Goal: Task Accomplishment & Management: Complete application form

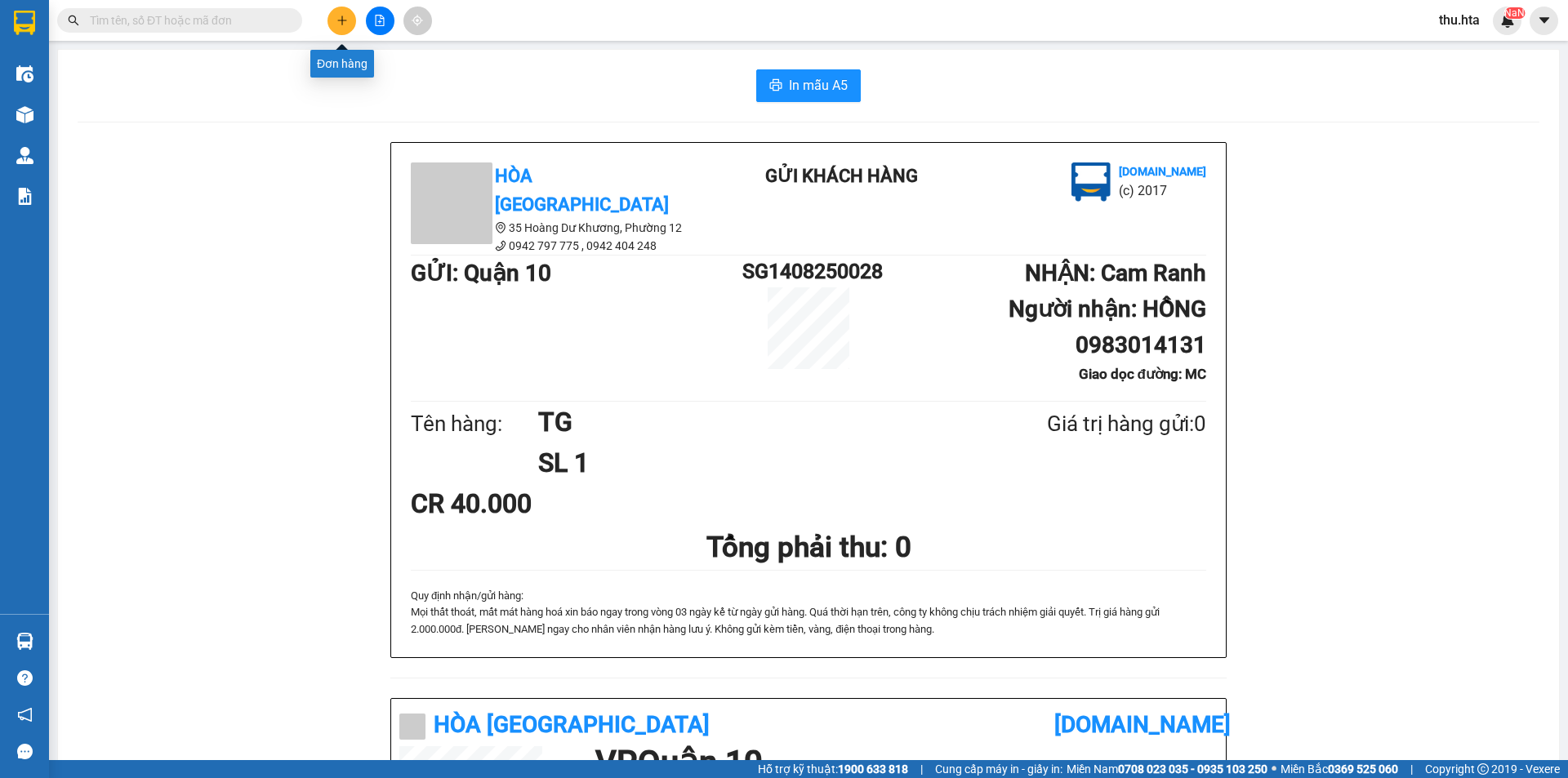
click at [342, 31] on button at bounding box center [342, 21] width 28 height 28
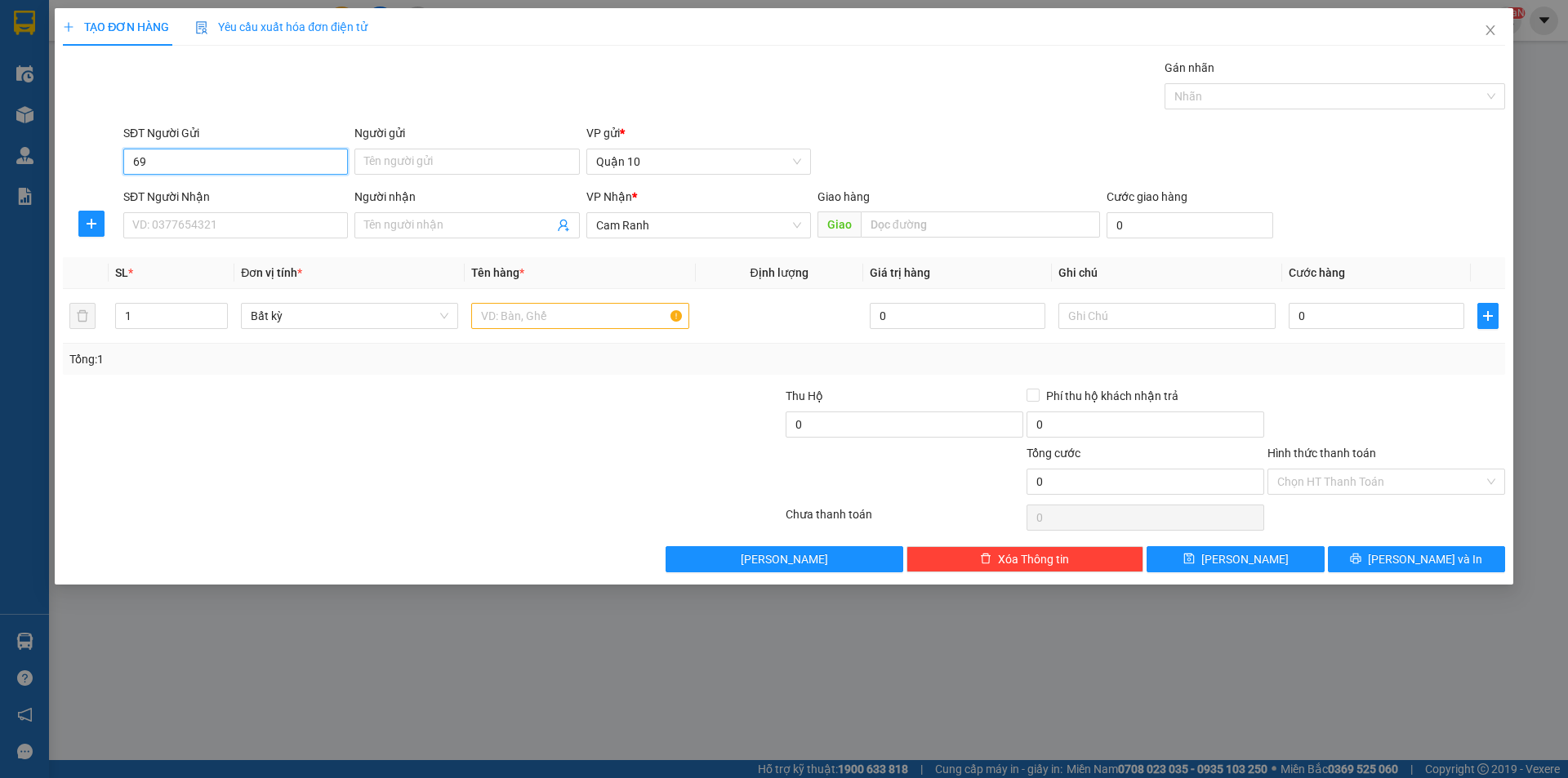
type input "6"
click at [167, 227] on input "SĐT Người Nhận" at bounding box center [236, 225] width 225 height 26
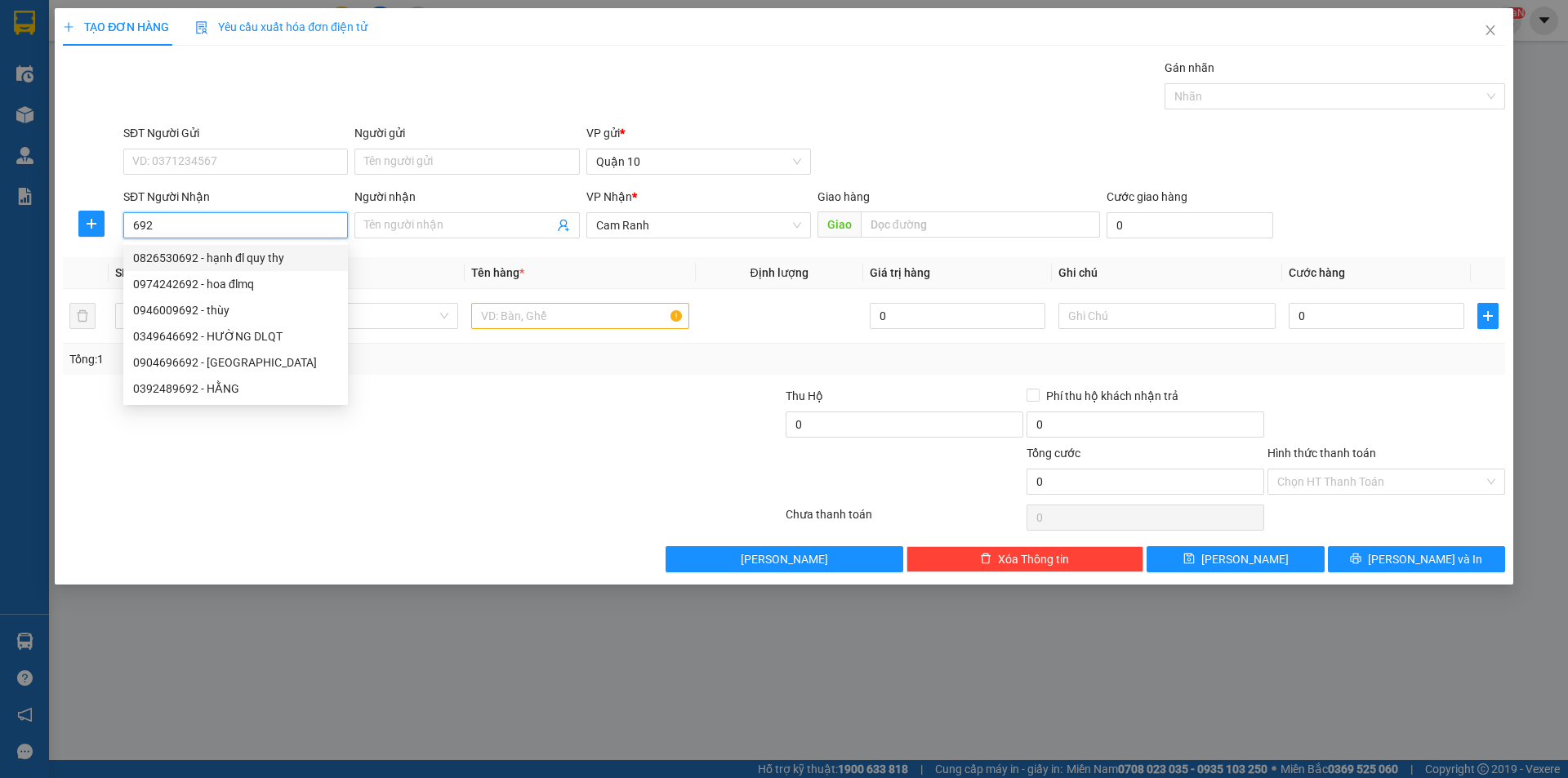
click at [142, 216] on input "692" at bounding box center [236, 225] width 225 height 26
click at [133, 229] on input "692" at bounding box center [236, 225] width 225 height 26
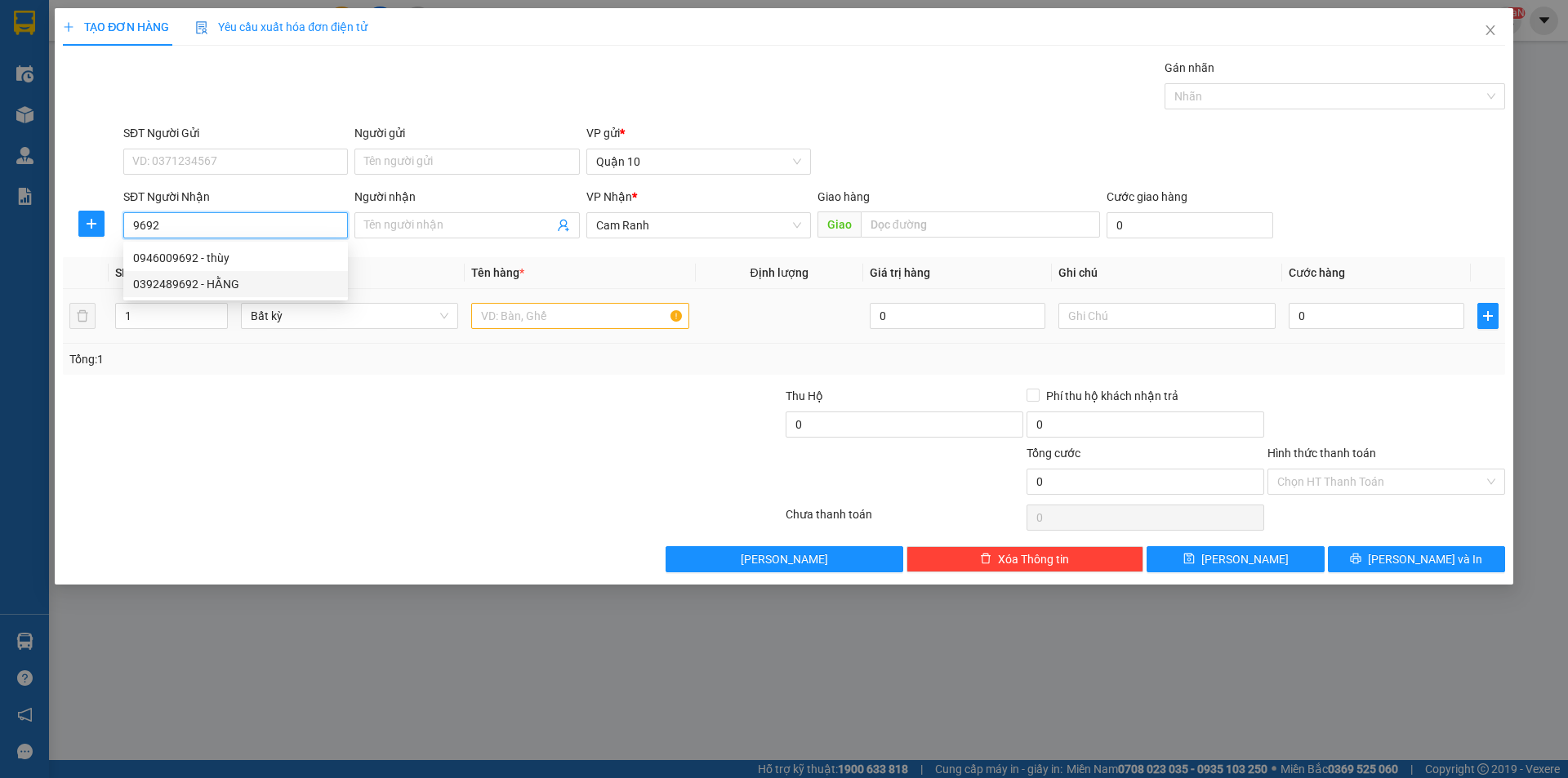
click at [200, 290] on div "0392489692 - HẰNG" at bounding box center [235, 284] width 205 height 18
type input "0392489692"
type input "HẰNG"
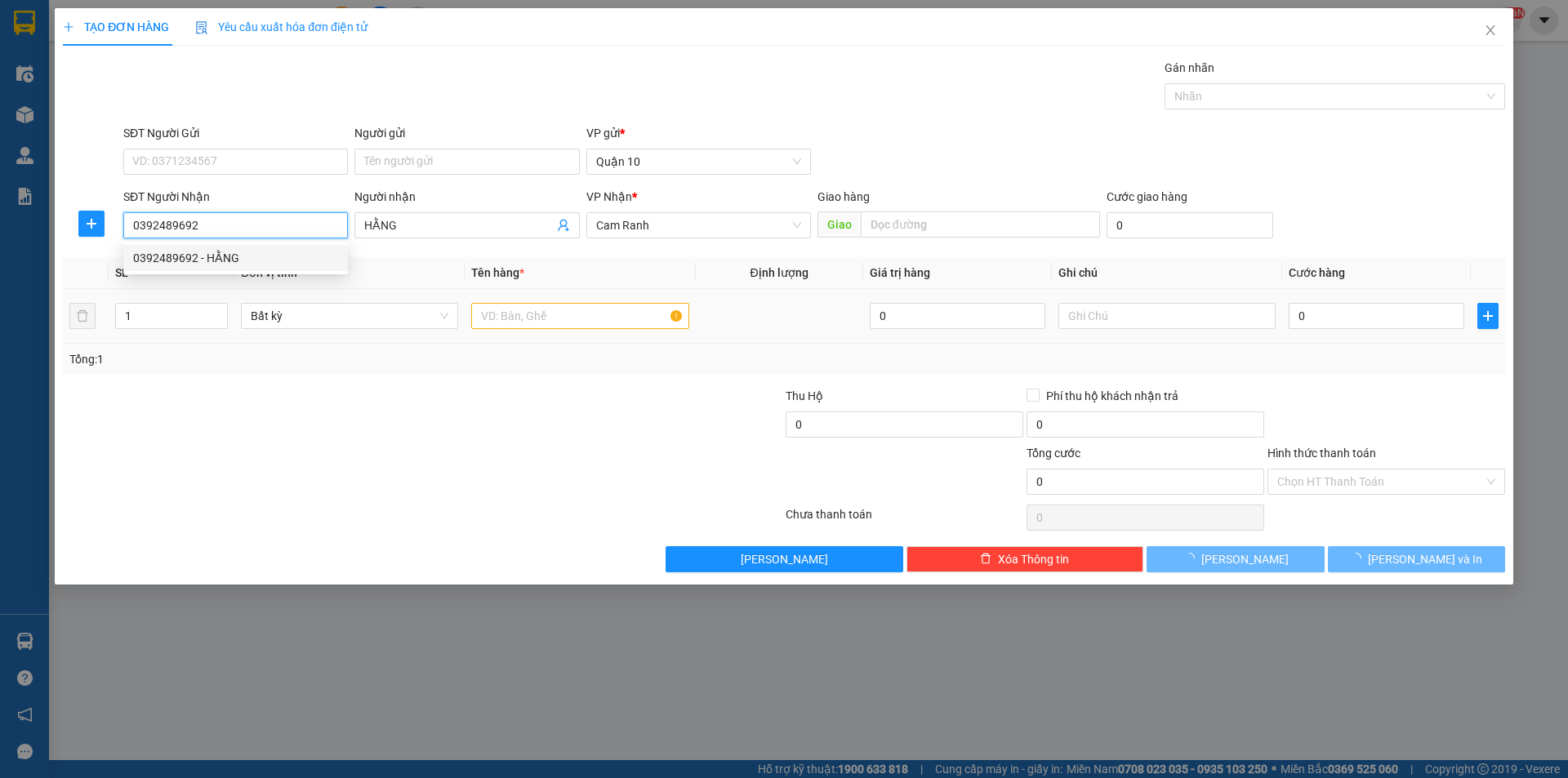
type input "30.000"
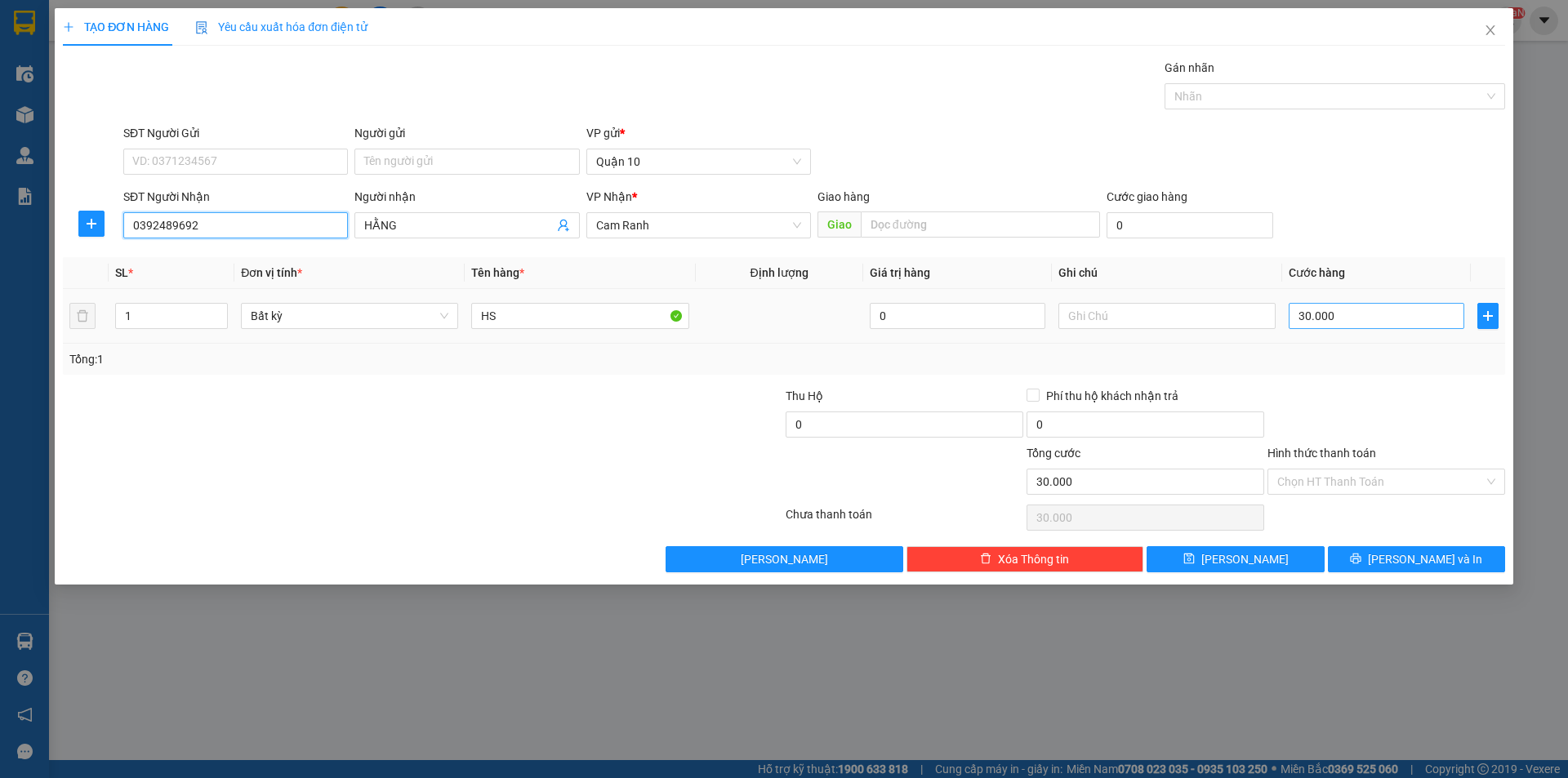
type input "0392489692"
click at [1346, 324] on input "30.000" at bounding box center [1376, 316] width 175 height 26
click at [1389, 482] on input "Hình thức thanh toán" at bounding box center [1380, 482] width 207 height 25
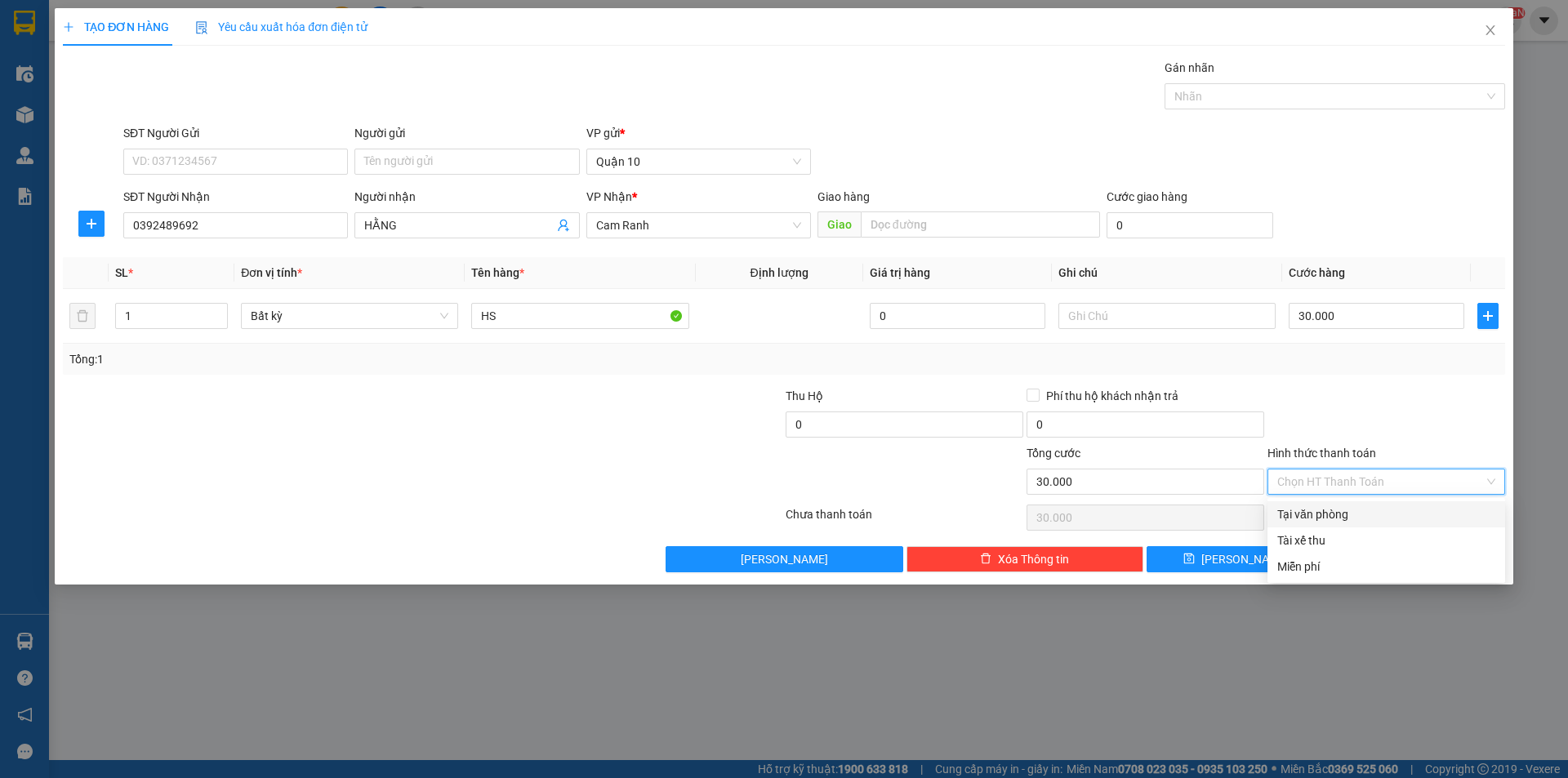
click at [1447, 411] on div at bounding box center [1385, 415] width 241 height 58
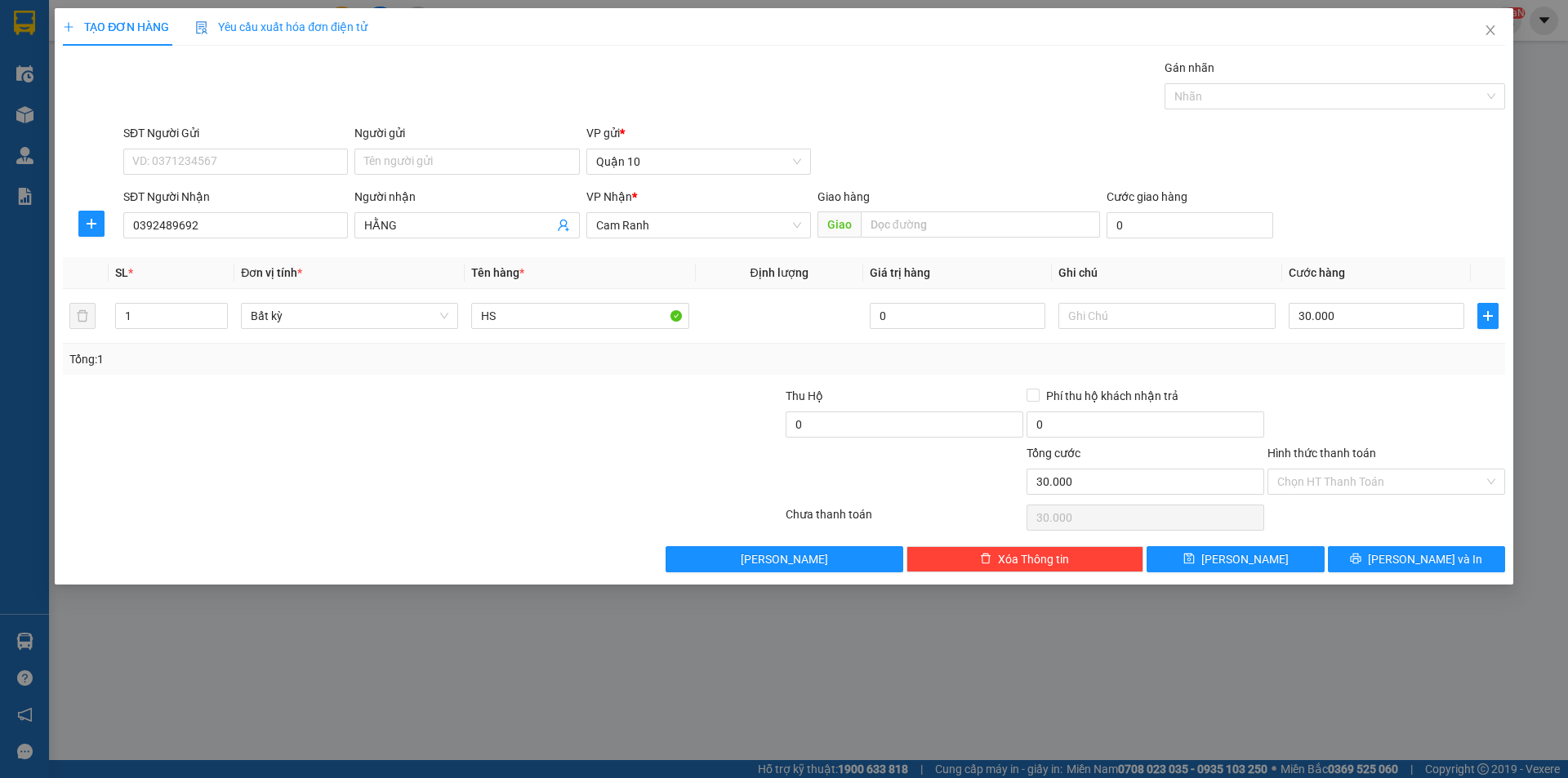
click at [1405, 422] on div at bounding box center [1385, 415] width 241 height 58
drag, startPoint x: 1393, startPoint y: 565, endPoint x: 1354, endPoint y: 529, distance: 53.1
click at [1361, 560] on span "printer" at bounding box center [1356, 559] width 11 height 13
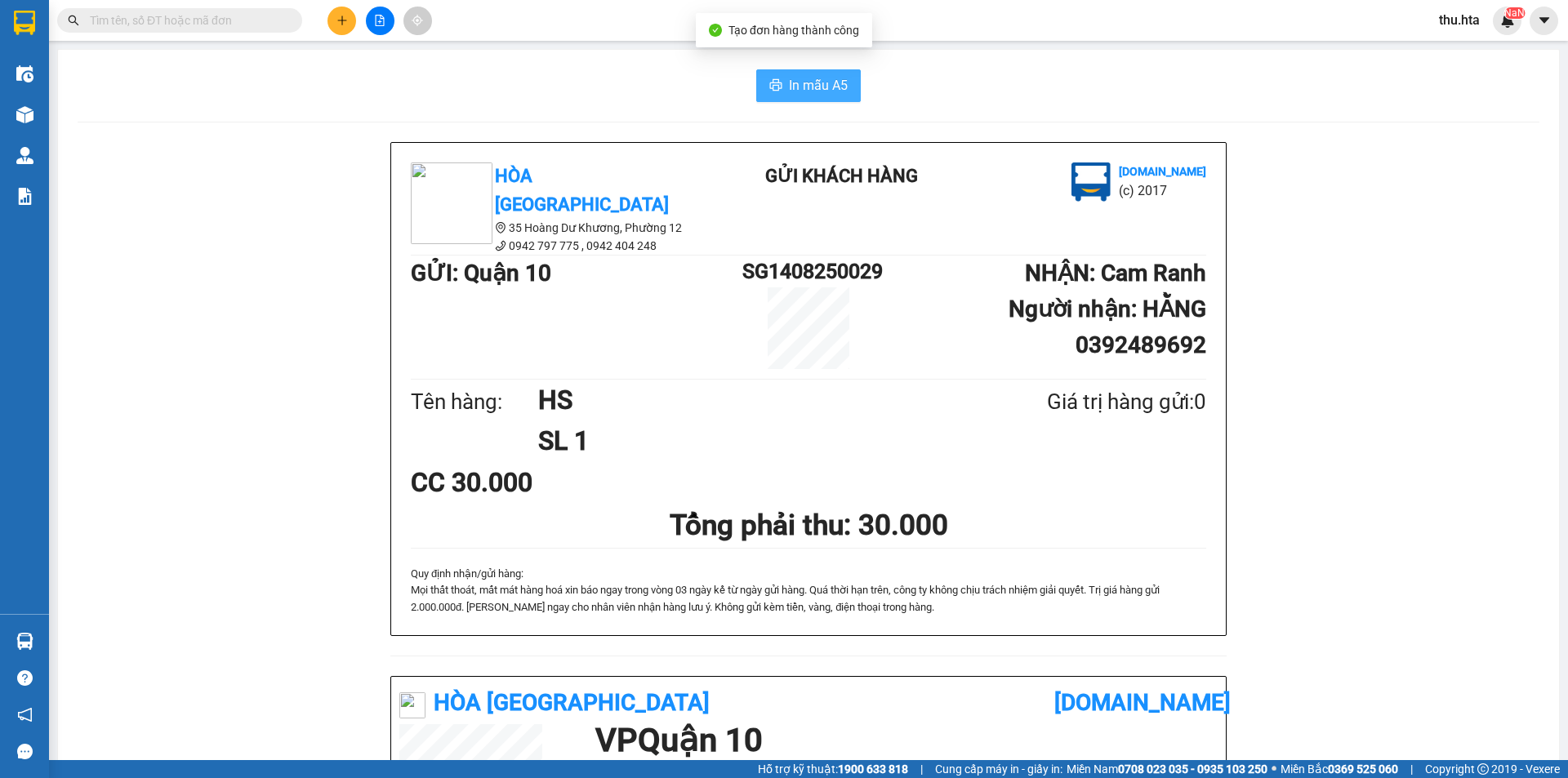
click at [791, 90] on span "In mẫu A5" at bounding box center [818, 86] width 58 height 21
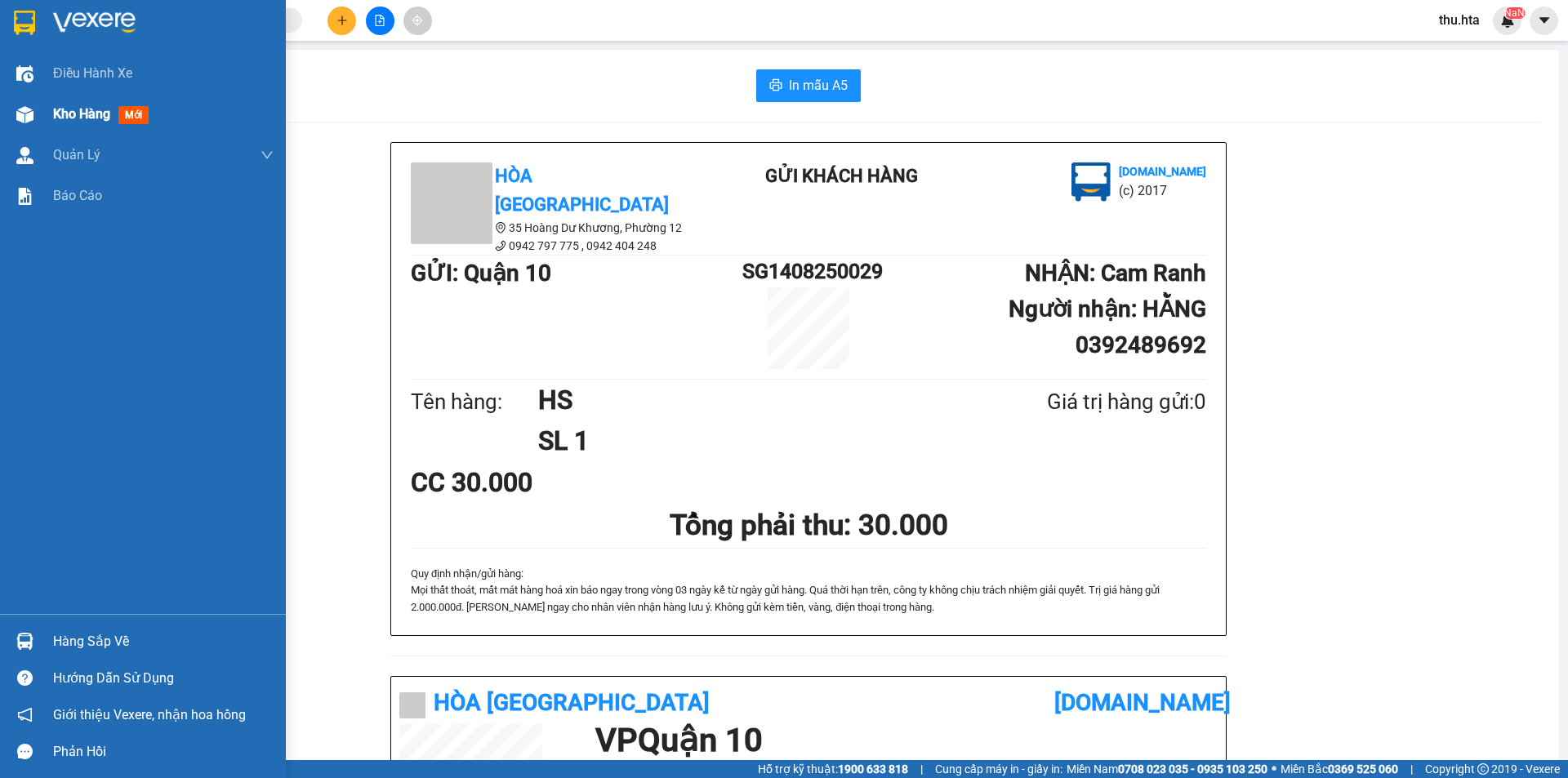
click at [43, 121] on div "Kho hàng mới" at bounding box center [142, 114] width 286 height 41
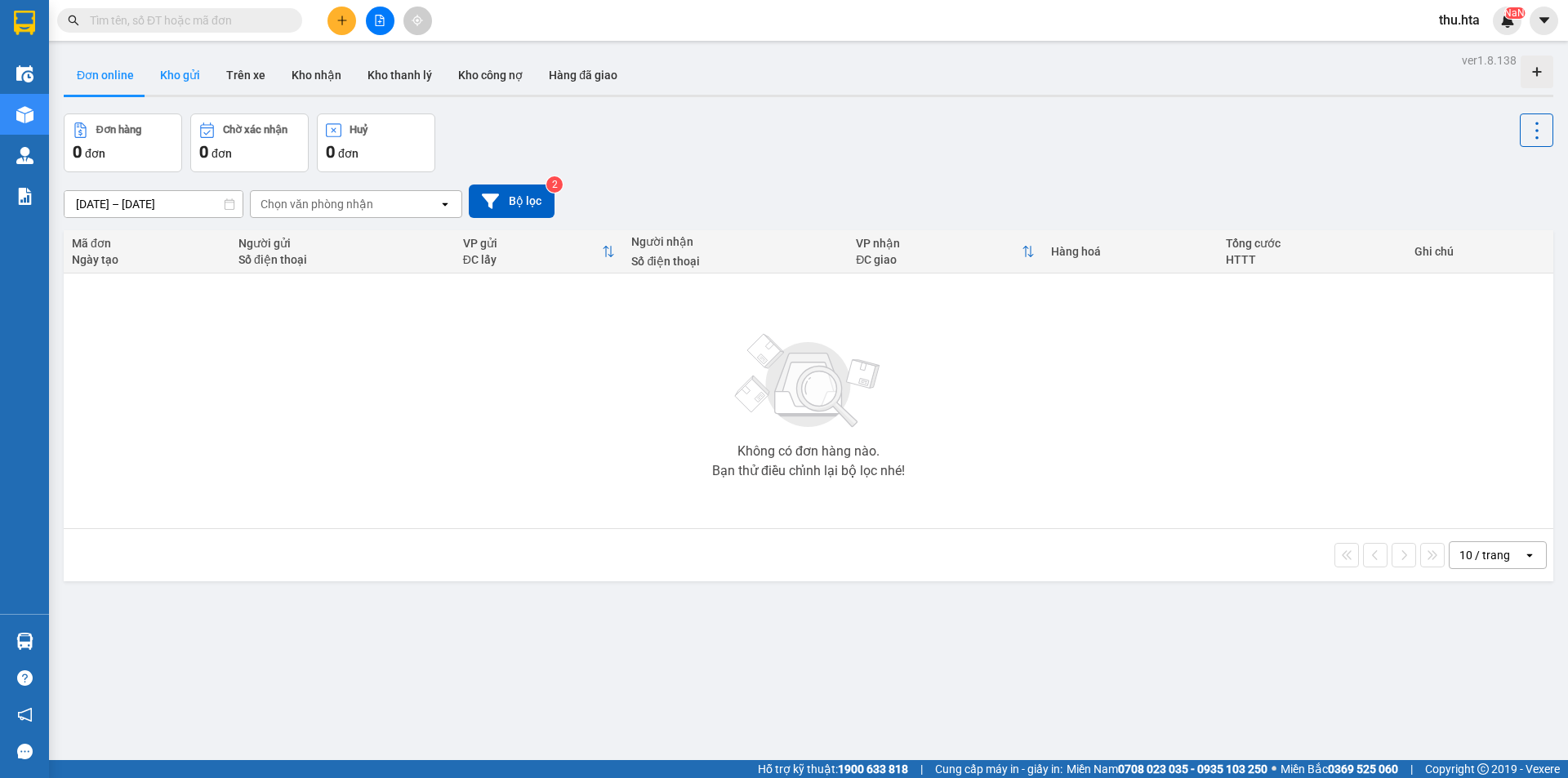
click at [183, 85] on button "Kho gửi" at bounding box center [180, 75] width 66 height 40
type input "[DATE] – [DATE]"
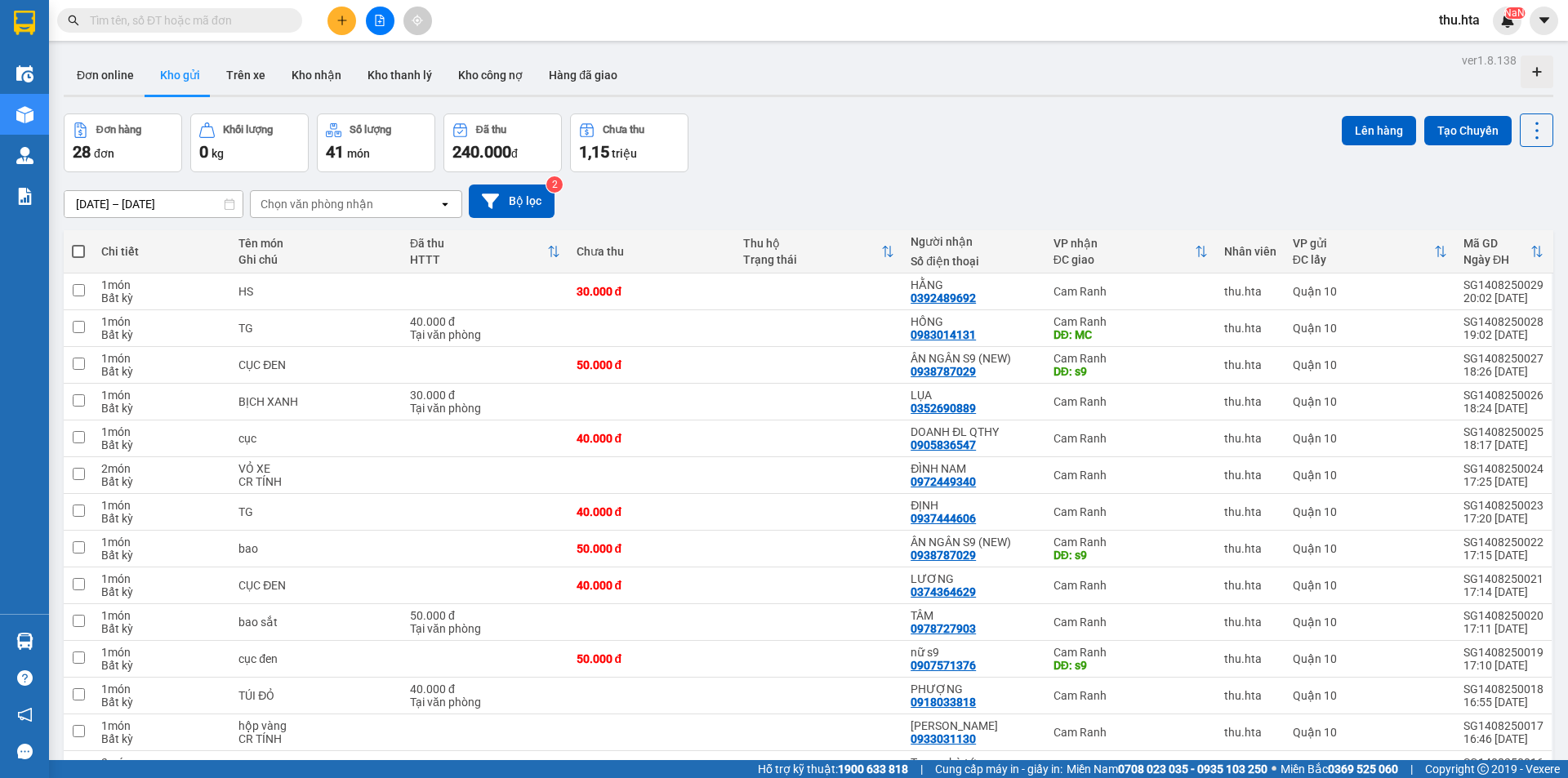
click at [75, 251] on span at bounding box center [78, 252] width 13 height 13
click at [78, 243] on input "checkbox" at bounding box center [78, 243] width 0 height 0
checkbox input "true"
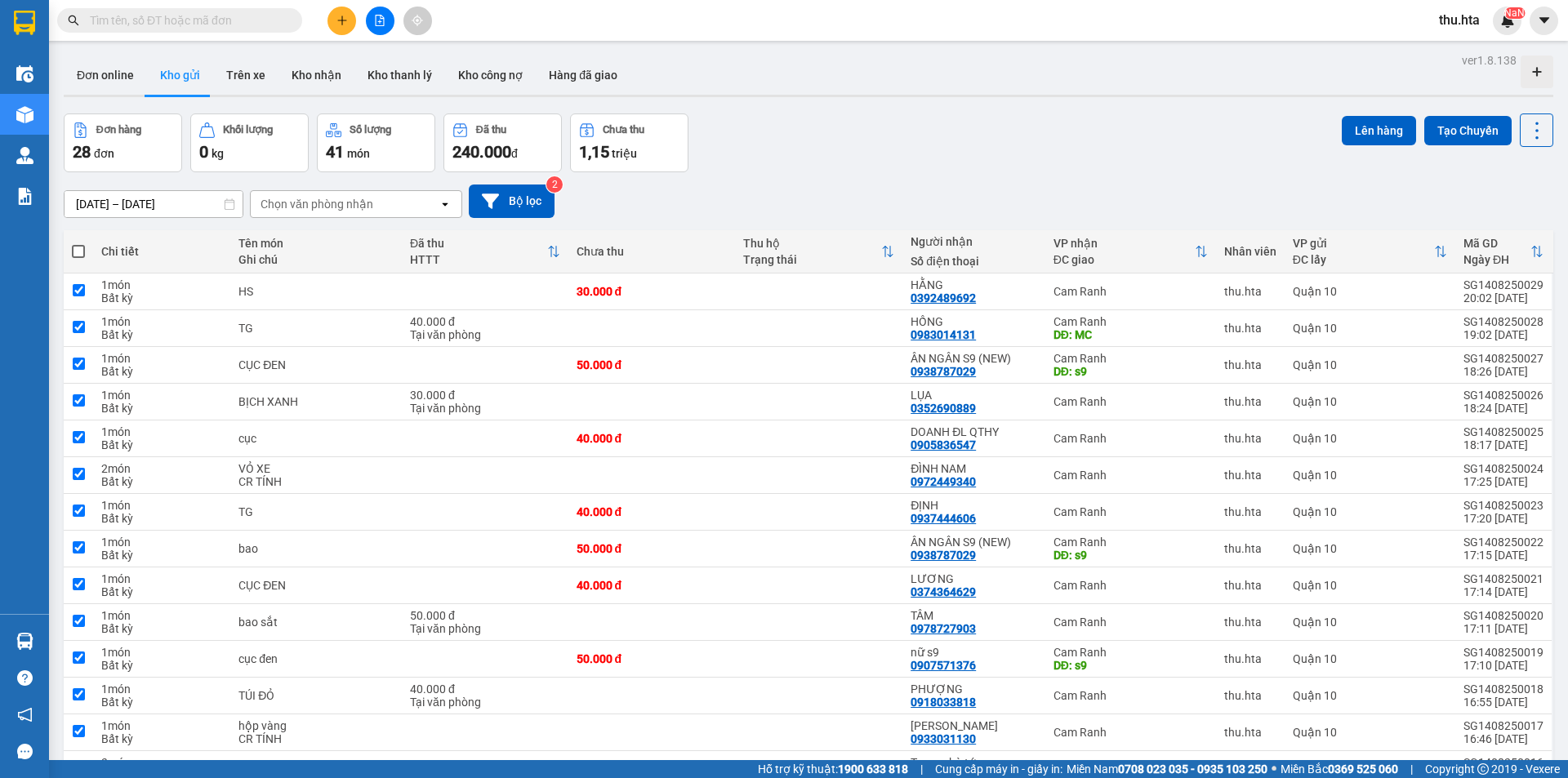
checkbox input "true"
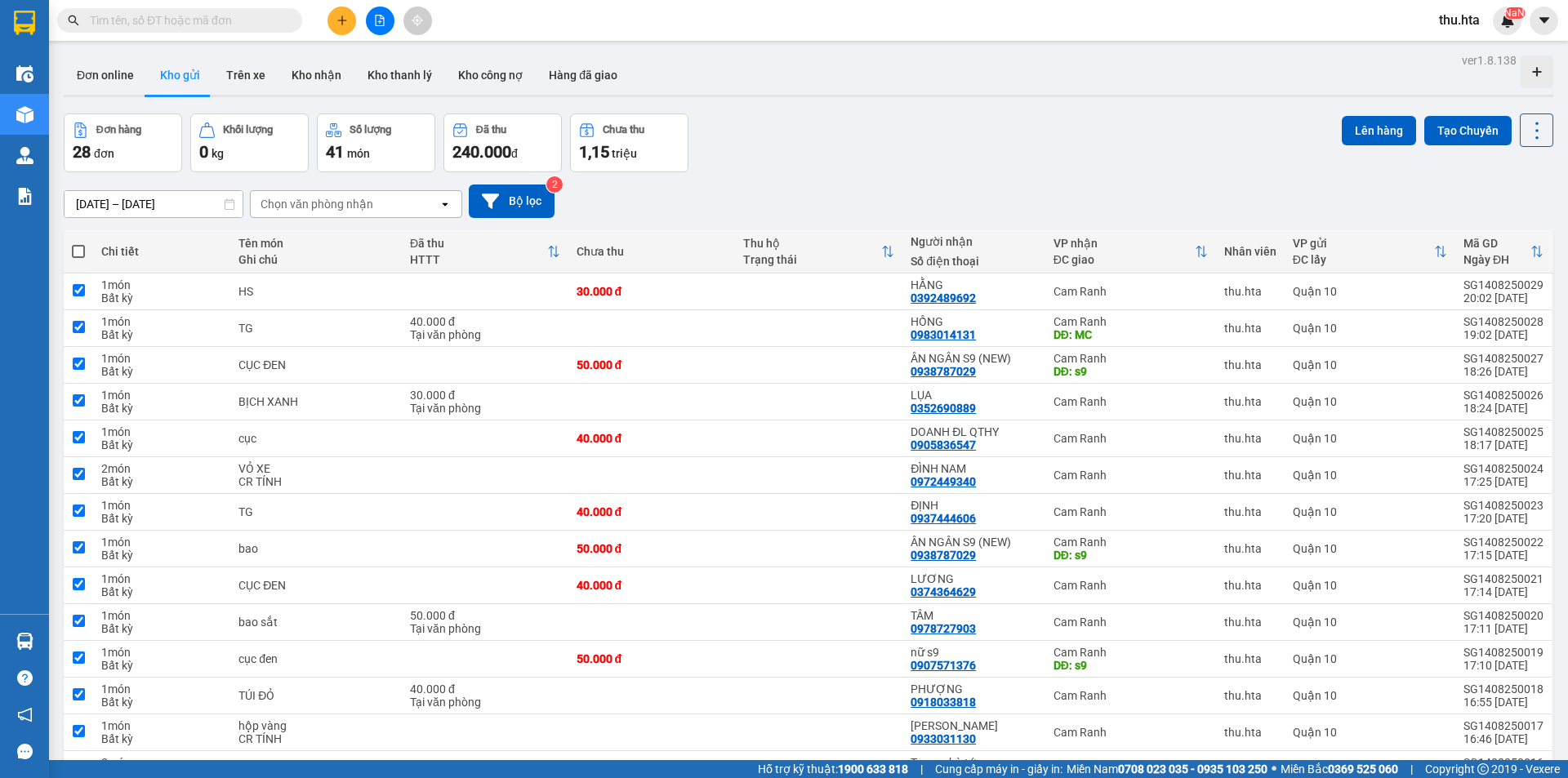
checkbox input "true"
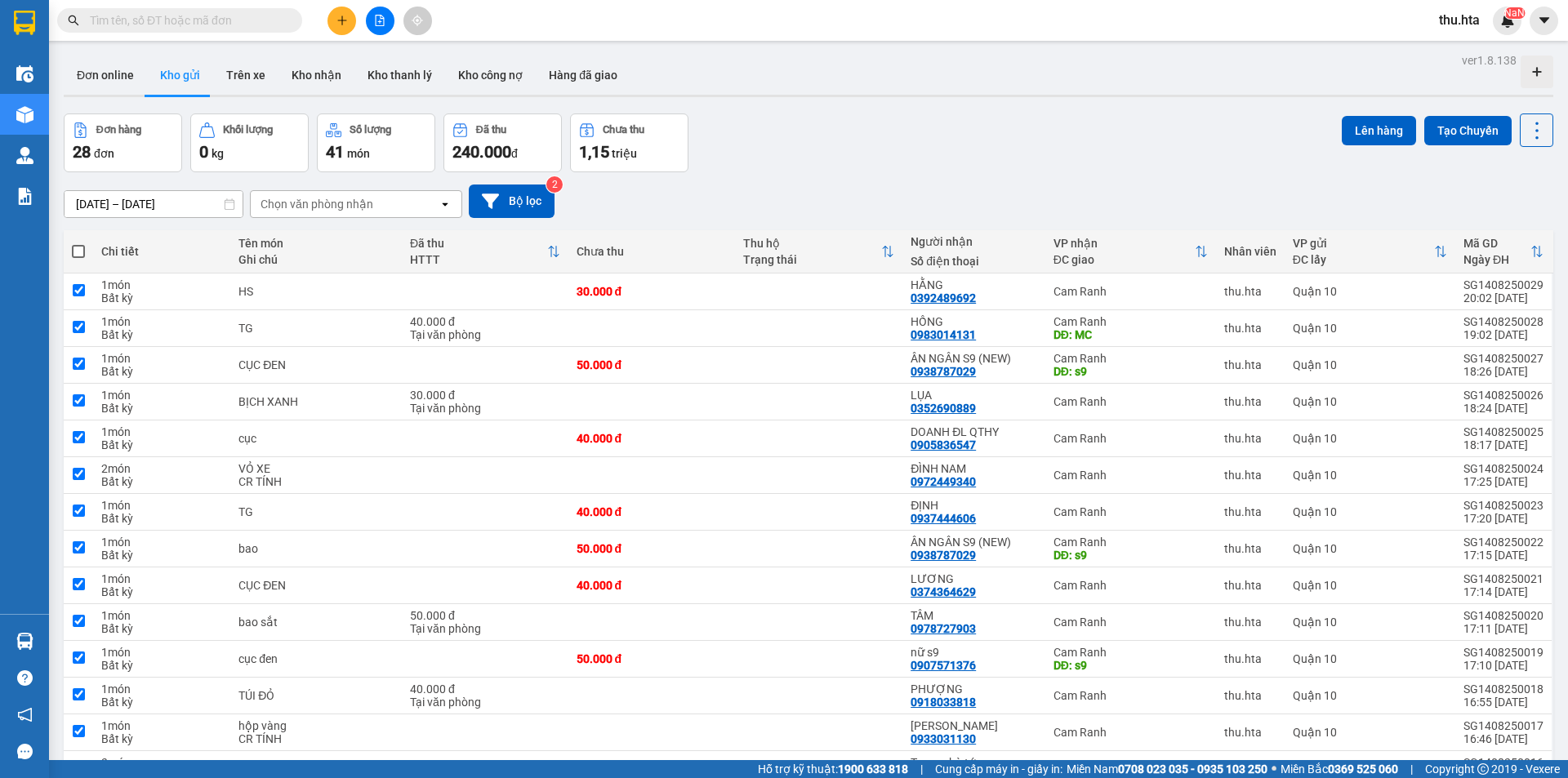
checkbox input "true"
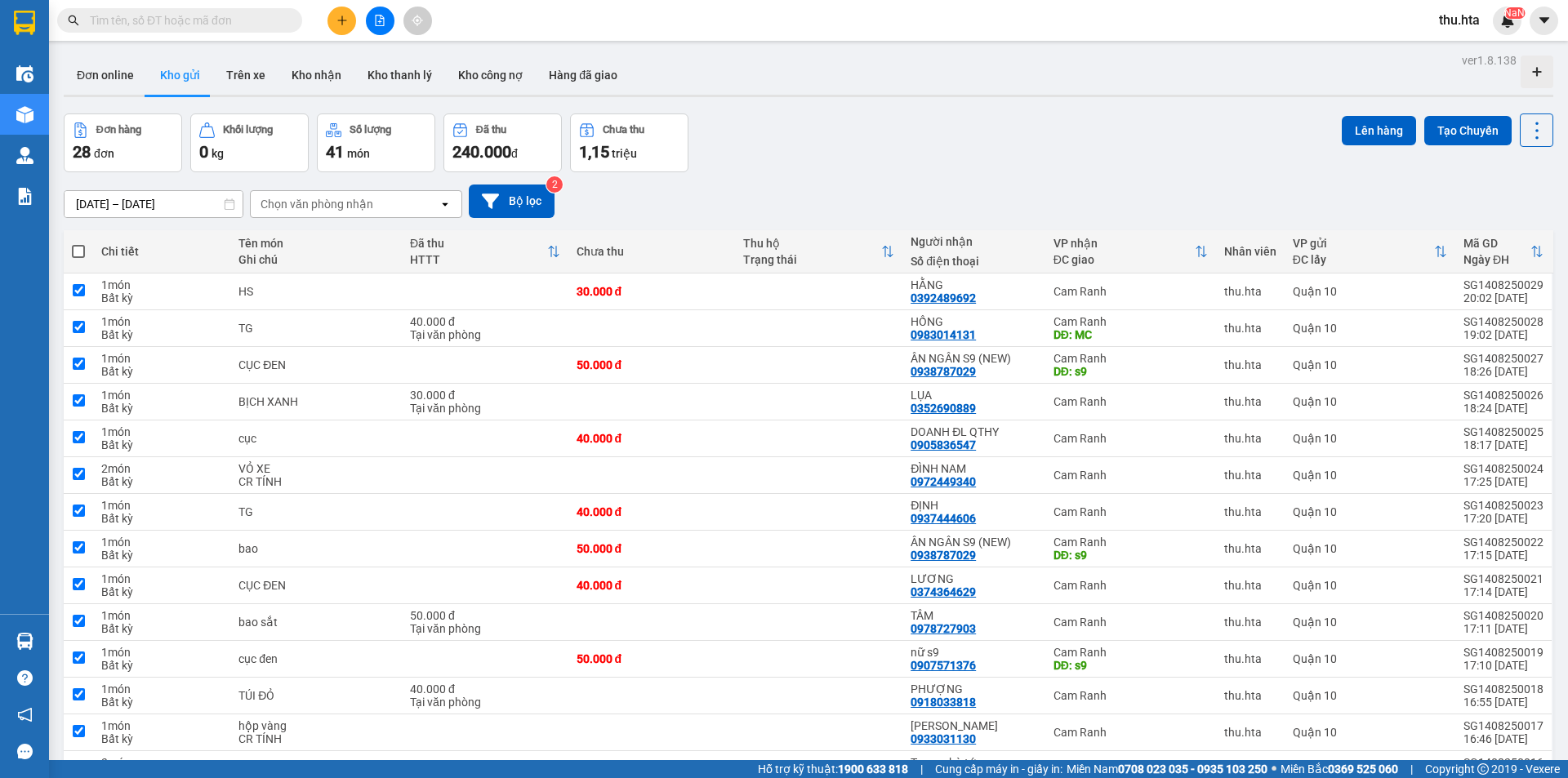
checkbox input "true"
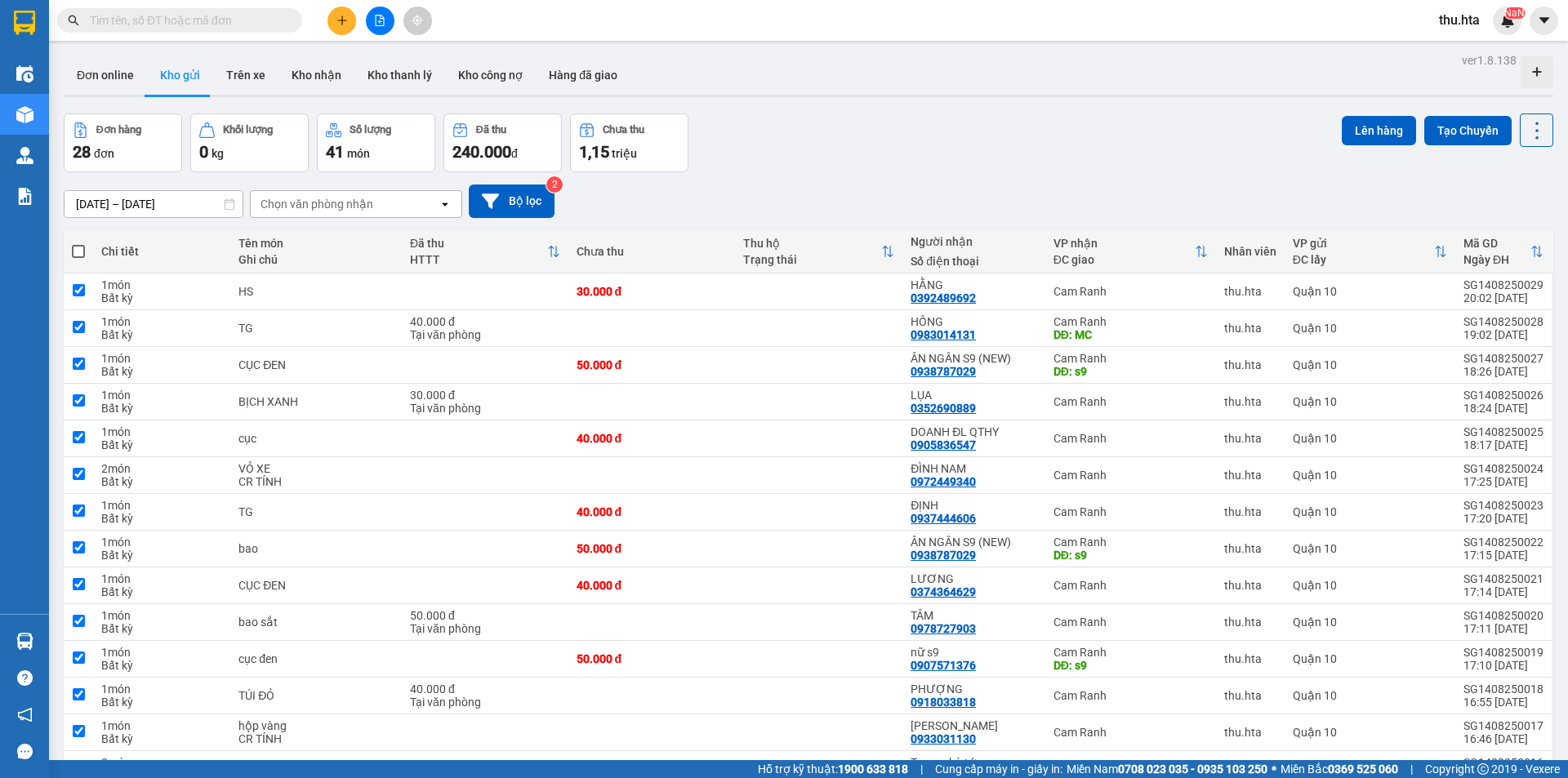
checkbox input "true"
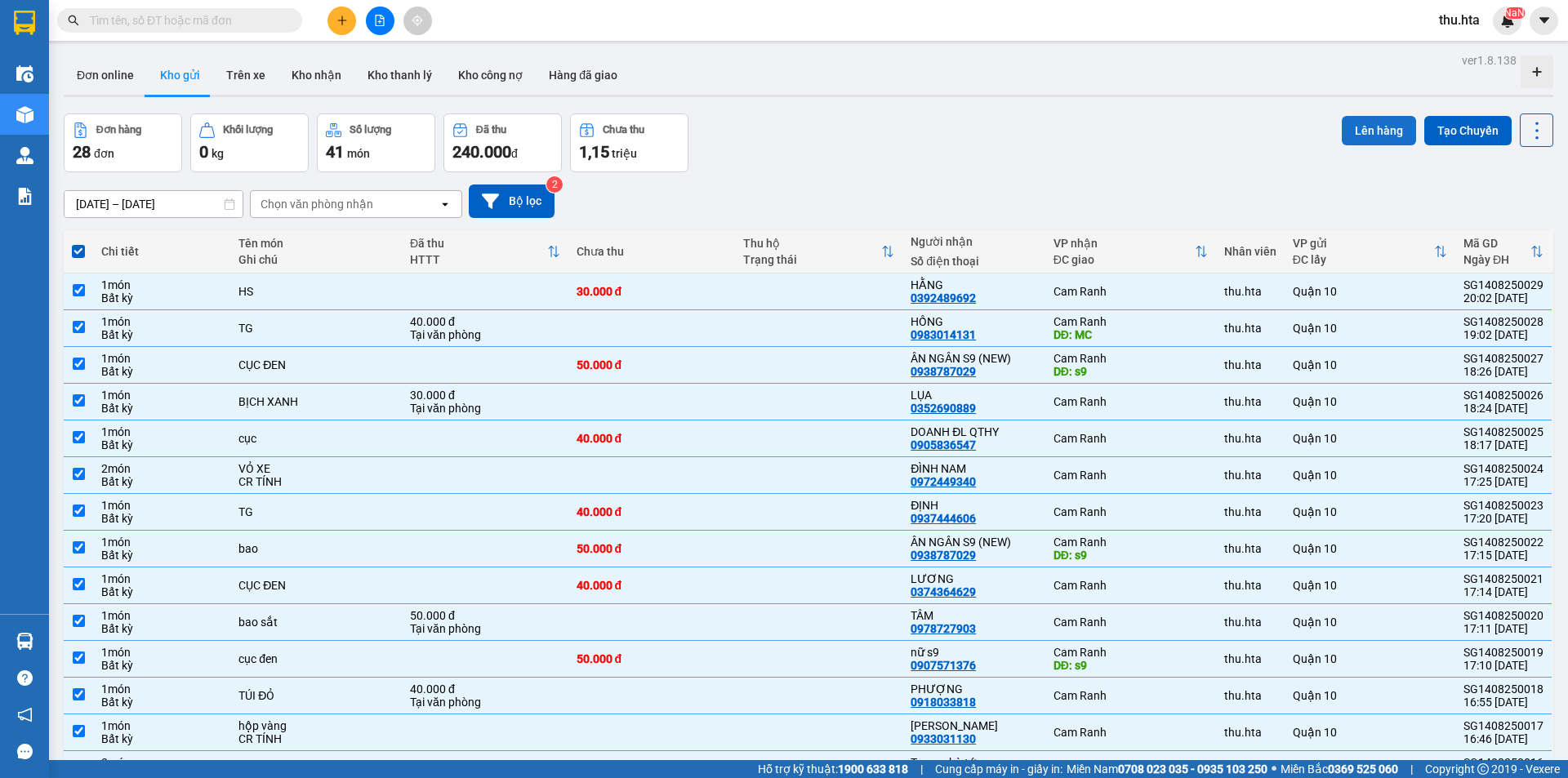
click at [1346, 127] on button "Lên hàng" at bounding box center [1378, 130] width 75 height 29
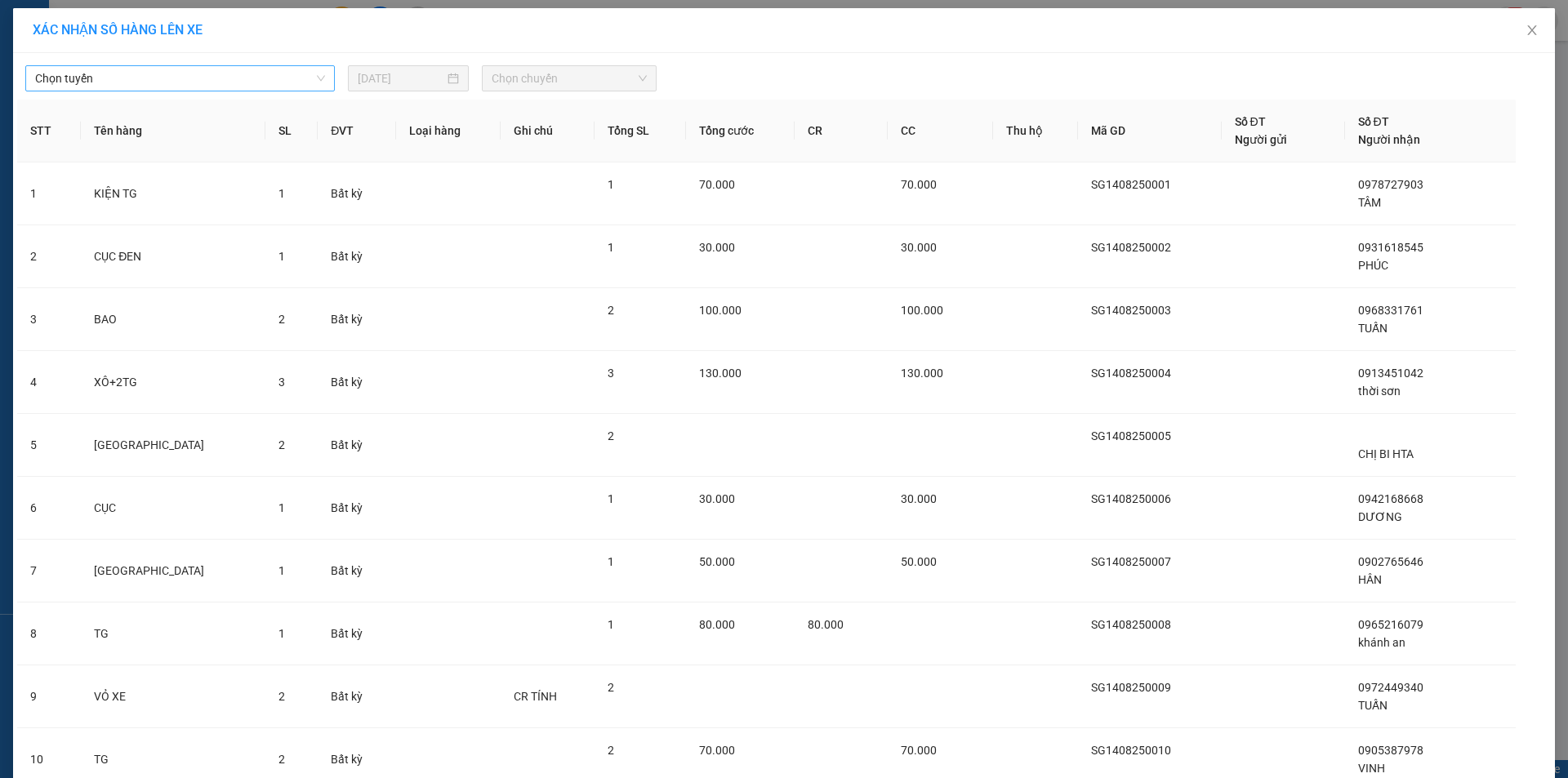
click at [27, 64] on div "Chọn tuyến [DATE] Chọn chuyến" at bounding box center [783, 74] width 1533 height 34
drag, startPoint x: 56, startPoint y: 84, endPoint x: 71, endPoint y: 148, distance: 65.7
click at [52, 87] on span "Chọn tuyến" at bounding box center [179, 78] width 290 height 25
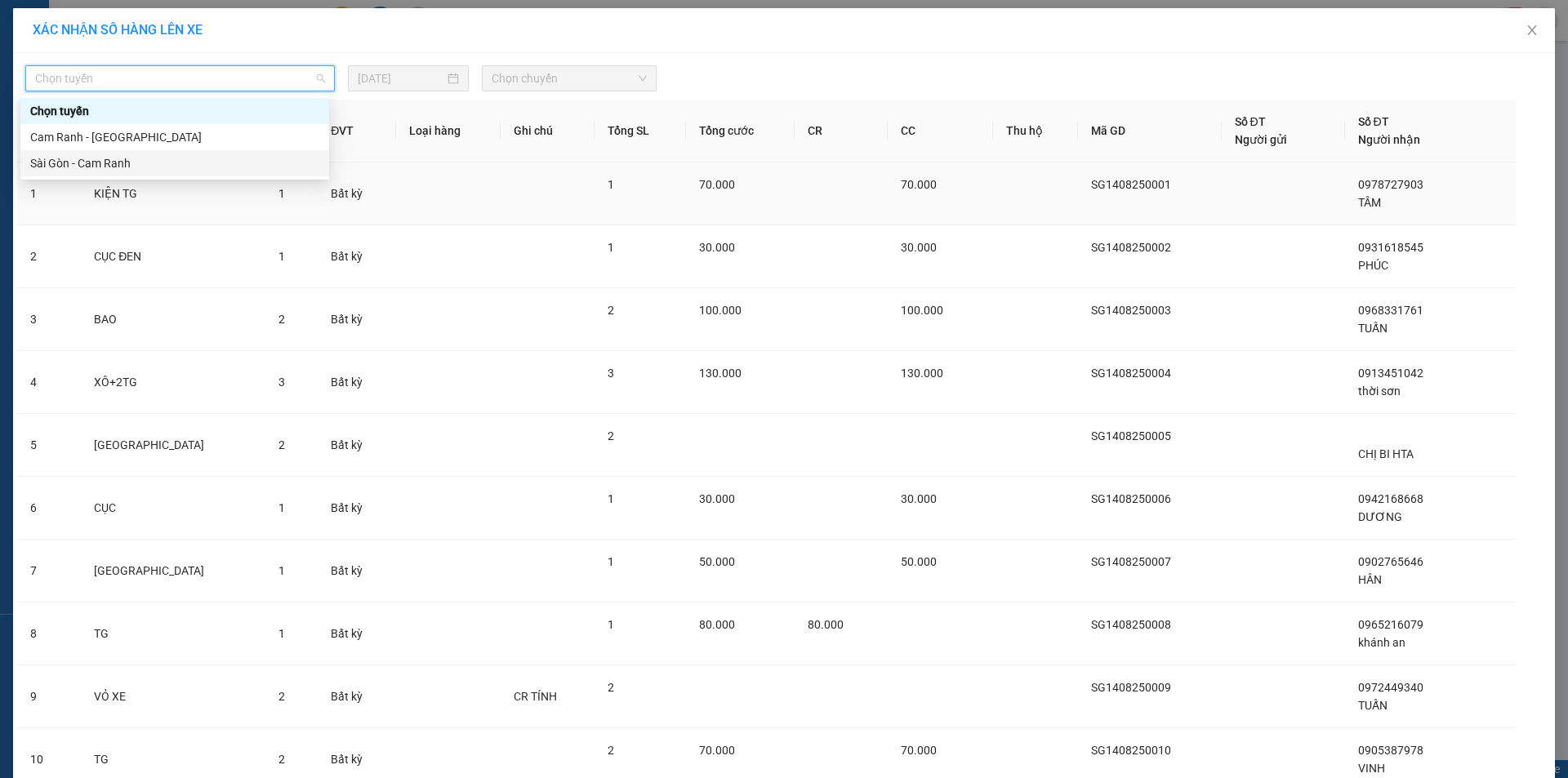
drag, startPoint x: 100, startPoint y: 170, endPoint x: 153, endPoint y: 166, distance: 53.2
click at [105, 170] on div "Sài Gòn - Cam Ranh" at bounding box center [175, 163] width 289 height 18
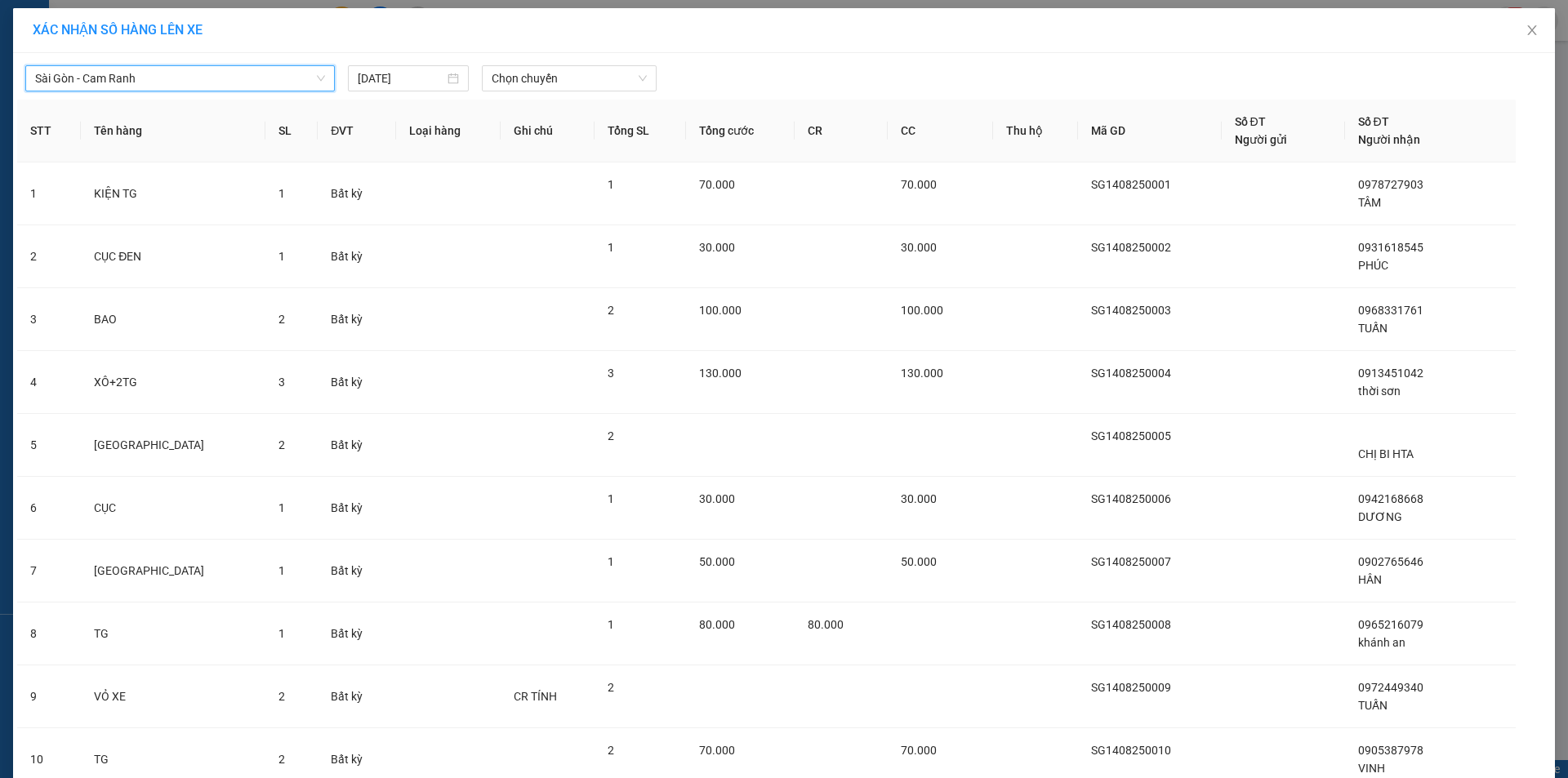
click at [580, 79] on span "Chọn chuyến" at bounding box center [569, 78] width 155 height 25
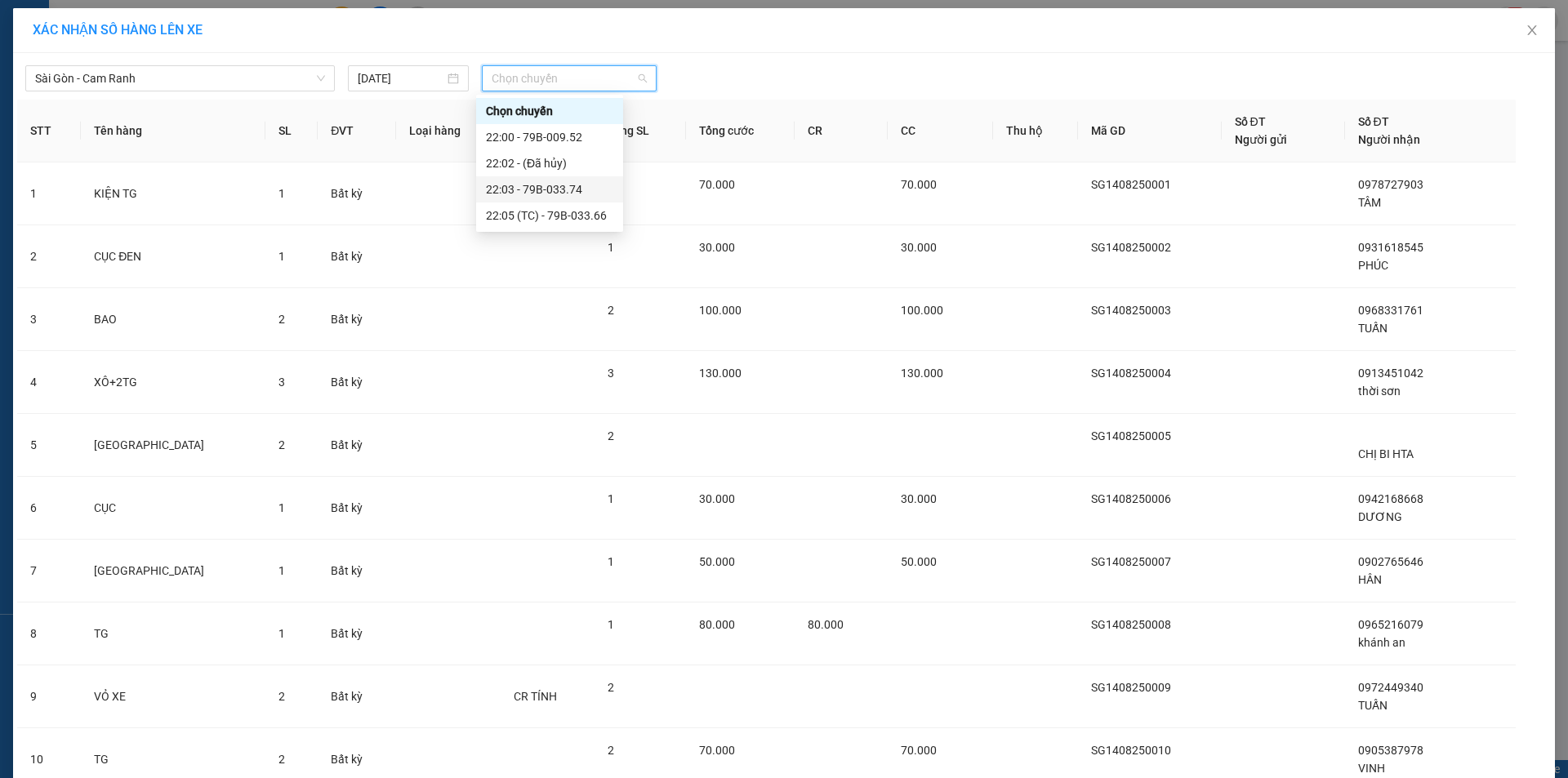
click at [603, 191] on div "22:03 - 79B-033.74" at bounding box center [549, 189] width 127 height 18
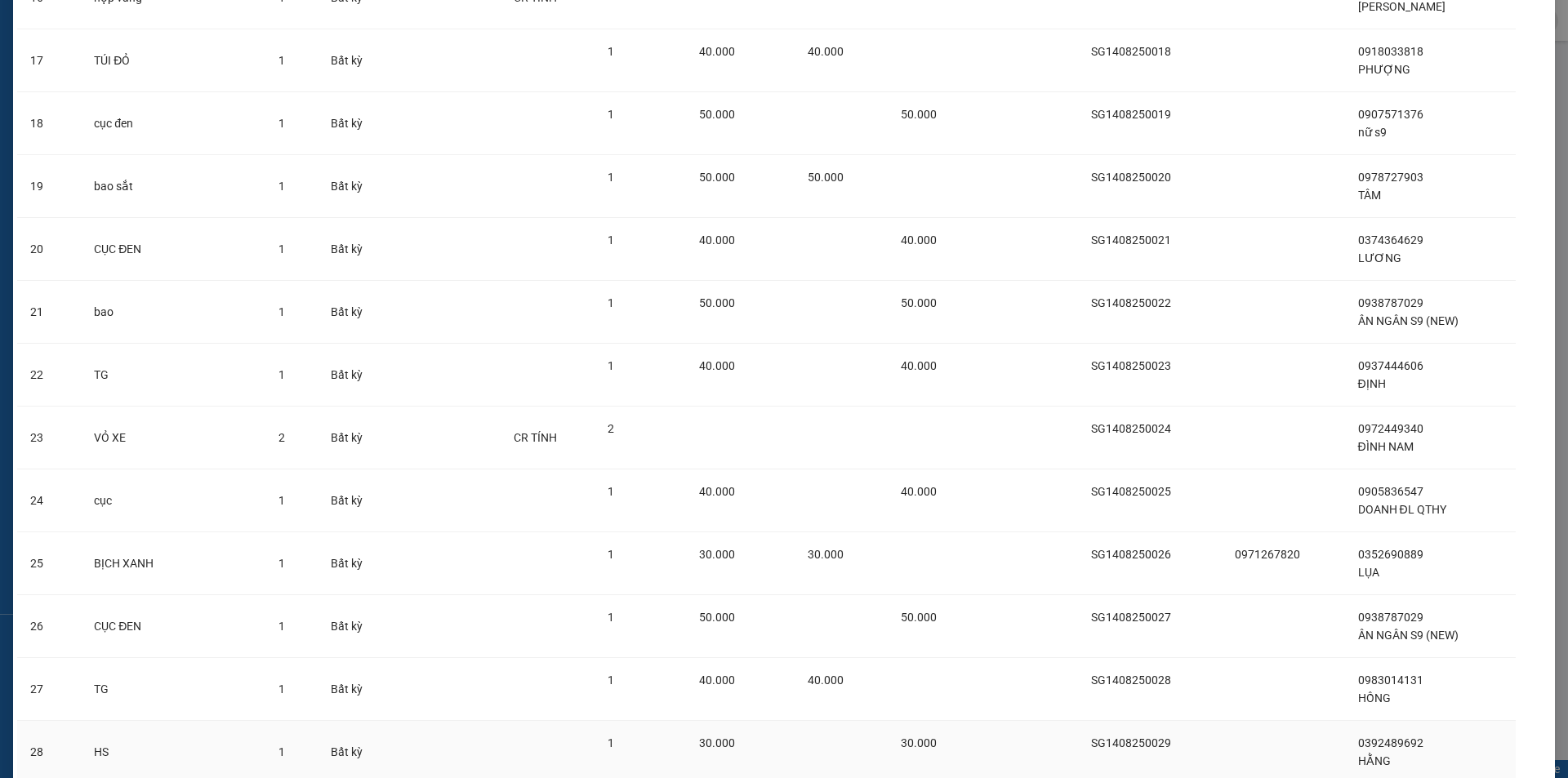
scroll to position [1273, 0]
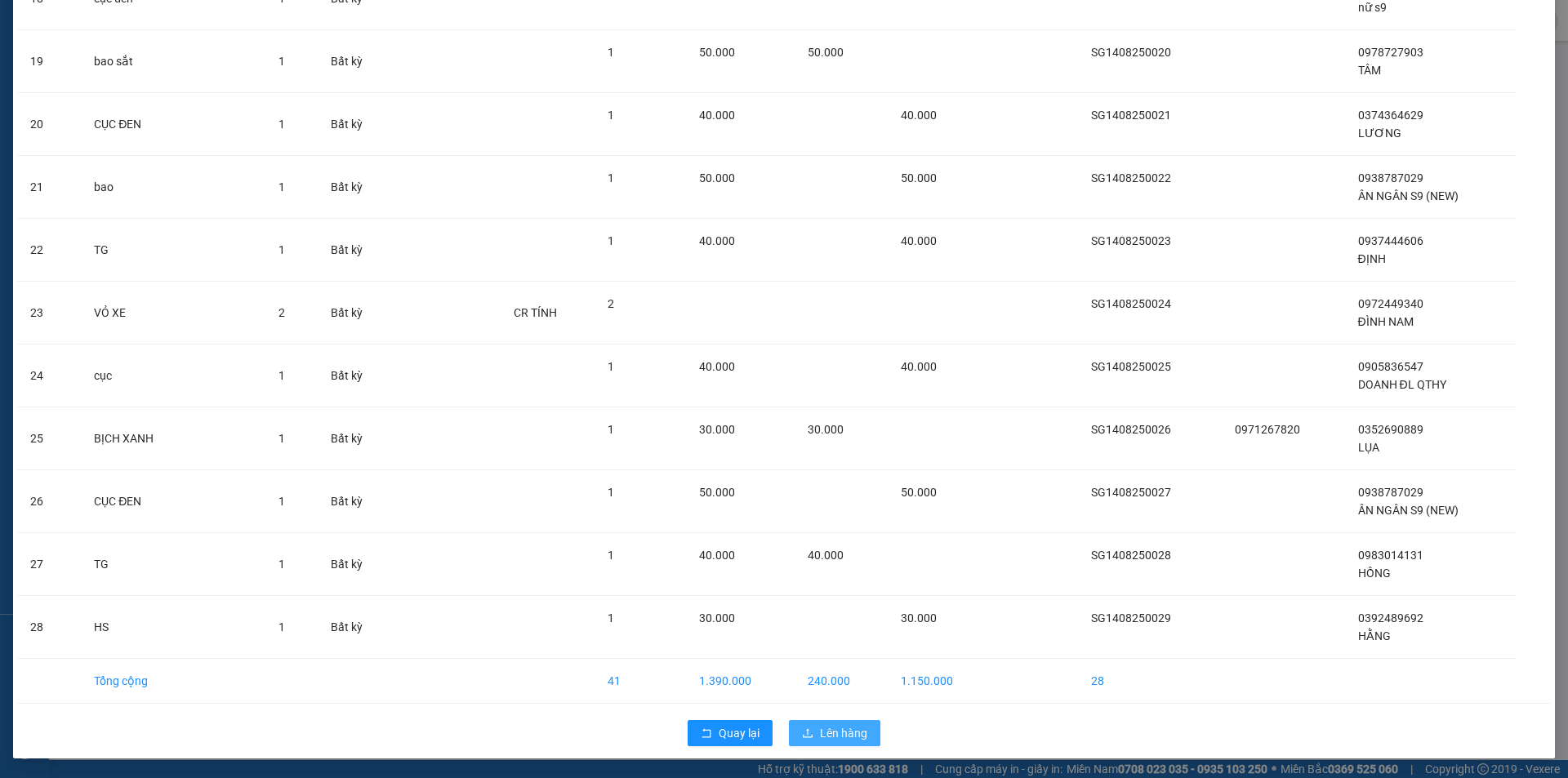
click at [840, 732] on span "Lên hàng" at bounding box center [843, 733] width 47 height 18
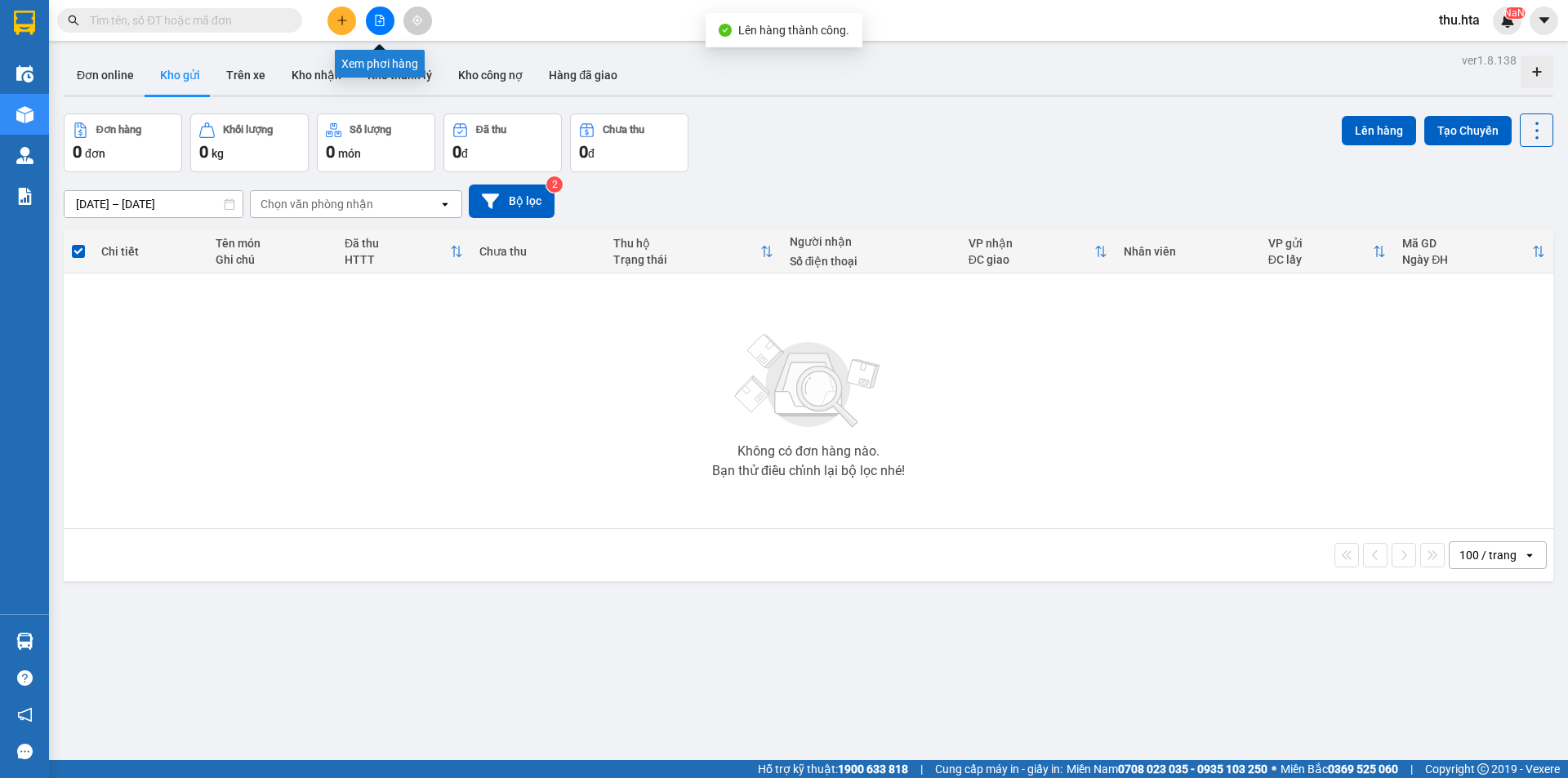
click at [374, 23] on icon "file-add" at bounding box center [379, 21] width 11 height 11
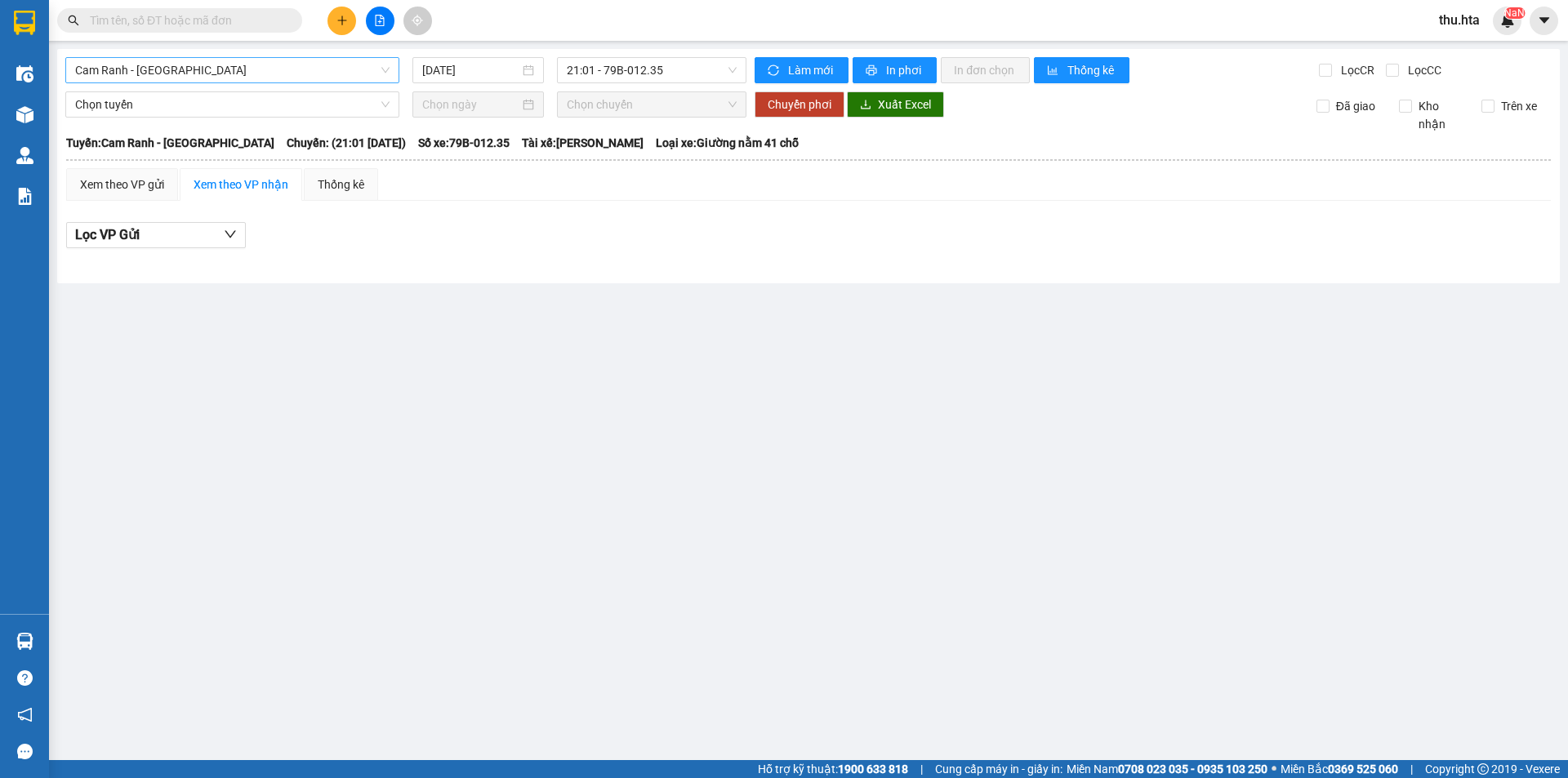
click at [286, 65] on span "Cam Ranh - [GEOGRAPHIC_DATA]" at bounding box center [232, 70] width 314 height 25
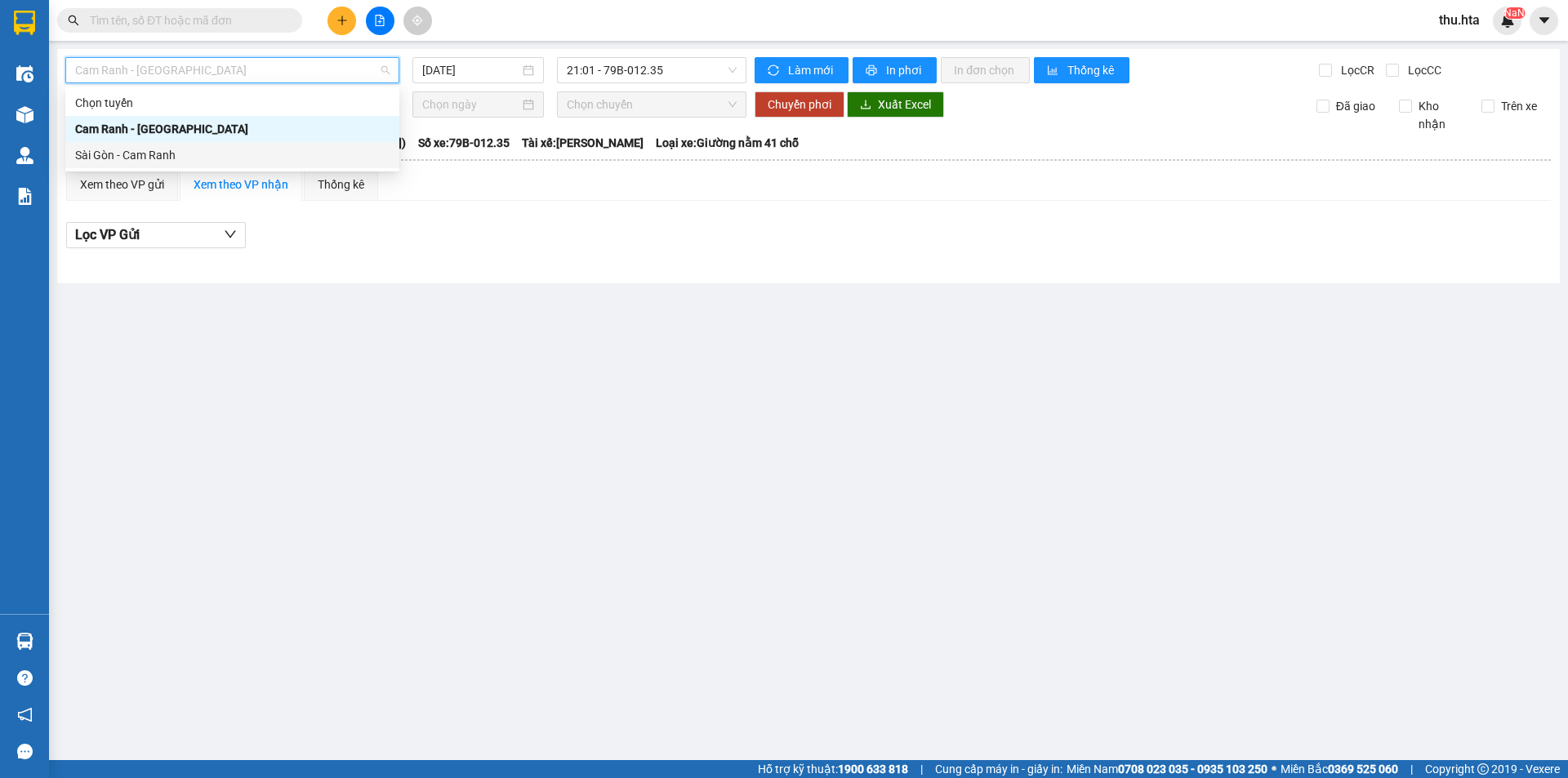
click at [227, 156] on div "Sài Gòn - Cam Ranh" at bounding box center [232, 155] width 314 height 18
type input "[DATE]"
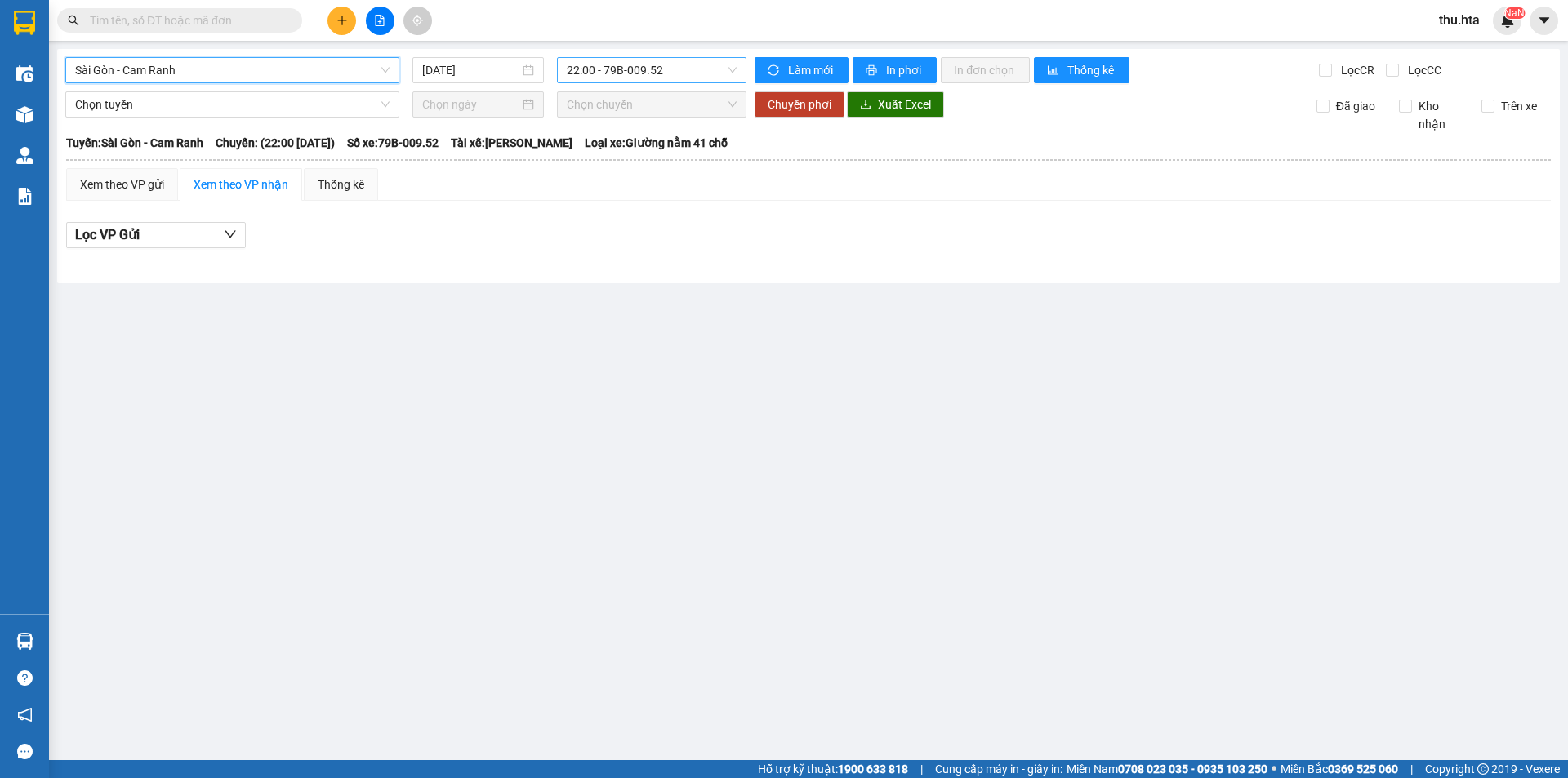
click at [681, 69] on span "22:00 - 79B-009.52" at bounding box center [652, 70] width 170 height 25
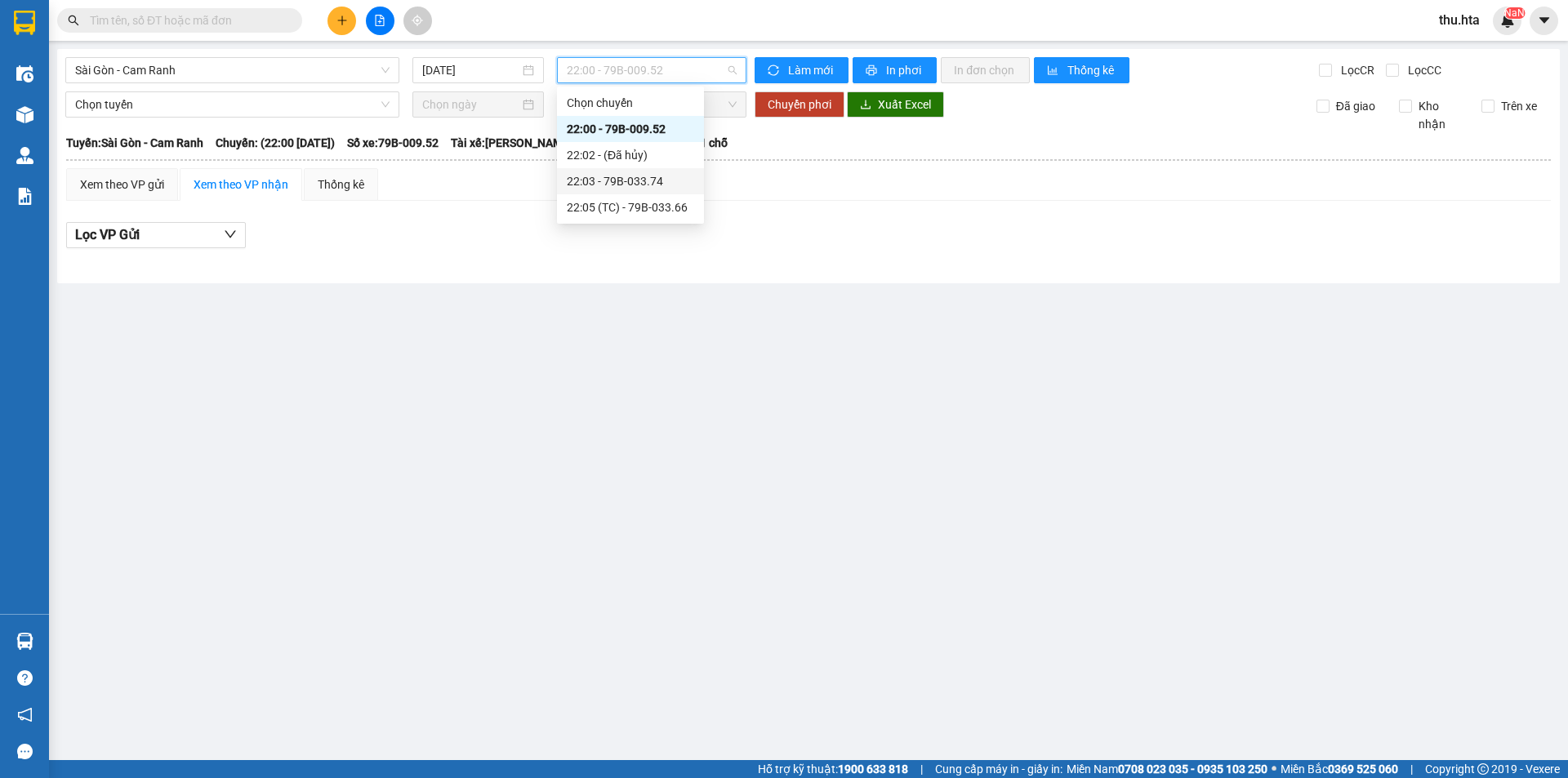
click at [652, 178] on div "22:03 - 79B-033.74" at bounding box center [630, 181] width 127 height 18
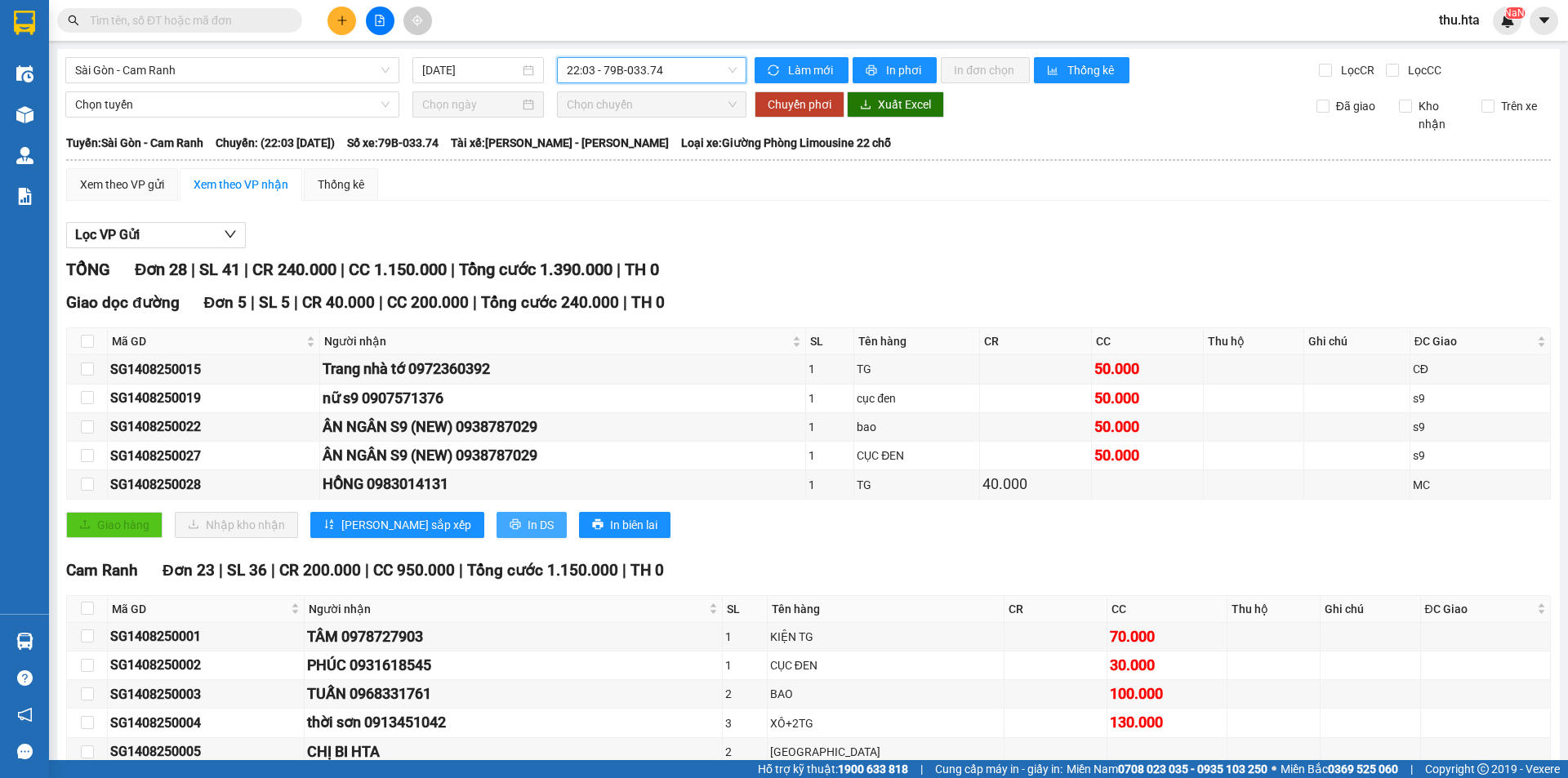
click at [527, 530] on span "In DS" at bounding box center [541, 524] width 26 height 18
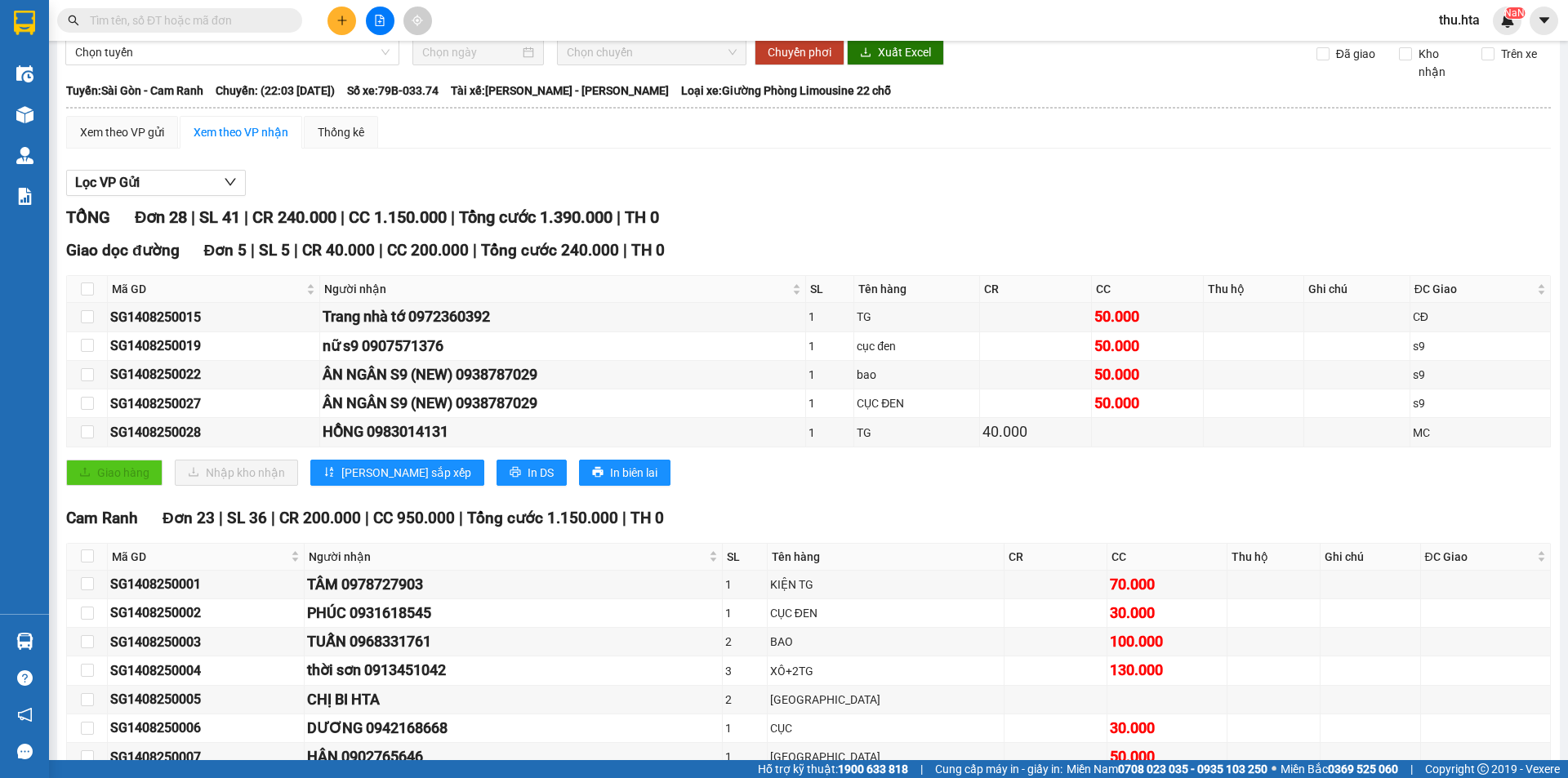
scroll to position [82, 0]
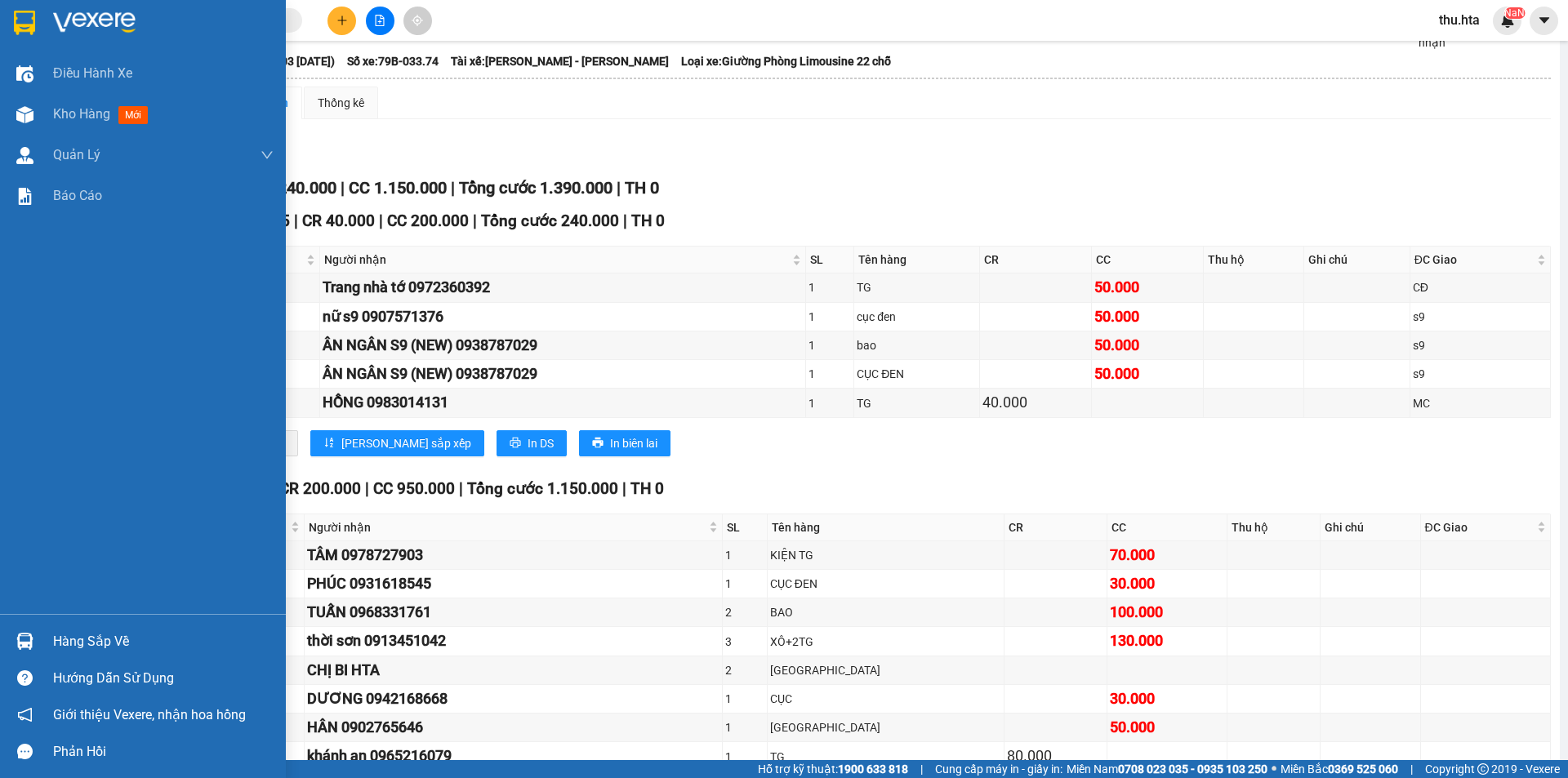
click at [125, 428] on div "Điều hành xe Kho hàng mới Quản [PERSON_NAME] lý chuyến Quản lý khách hàng Quản …" at bounding box center [142, 333] width 286 height 561
click at [142, 418] on div "Điều hành xe Kho hàng mới Quản [PERSON_NAME] lý chuyến Quản lý khách hàng Quản …" at bounding box center [142, 333] width 286 height 561
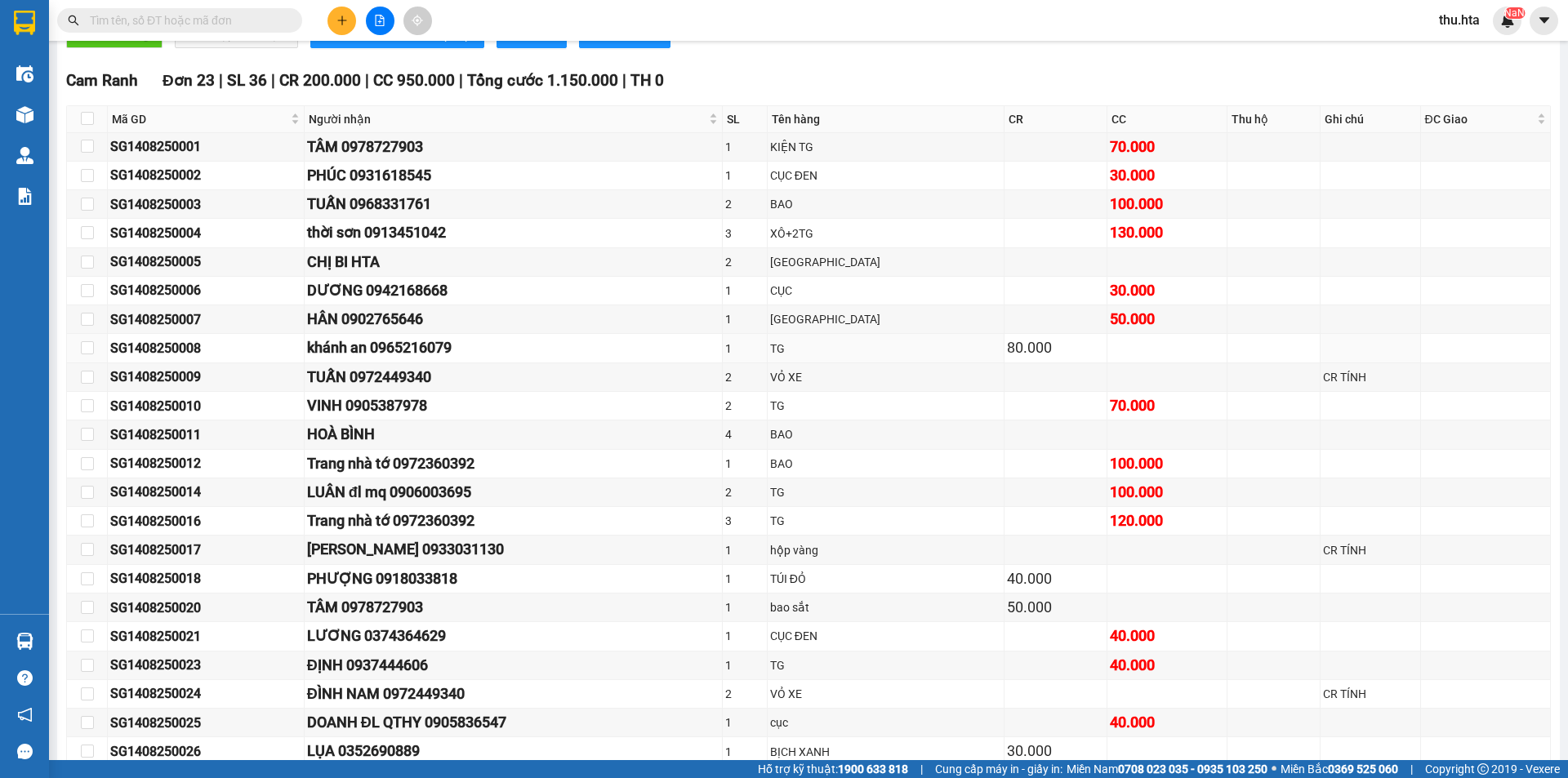
scroll to position [0, 0]
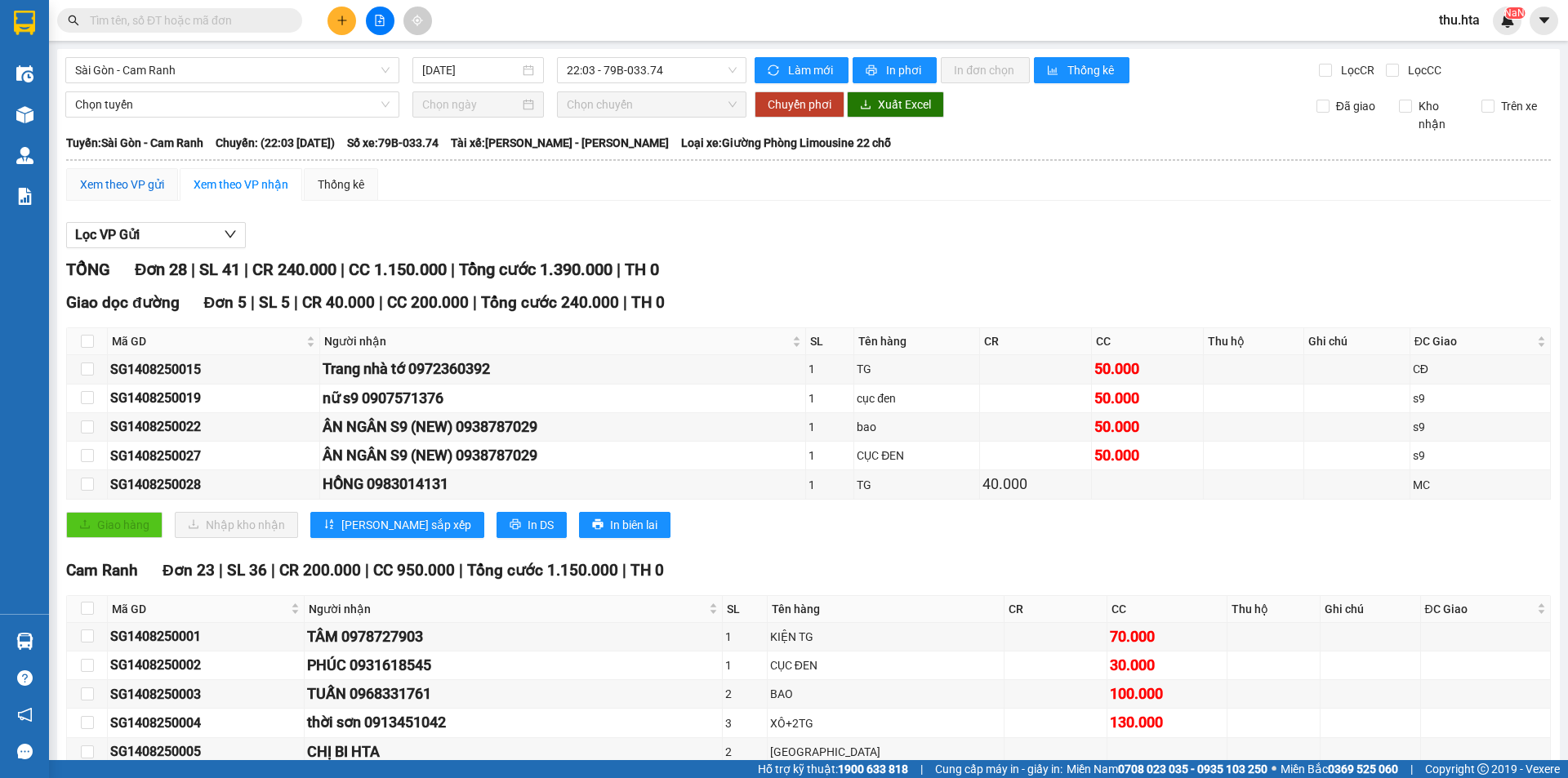
click at [112, 193] on div "Xem theo VP gửi" at bounding box center [122, 184] width 112 height 33
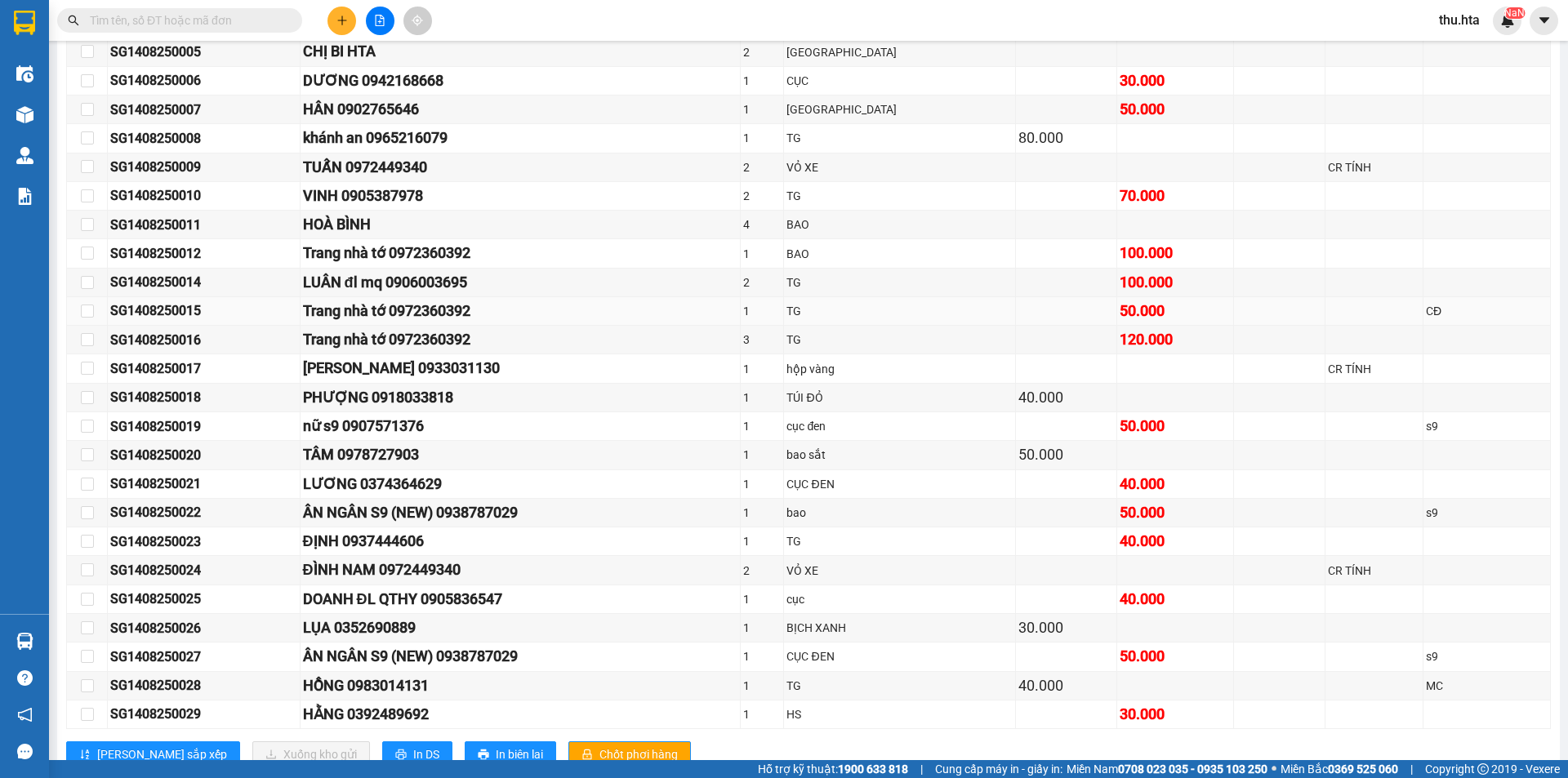
scroll to position [404, 0]
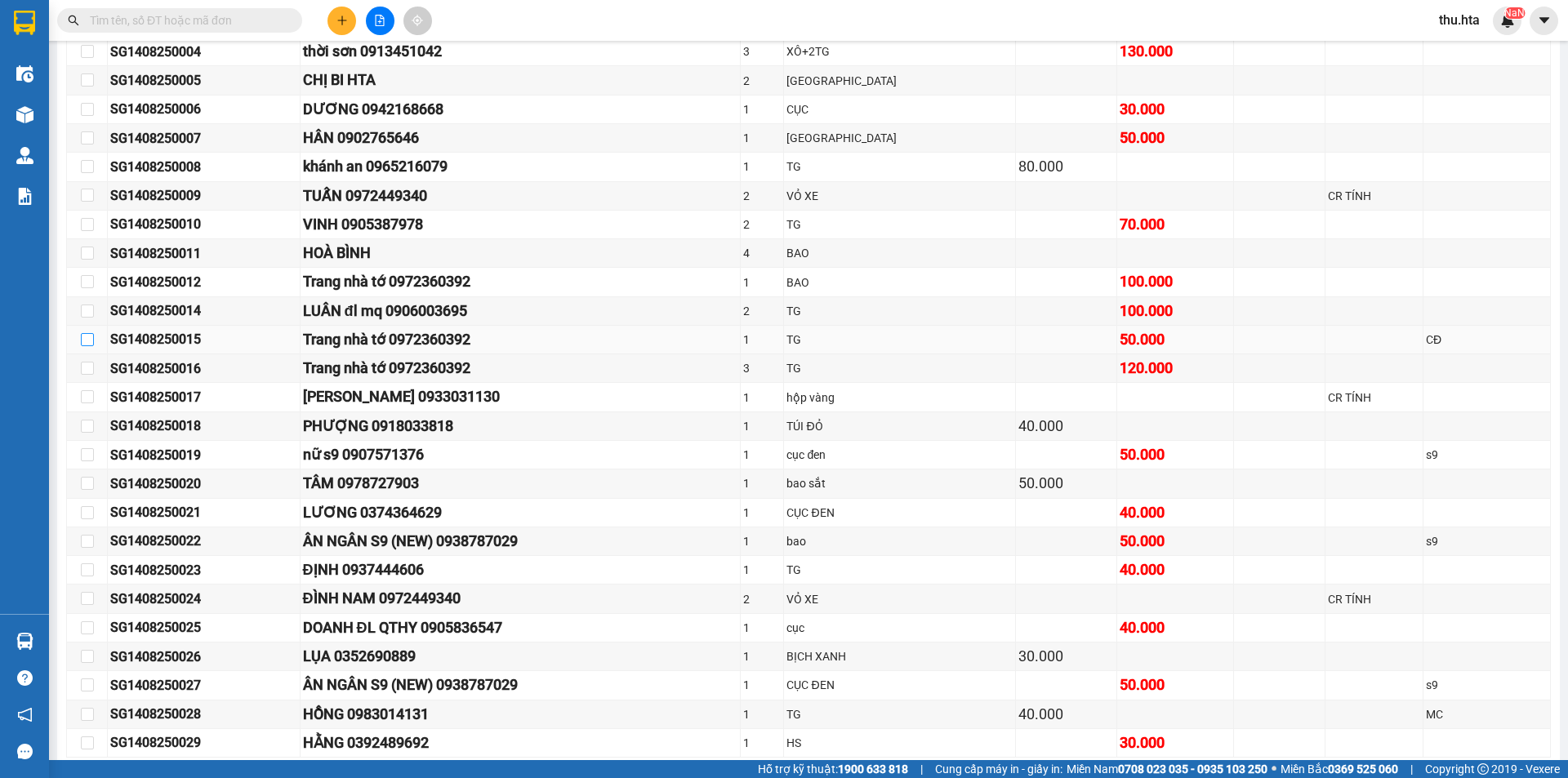
click at [83, 343] on input "checkbox" at bounding box center [88, 339] width 13 height 13
checkbox input "true"
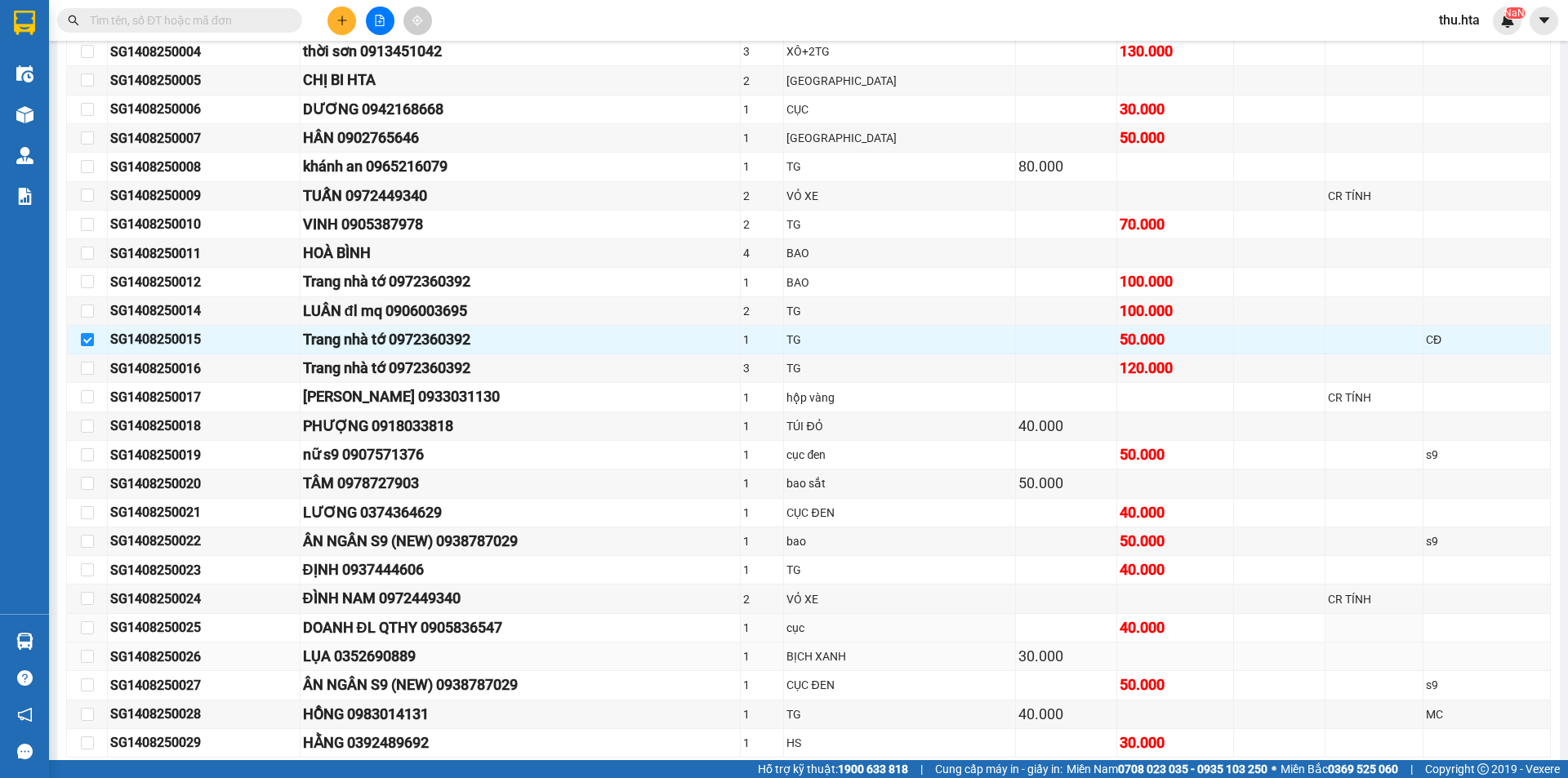
scroll to position [486, 0]
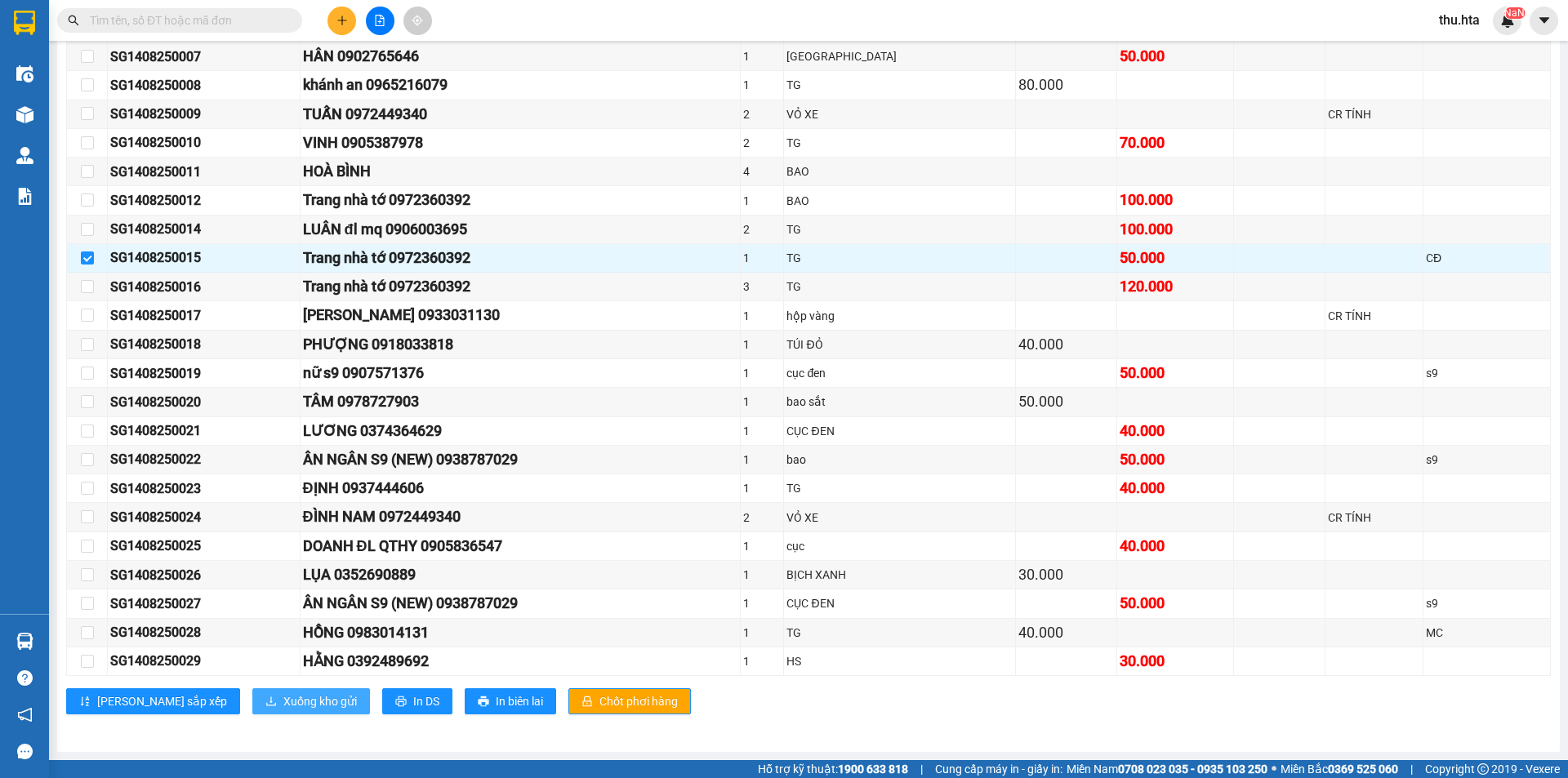
click at [283, 706] on span "Xuống kho gửi" at bounding box center [320, 701] width 74 height 18
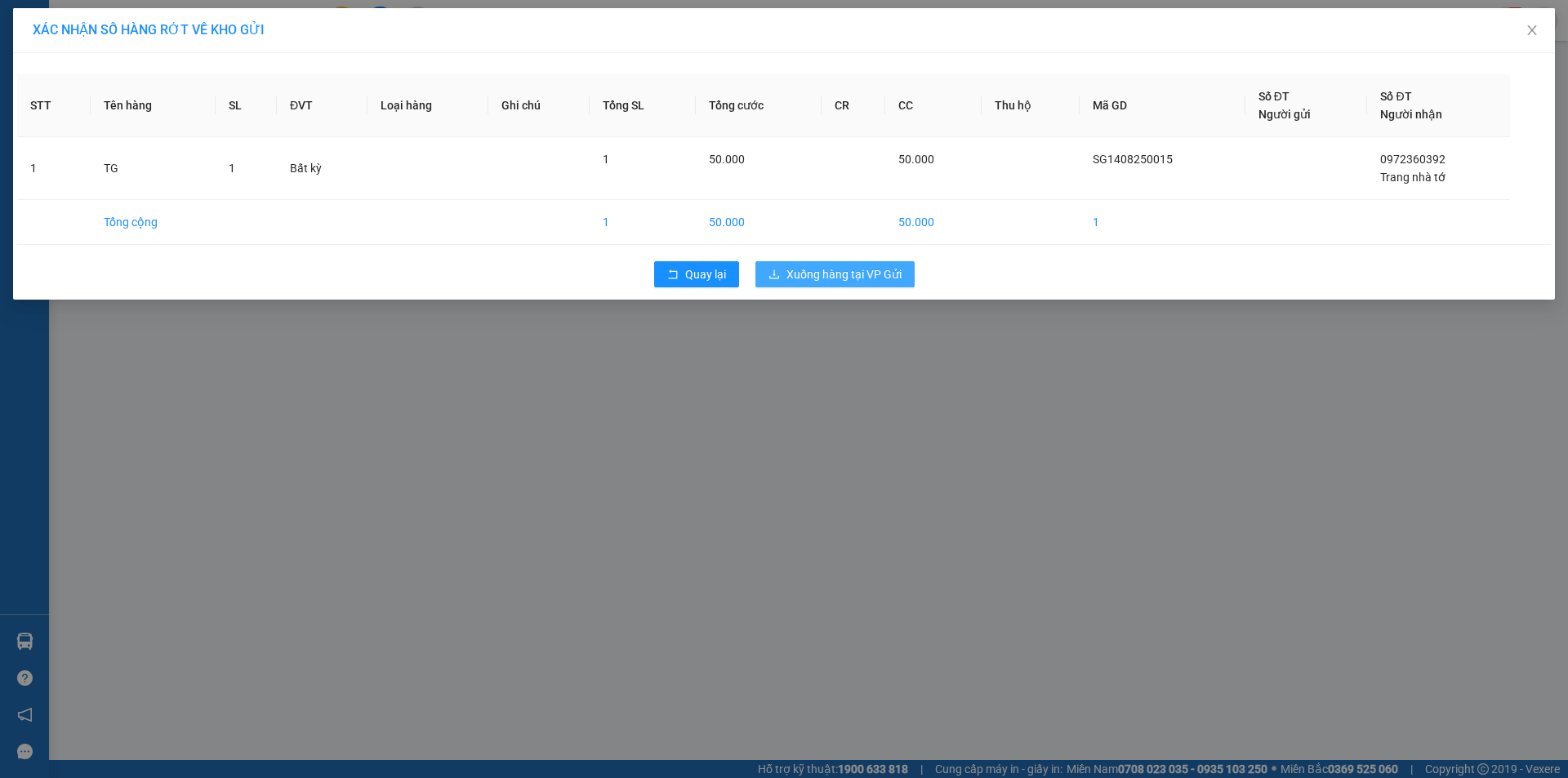
click at [869, 284] on button "Xuống hàng tại VP Gửi" at bounding box center [835, 274] width 159 height 26
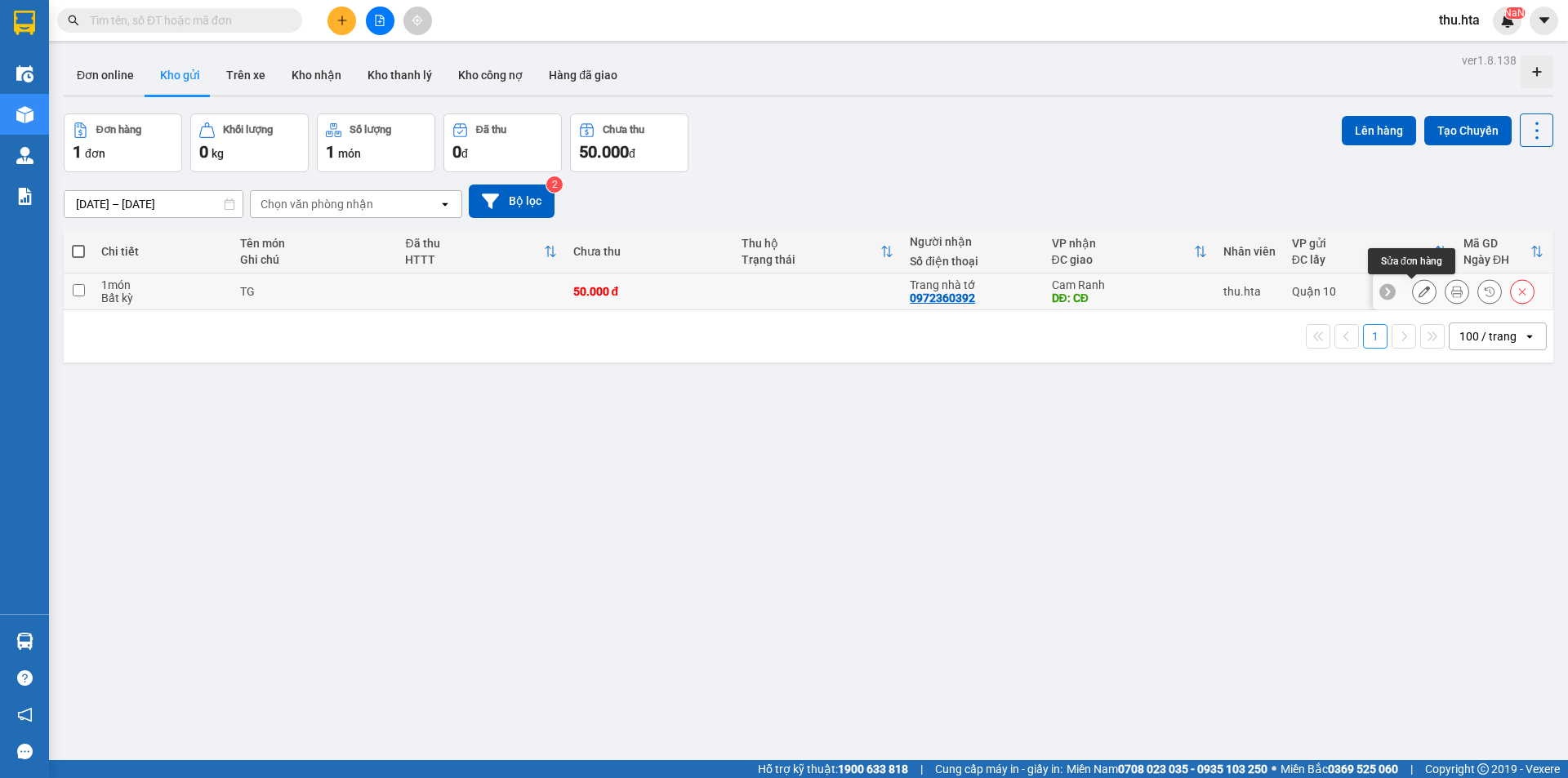
click at [1418, 292] on icon at bounding box center [1424, 291] width 11 height 11
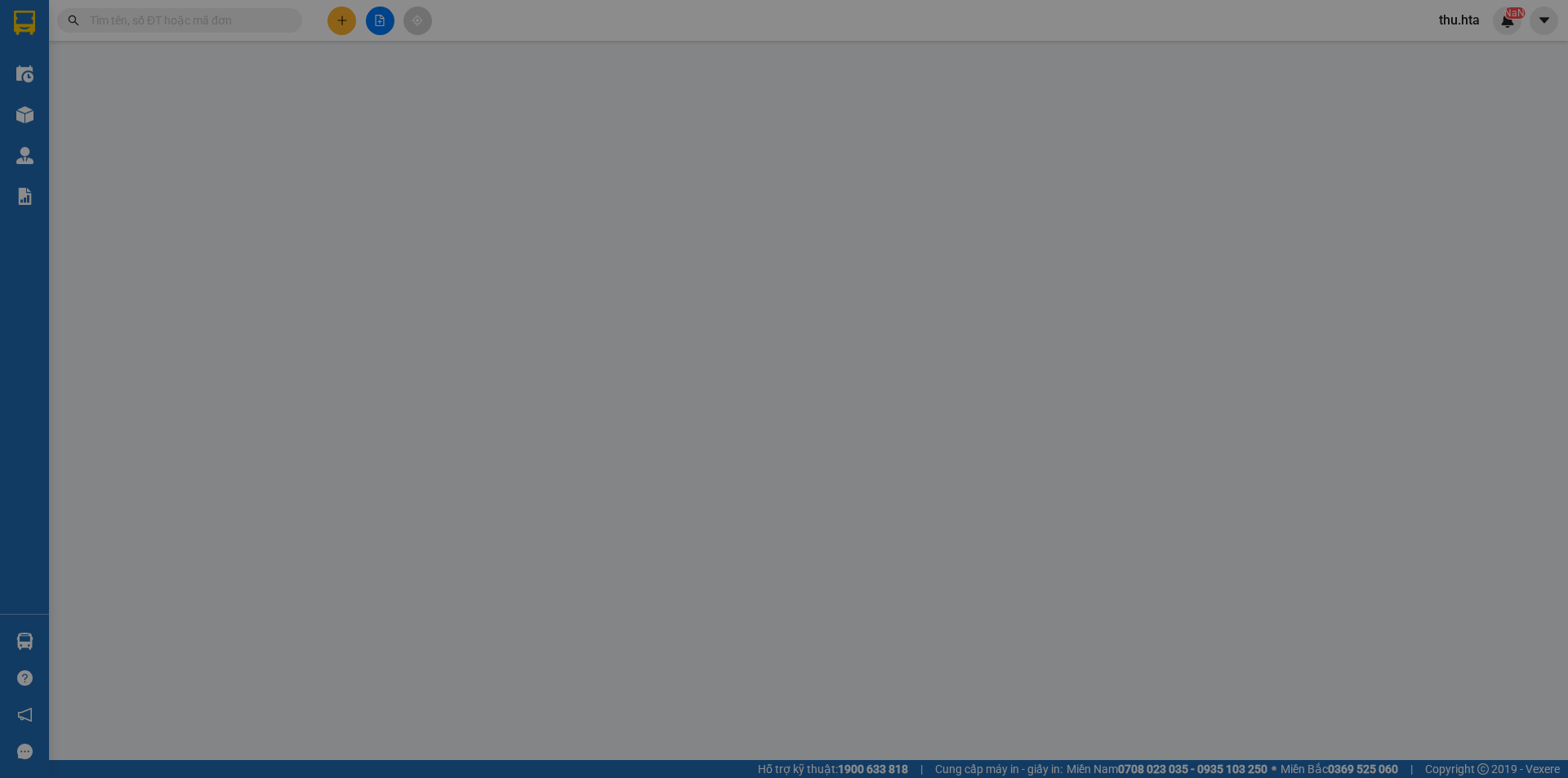
type input "0972360392"
type input "Trang nhà tớ"
type input "CĐ"
type input "50.000"
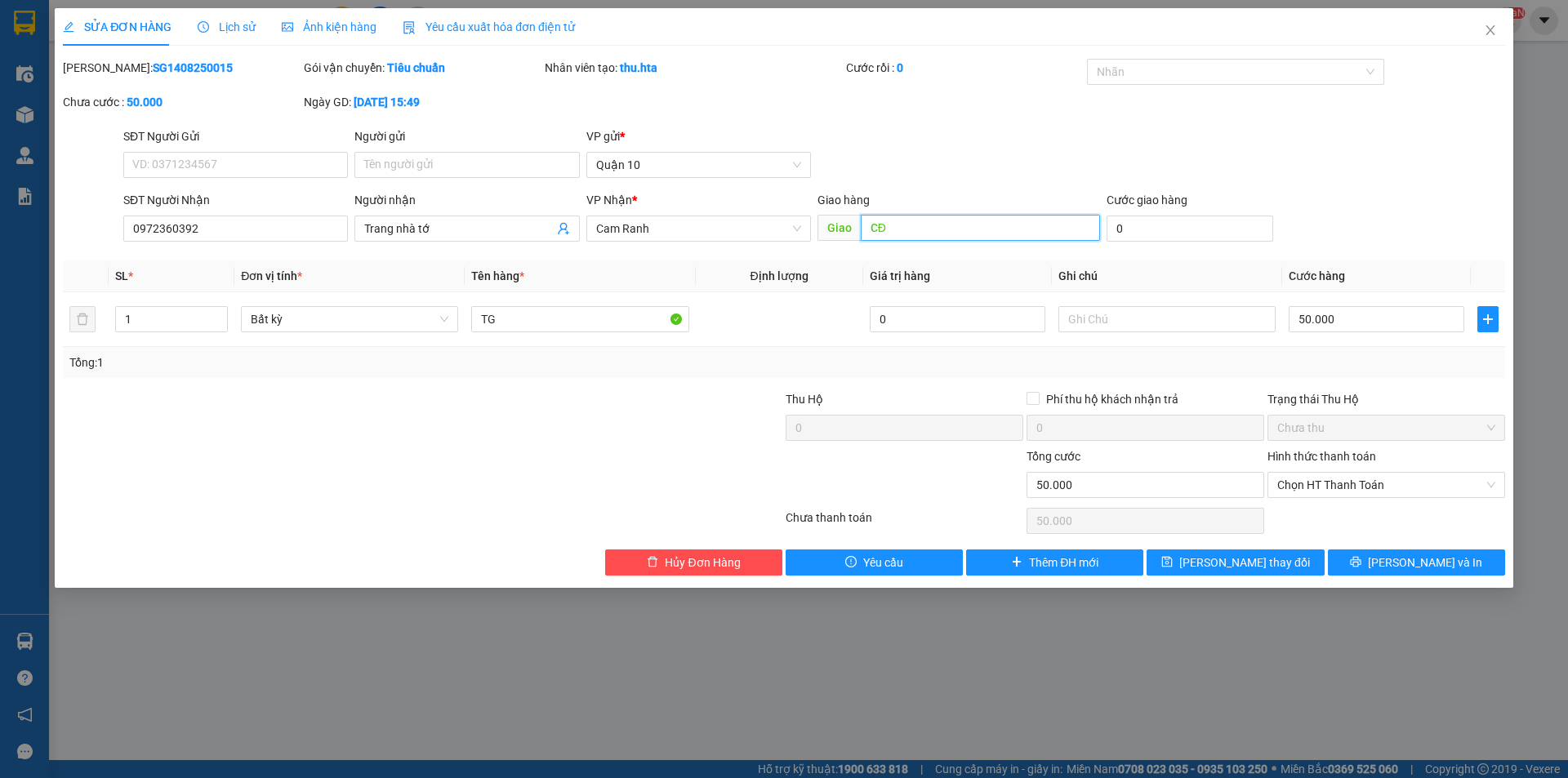
click at [1006, 233] on input "CĐ" at bounding box center [980, 228] width 240 height 26
click at [1136, 323] on input "text" at bounding box center [1167, 320] width 217 height 26
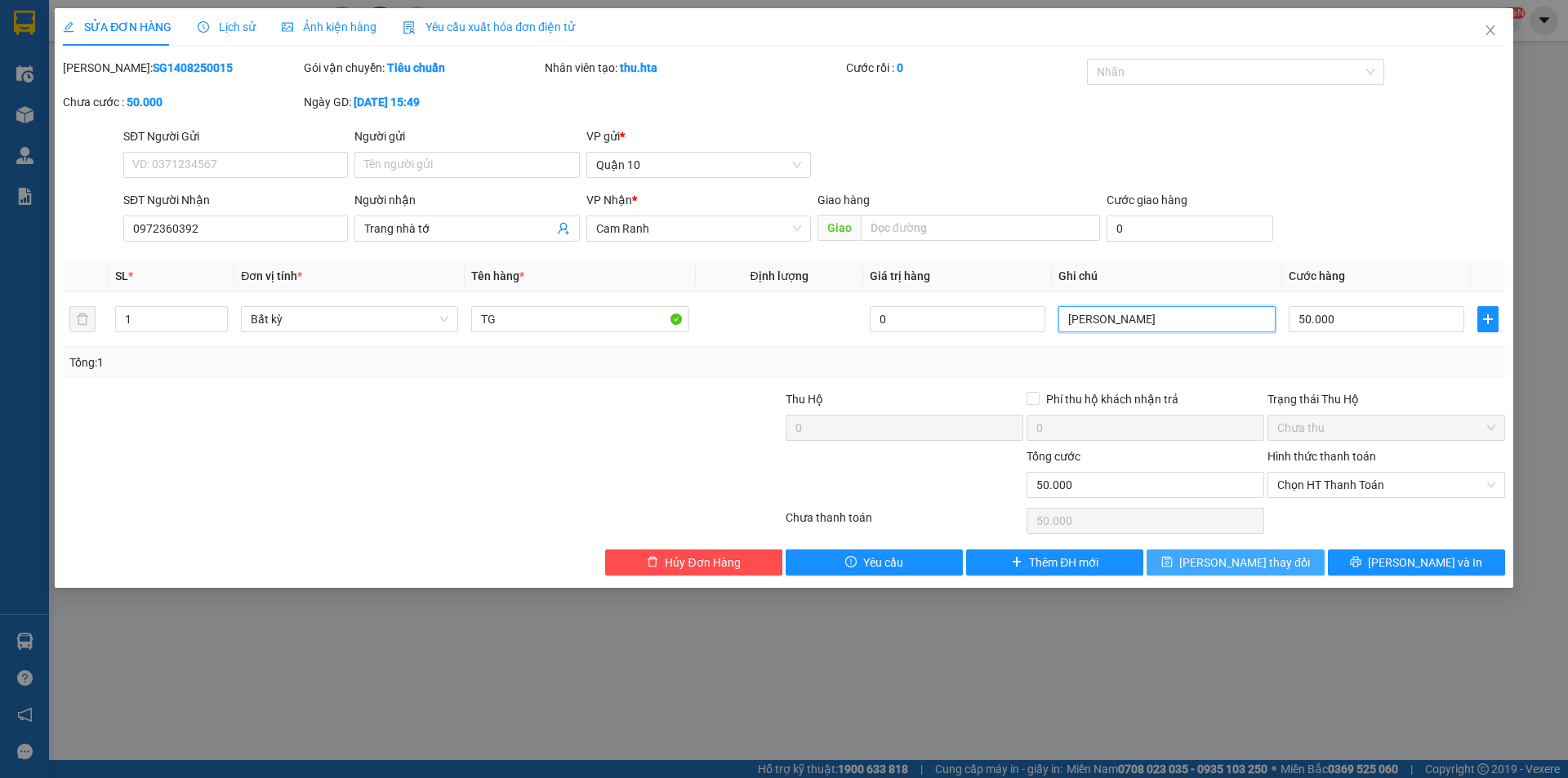
type input "[PERSON_NAME]"
click at [1285, 571] on button "[PERSON_NAME] thay đổi" at bounding box center [1235, 562] width 177 height 26
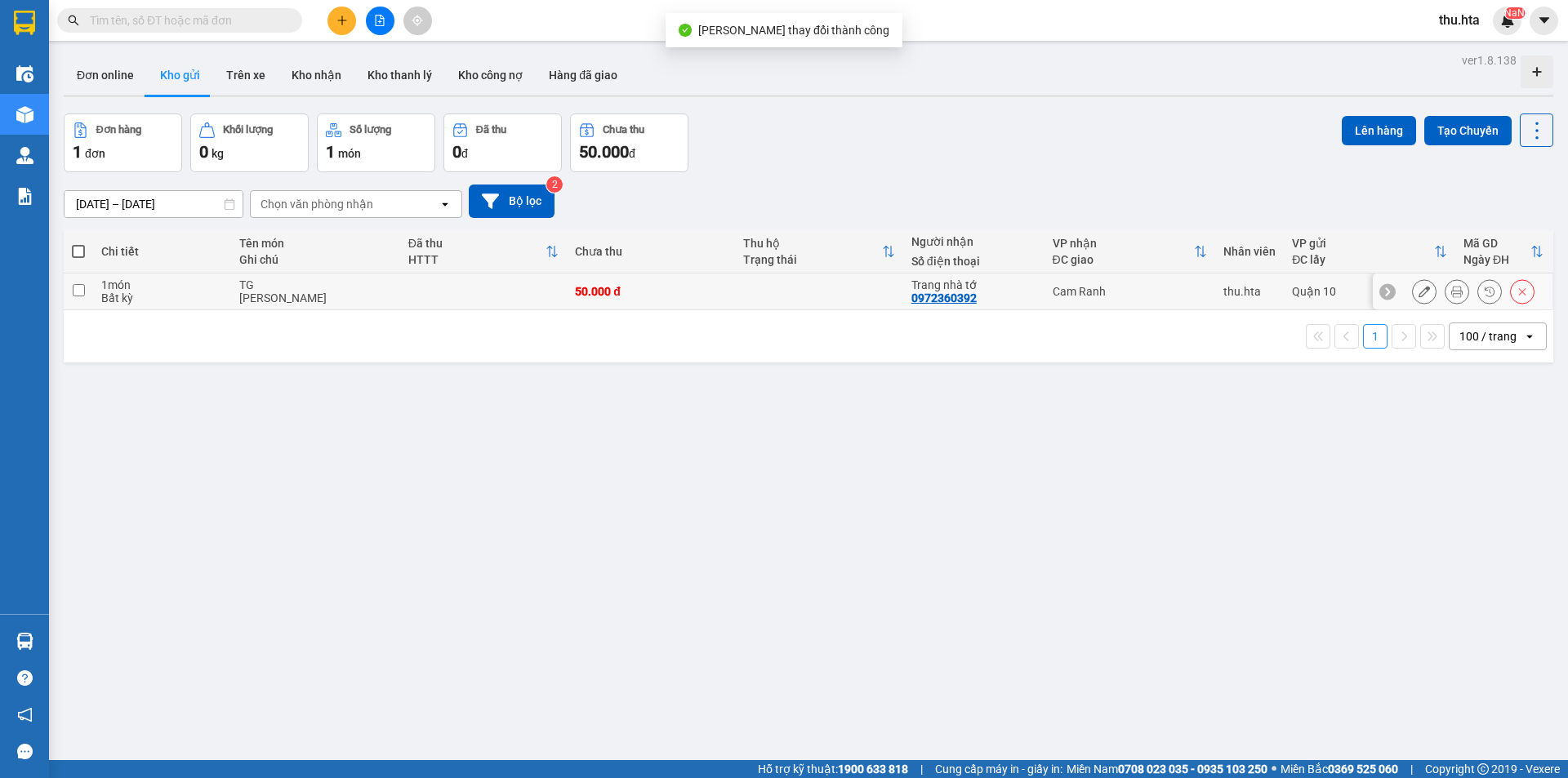
click at [359, 307] on td "TG CAM ĐỨC" at bounding box center [315, 291] width 169 height 37
checkbox input "true"
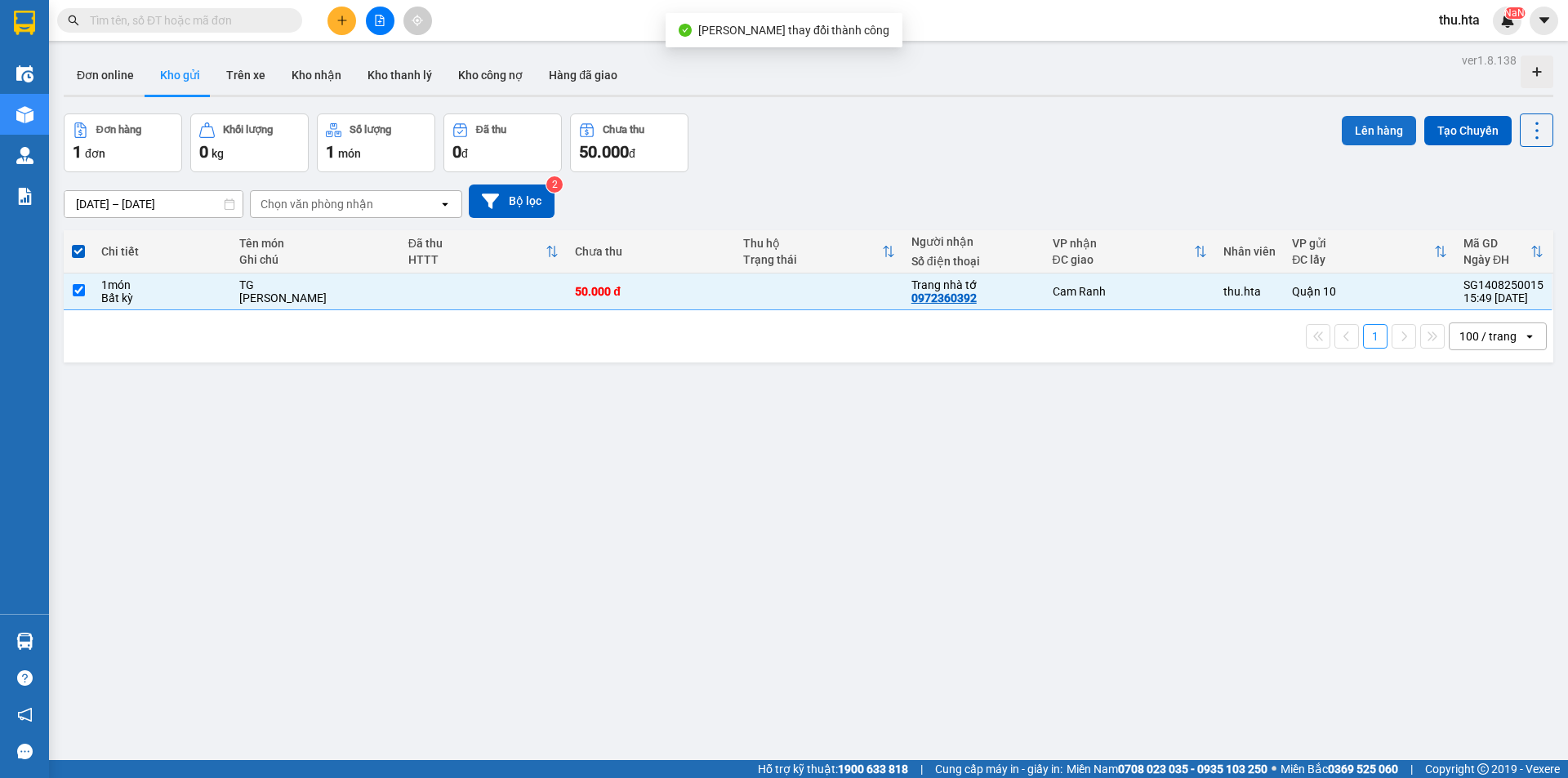
click at [1354, 123] on button "Lên hàng" at bounding box center [1378, 130] width 75 height 29
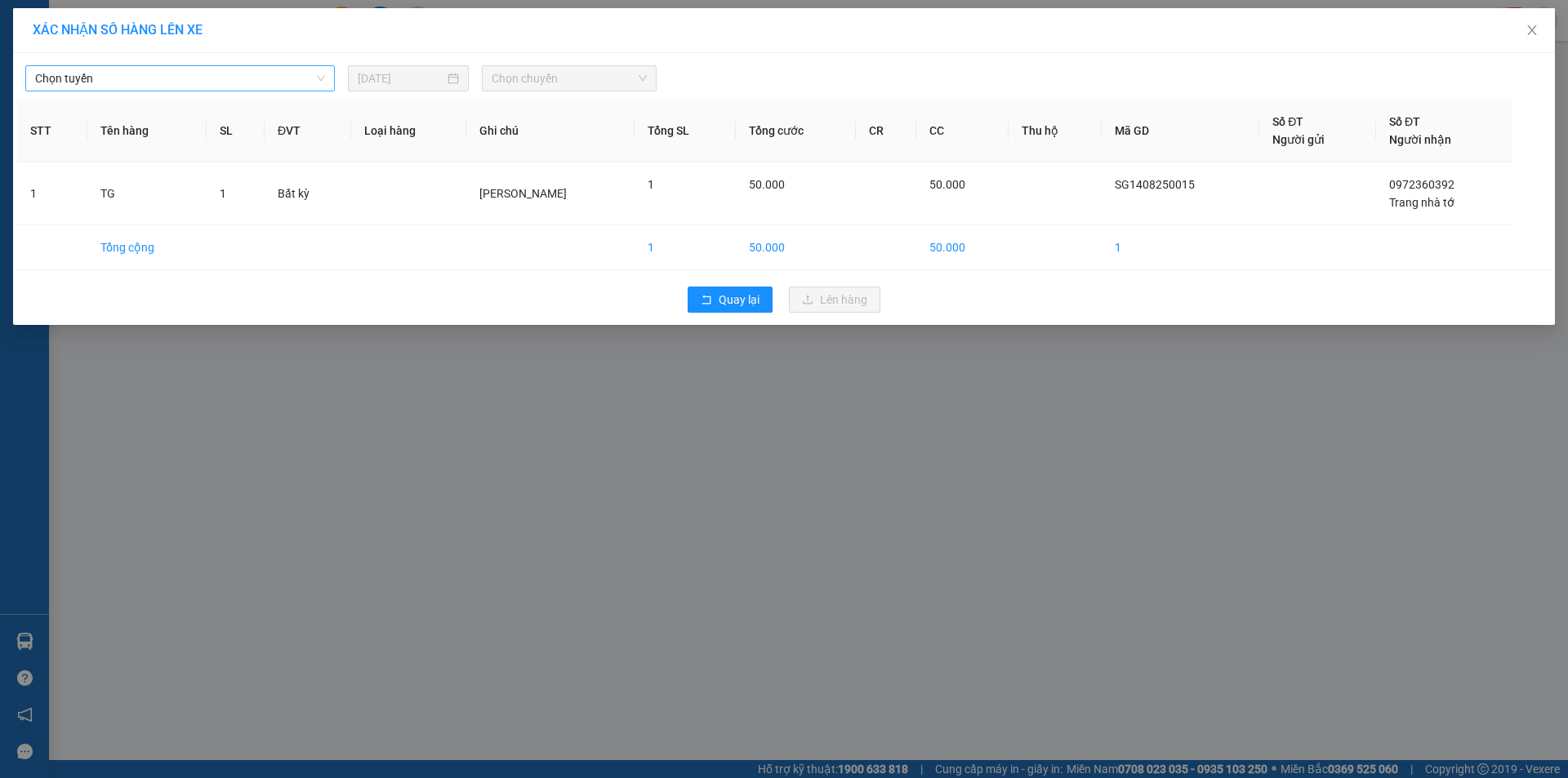
drag, startPoint x: 234, startPoint y: 101, endPoint x: 213, endPoint y: 82, distance: 28.3
click at [232, 101] on th "SL" at bounding box center [235, 131] width 58 height 63
drag, startPoint x: 213, startPoint y: 82, endPoint x: 180, endPoint y: 166, distance: 90.2
click at [210, 82] on span "Chọn tuyến" at bounding box center [179, 78] width 290 height 25
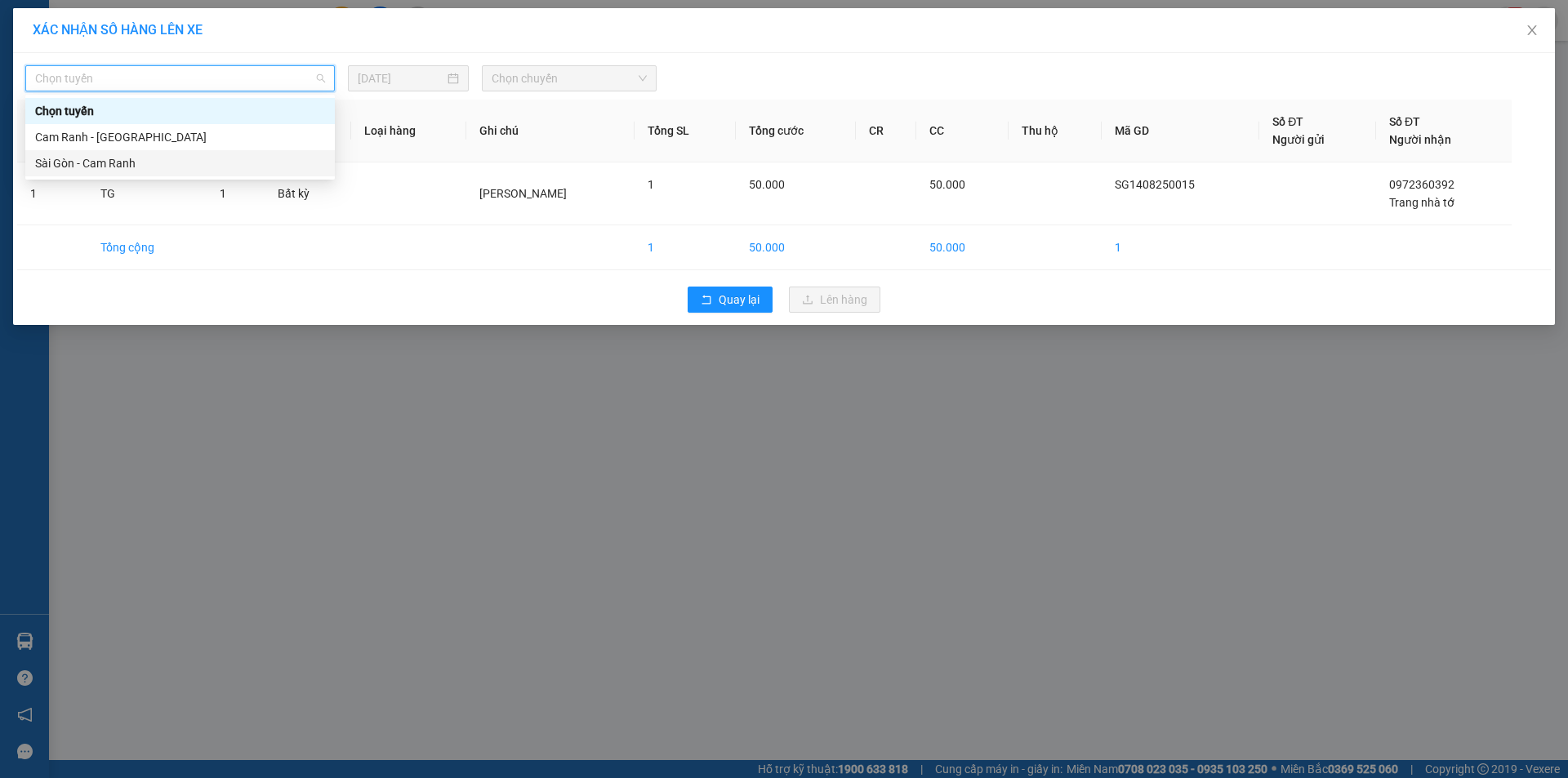
drag, startPoint x: 181, startPoint y: 150, endPoint x: 173, endPoint y: 175, distance: 26.2
click at [173, 175] on div "Sài Gòn - Cam Ranh" at bounding box center [180, 163] width 309 height 26
click at [173, 175] on td "TG" at bounding box center [147, 193] width 119 height 63
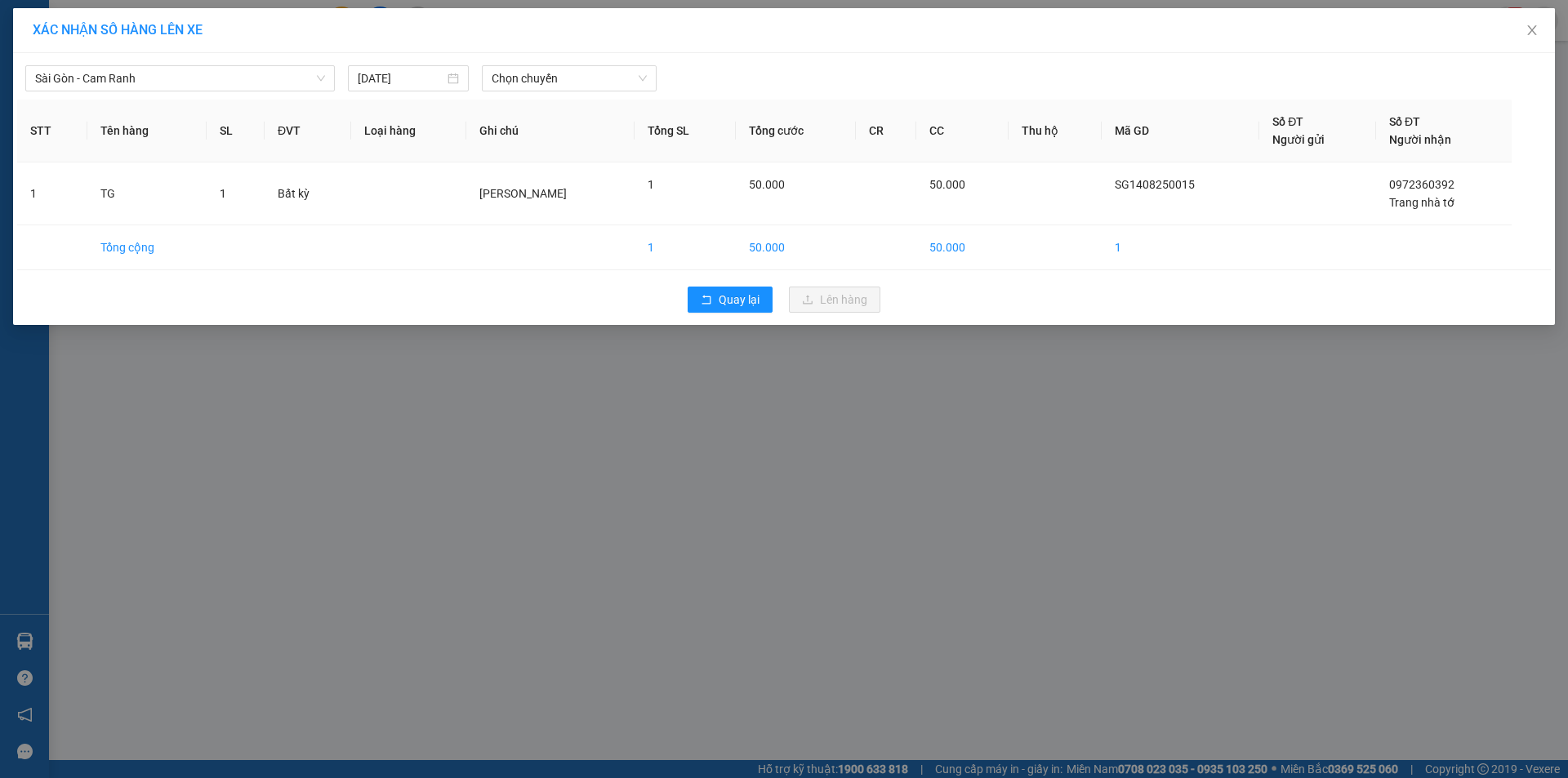
click at [634, 100] on th "Tổng SL" at bounding box center [684, 131] width 100 height 63
click at [612, 72] on span "Chọn chuyến" at bounding box center [569, 78] width 155 height 25
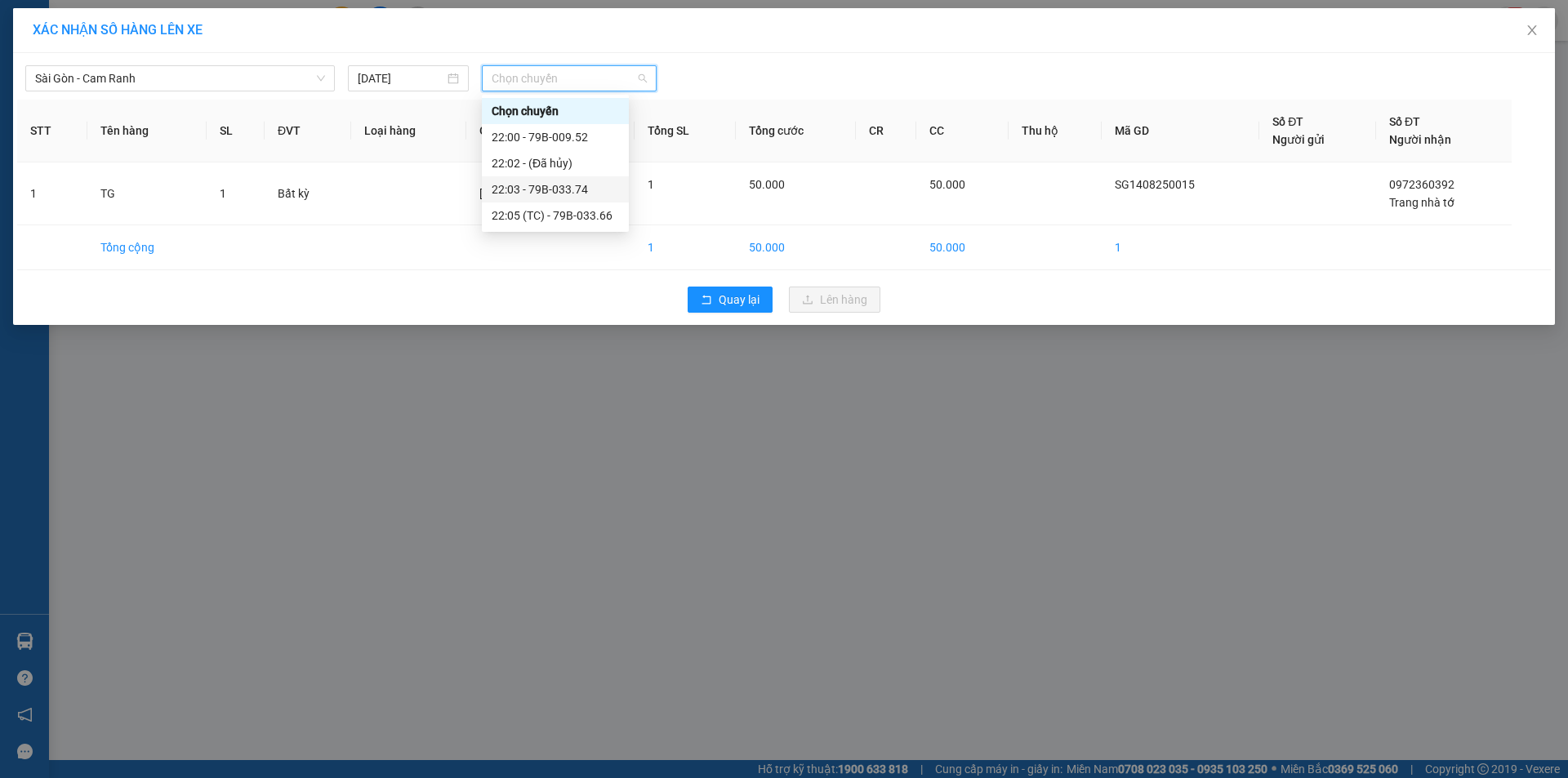
drag, startPoint x: 574, startPoint y: 193, endPoint x: 1096, endPoint y: 283, distance: 529.7
click at [575, 191] on div "22:03 - 79B-033.74" at bounding box center [555, 189] width 127 height 18
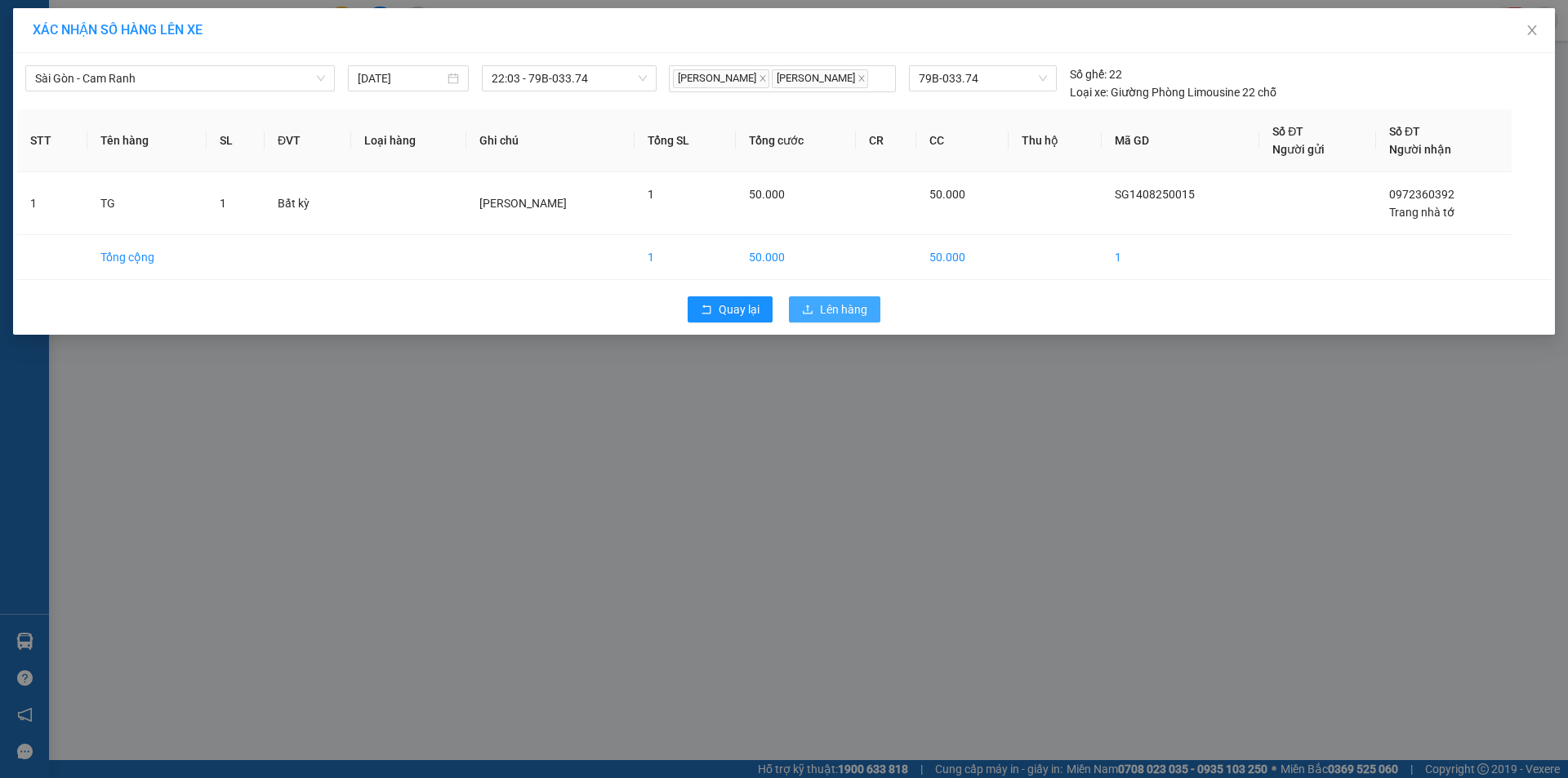
click at [850, 304] on span "Lên hàng" at bounding box center [843, 308] width 47 height 18
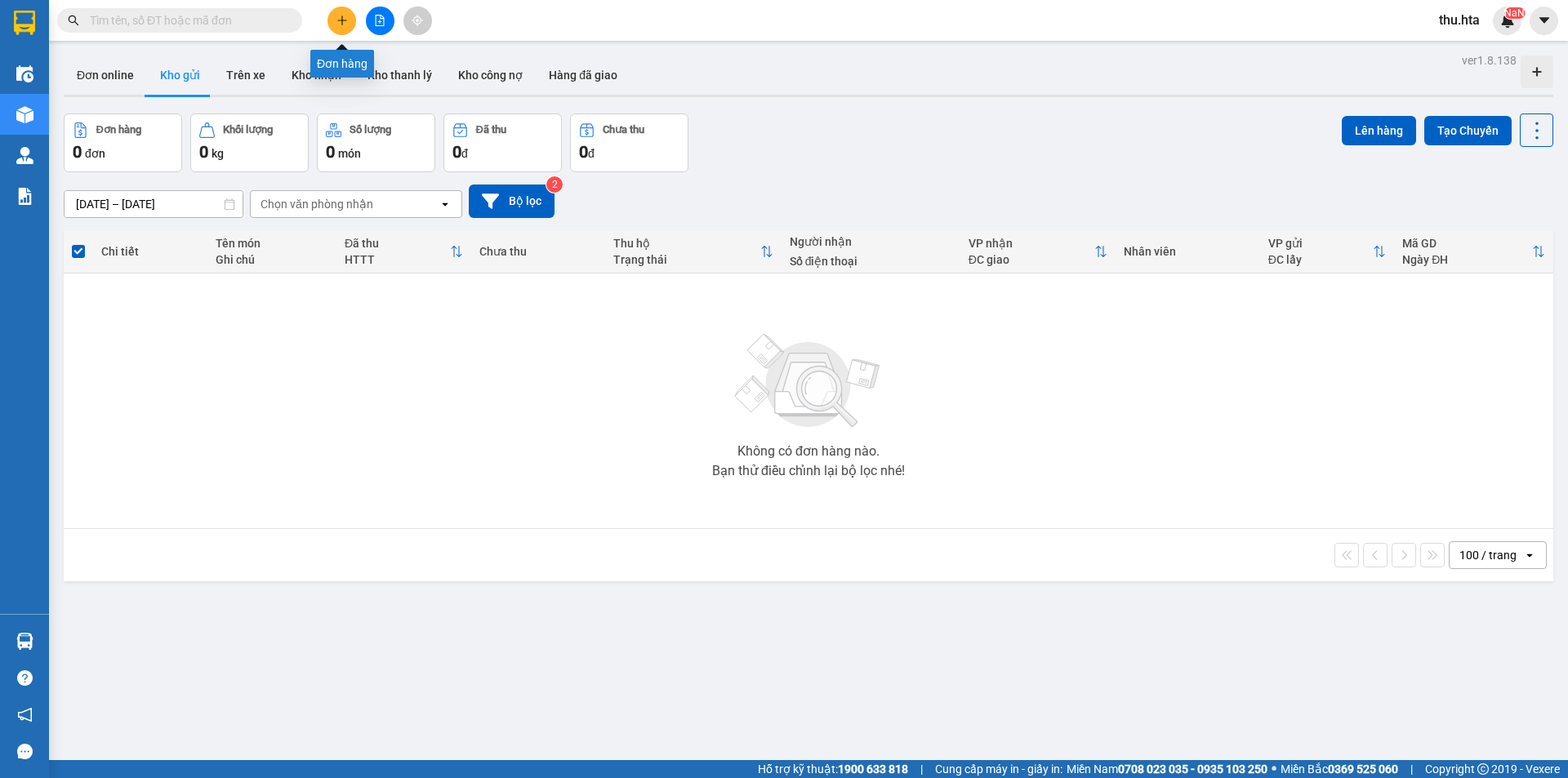
click at [342, 22] on icon "plus" at bounding box center [342, 21] width 11 height 11
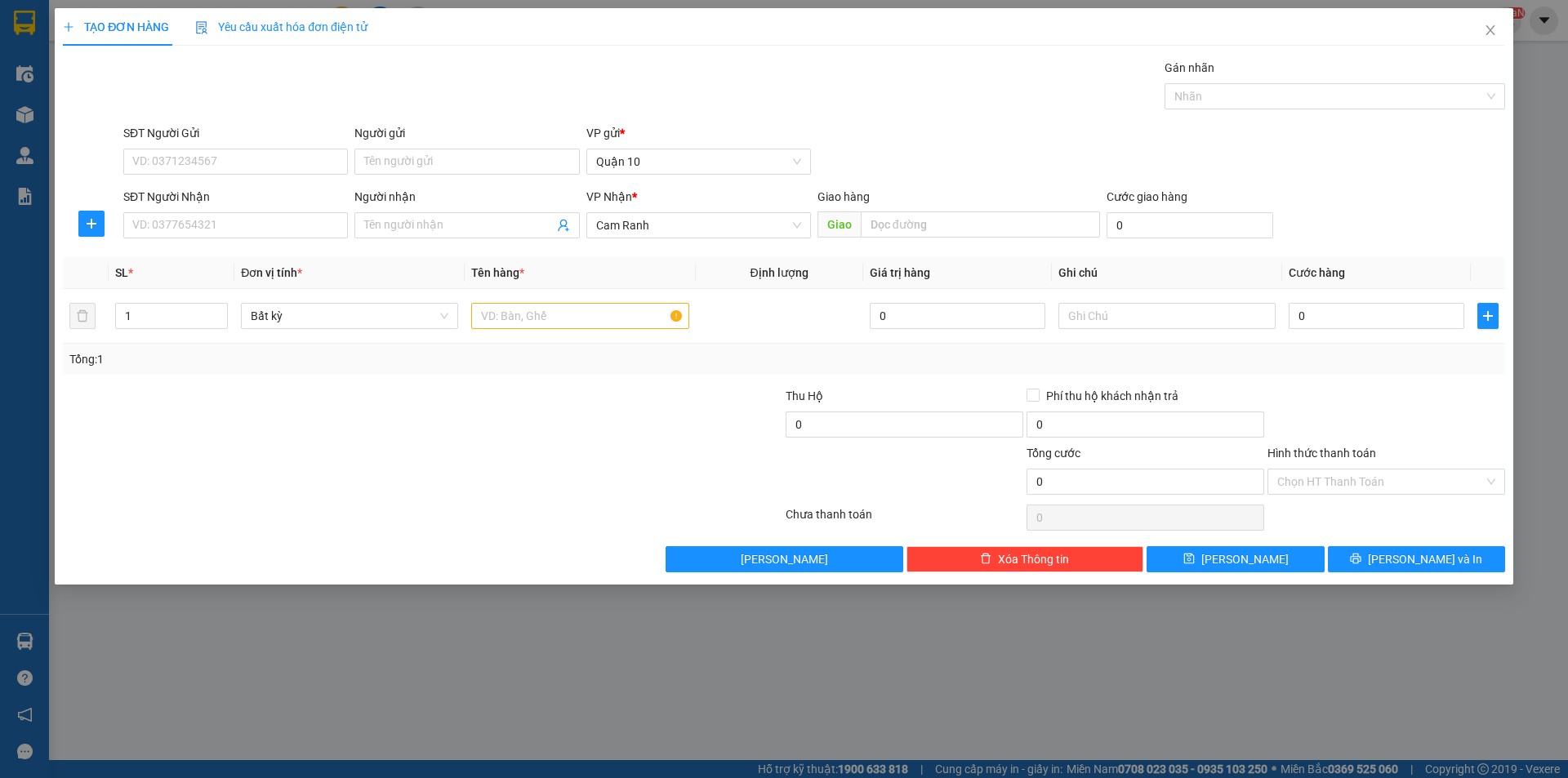
click at [193, 206] on div "SĐT Người Nhận" at bounding box center [236, 200] width 225 height 25
click at [185, 218] on input "SĐT Người Nhận" at bounding box center [236, 225] width 225 height 26
click at [231, 264] on div "0988540077 - HIỀN" at bounding box center [235, 257] width 205 height 18
type input "0988540077"
type input "HIỀN"
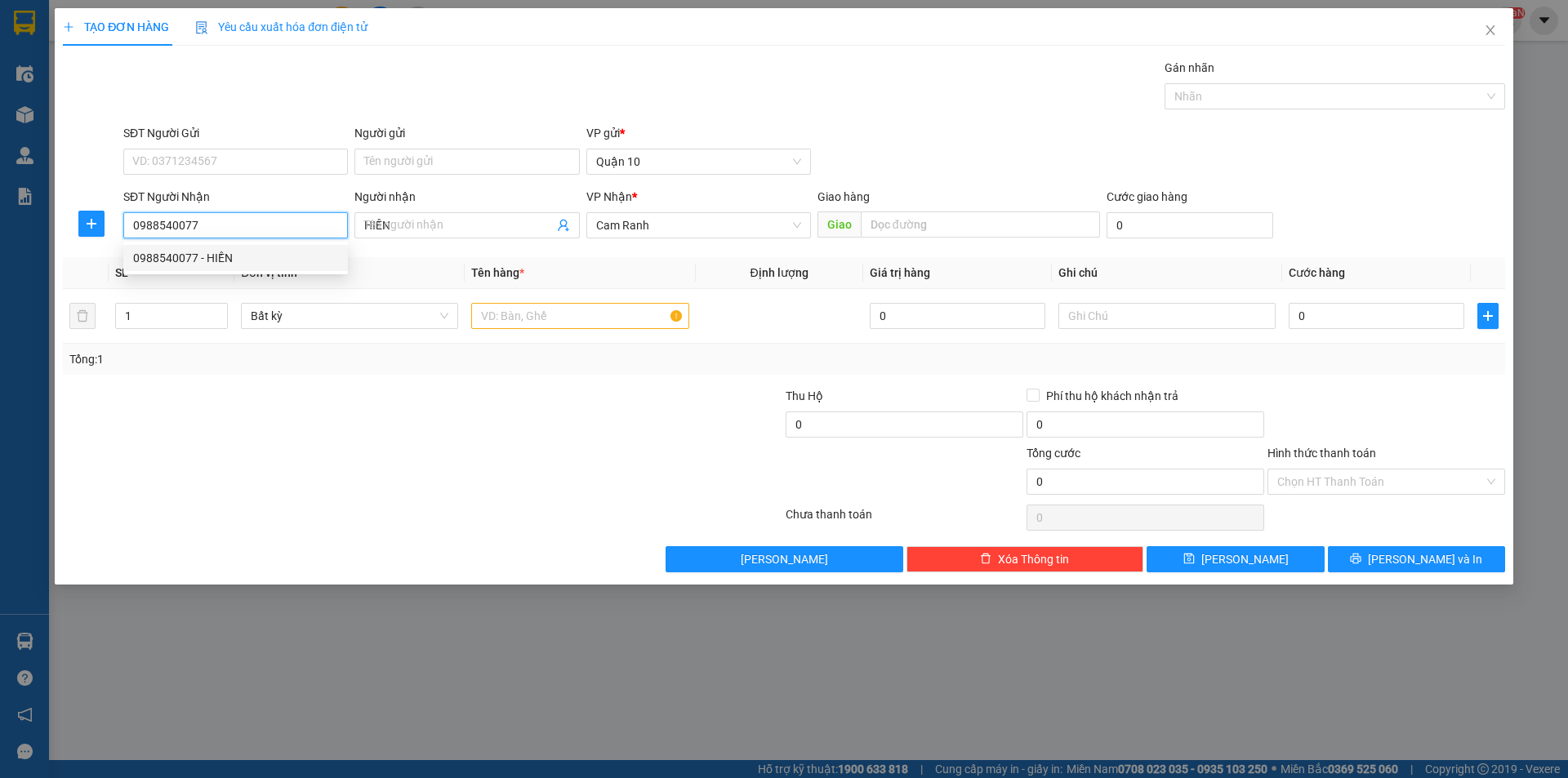
type input "30.000"
type input "0988540077"
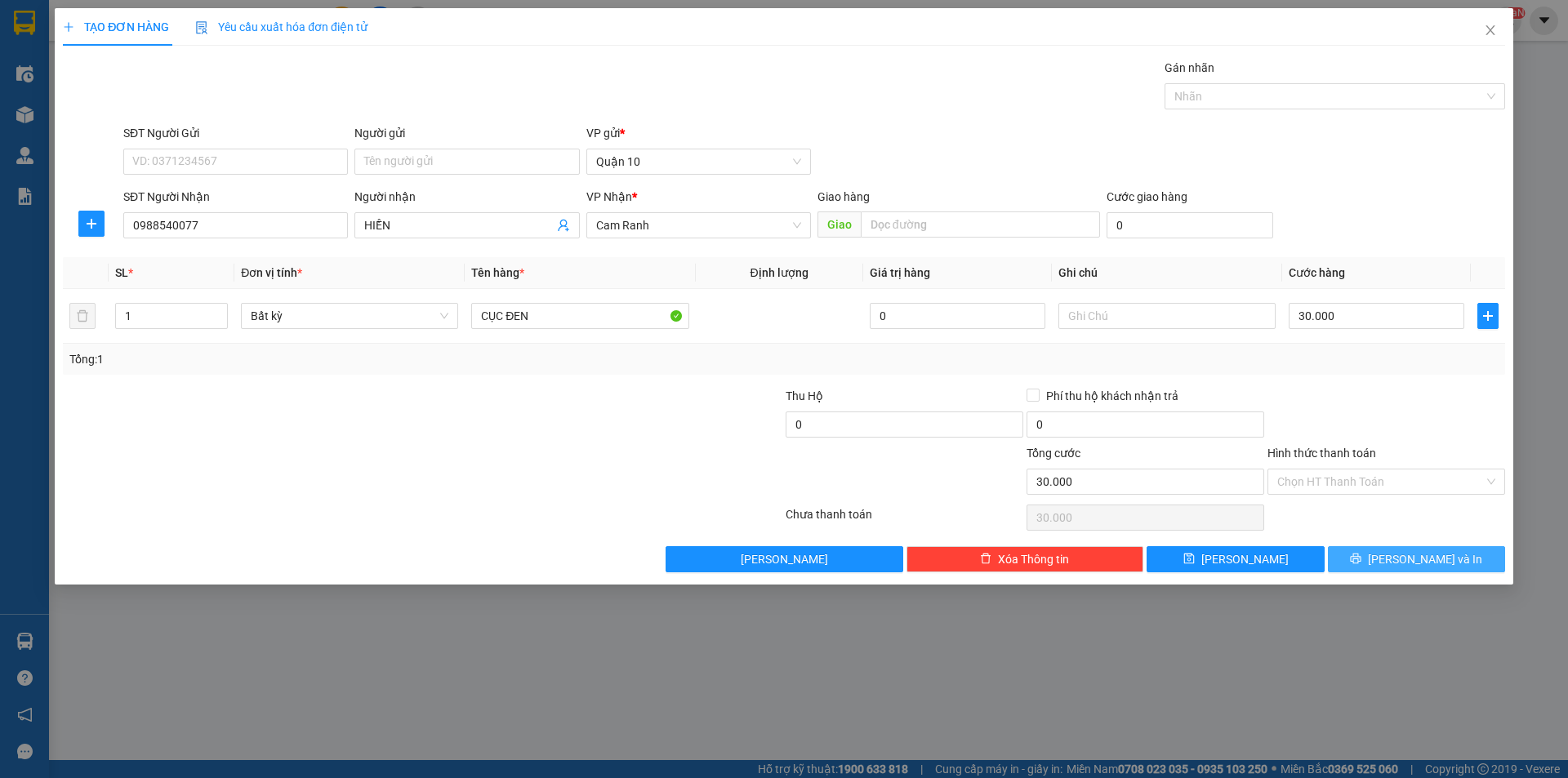
click at [1380, 571] on button "[PERSON_NAME] và In" at bounding box center [1416, 559] width 177 height 26
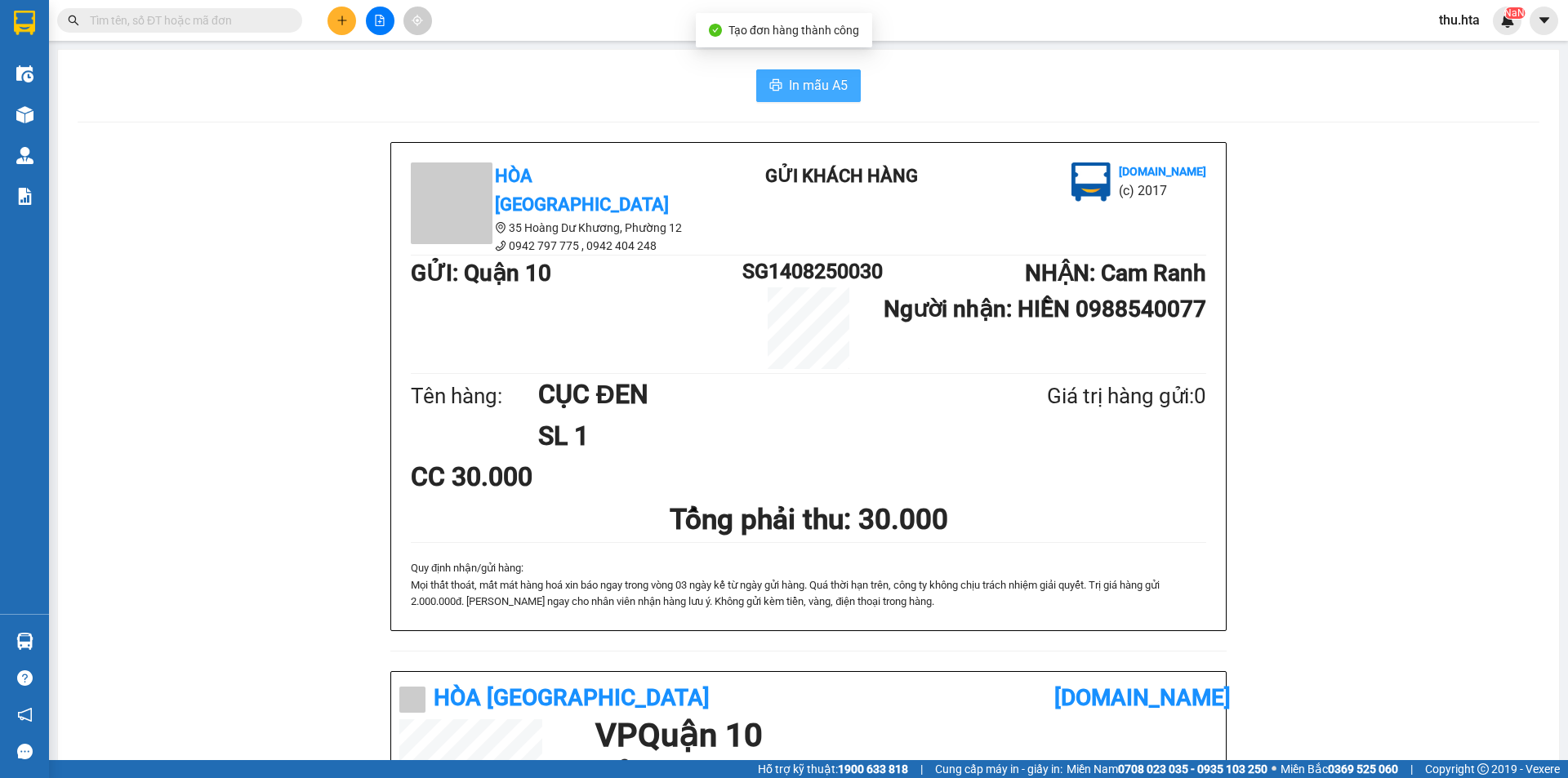
click at [761, 75] on button "In mẫu A5" at bounding box center [808, 86] width 105 height 33
click at [790, 88] on span "In mẫu A5" at bounding box center [818, 86] width 58 height 21
click at [346, 24] on icon "plus" at bounding box center [342, 21] width 11 height 11
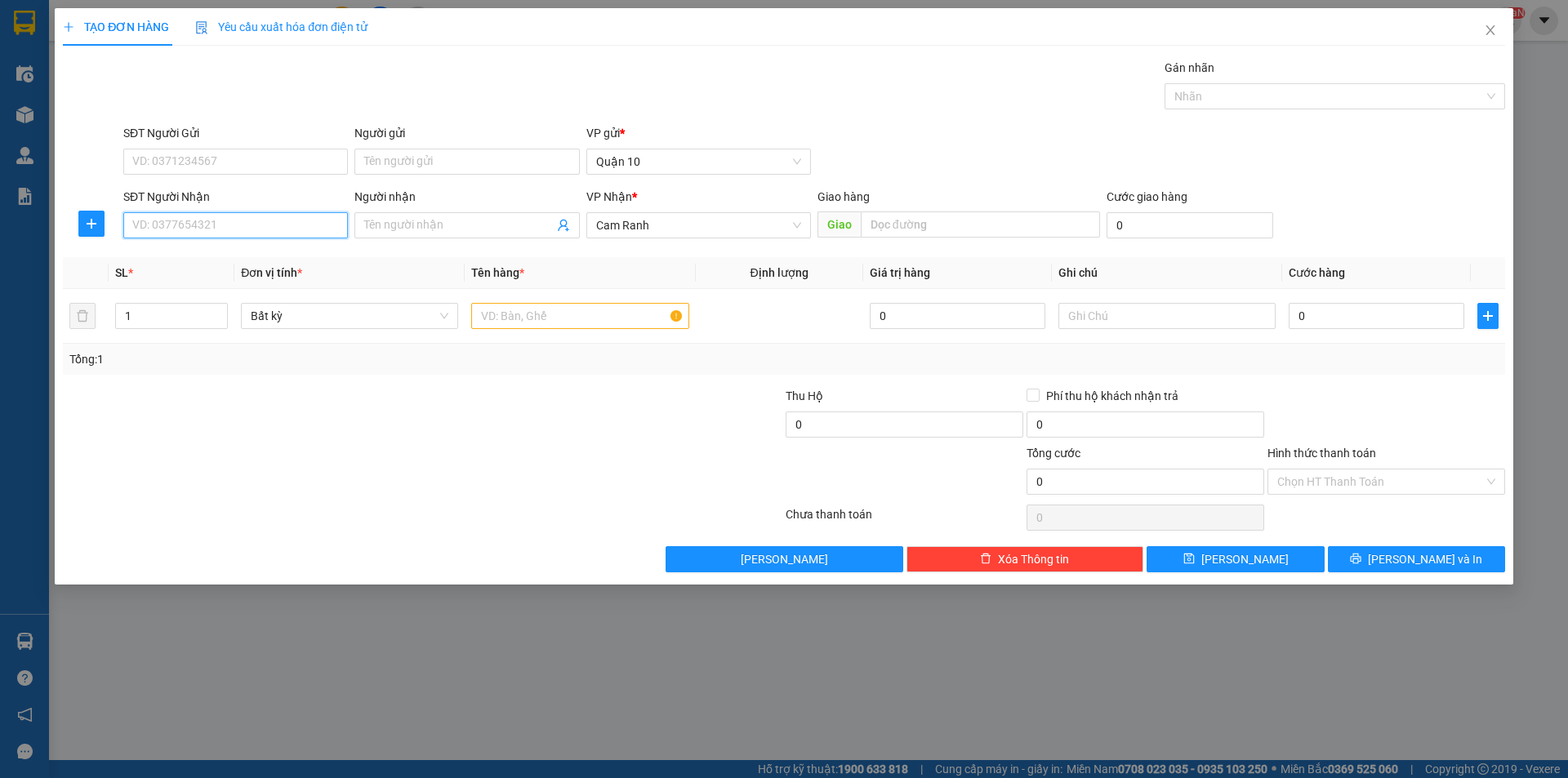
click at [264, 230] on input "SĐT Người Nhận" at bounding box center [236, 225] width 225 height 26
type input "0944494950"
click at [290, 251] on div "0944494950 - QUỐC" at bounding box center [235, 257] width 205 height 18
type input "QUỐC"
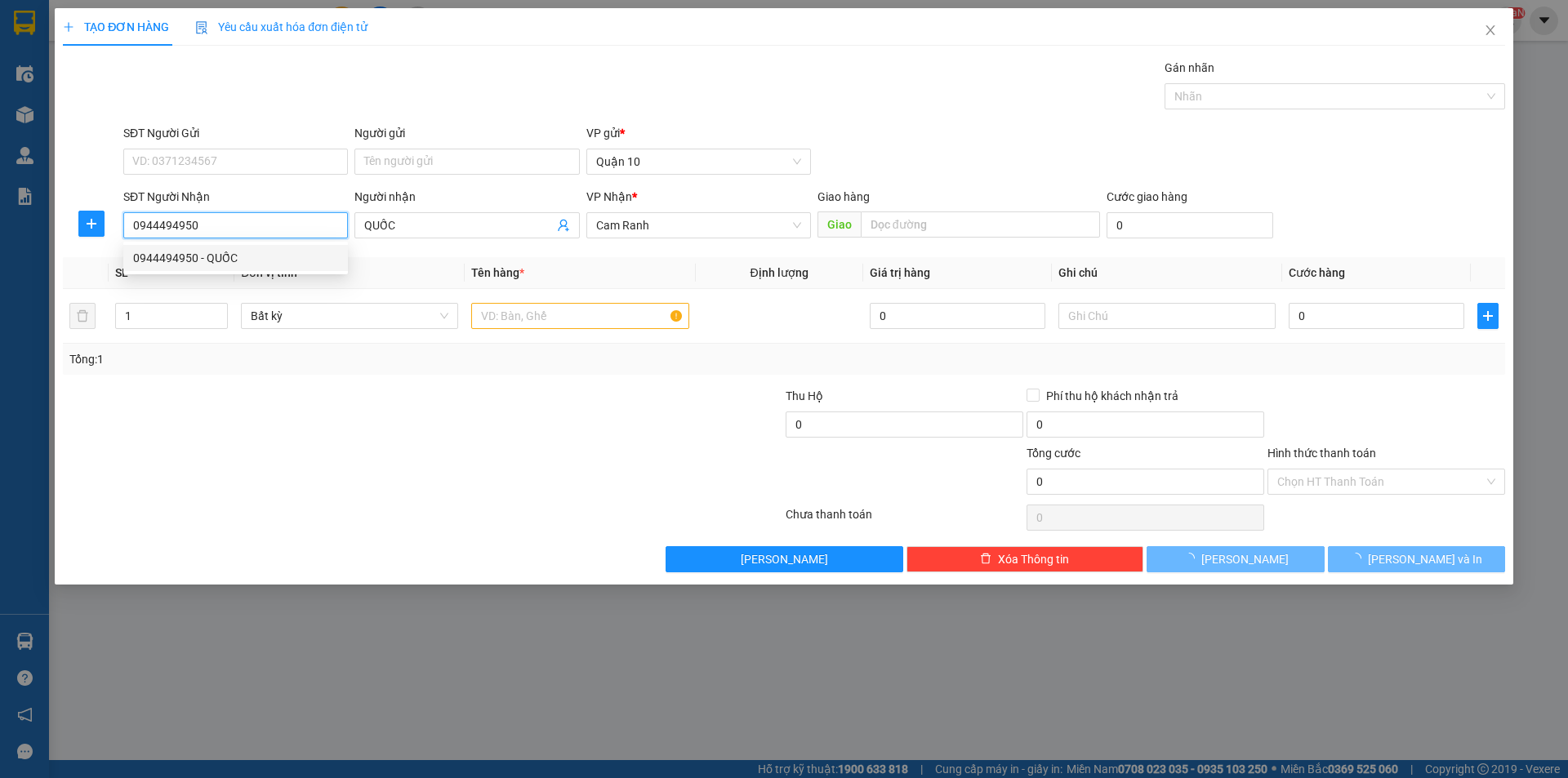
type input "30.000"
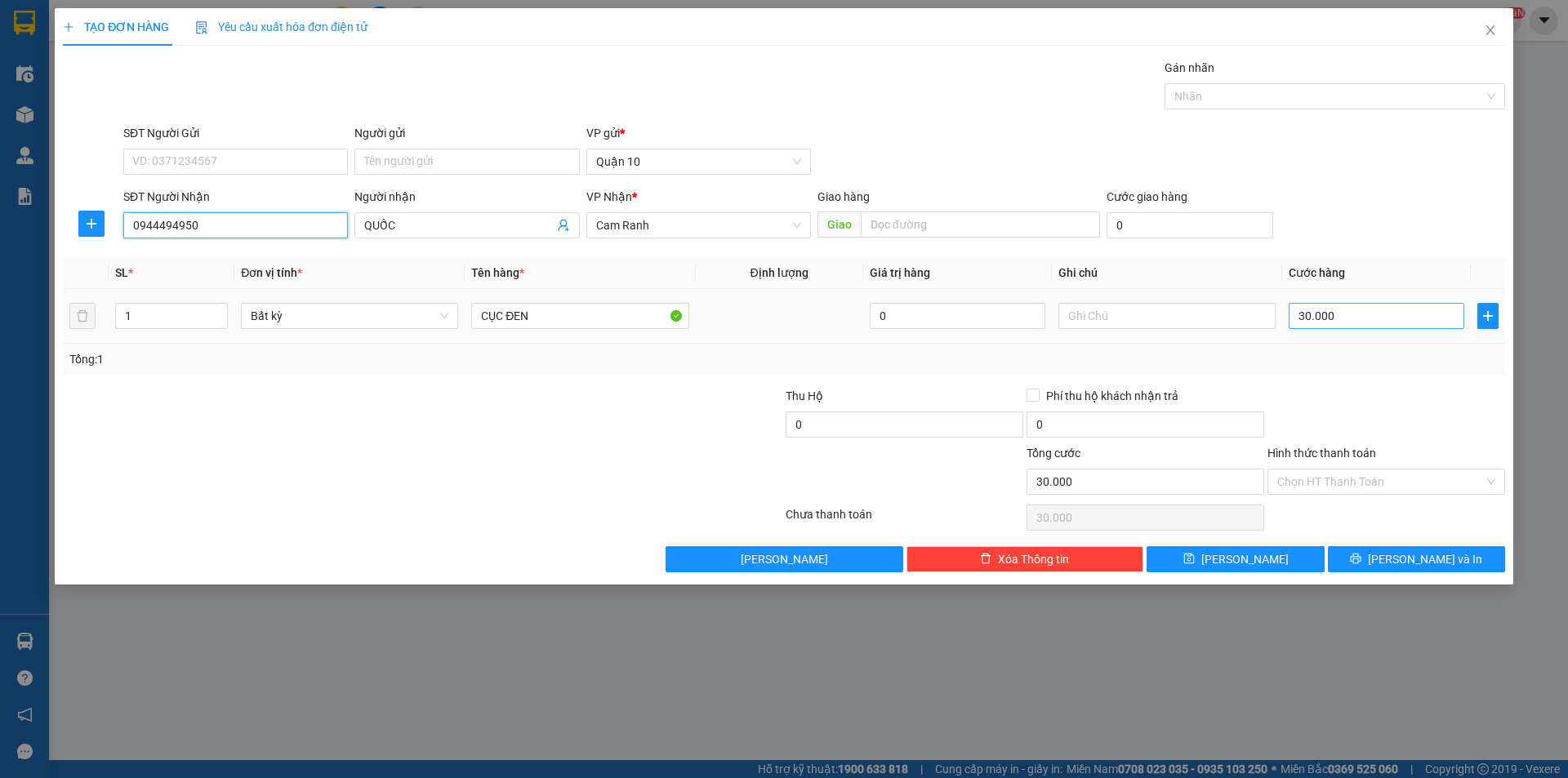
type input "0944494950"
click at [1385, 325] on input "30.000" at bounding box center [1376, 316] width 175 height 26
click at [545, 332] on td "CỤC ĐEN" at bounding box center [579, 316] width 230 height 55
click at [549, 328] on input "CỤC ĐEN" at bounding box center [579, 316] width 217 height 26
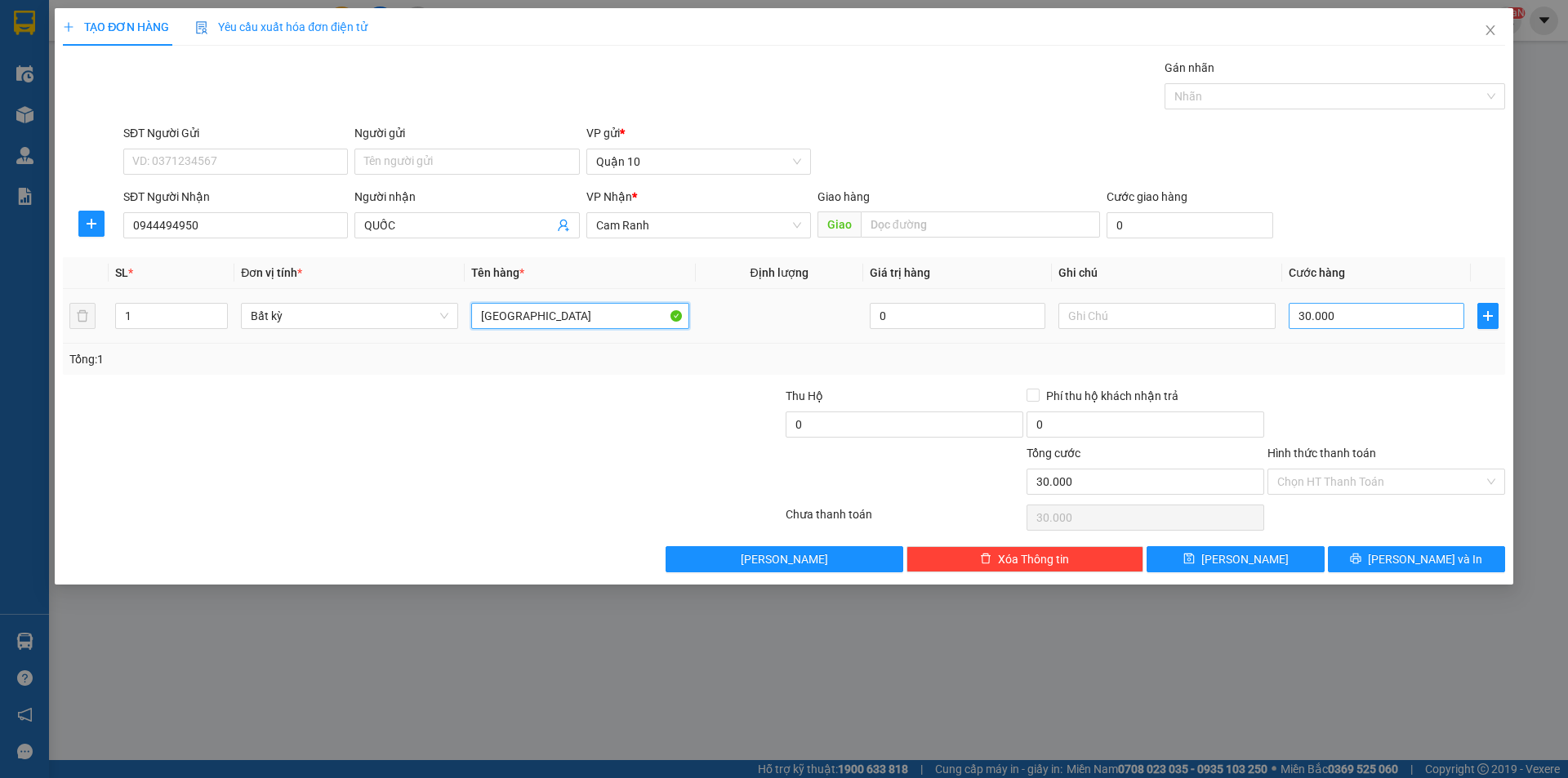
type input "[GEOGRAPHIC_DATA]"
click at [1331, 323] on input "30.000" at bounding box center [1376, 316] width 175 height 26
type input "4"
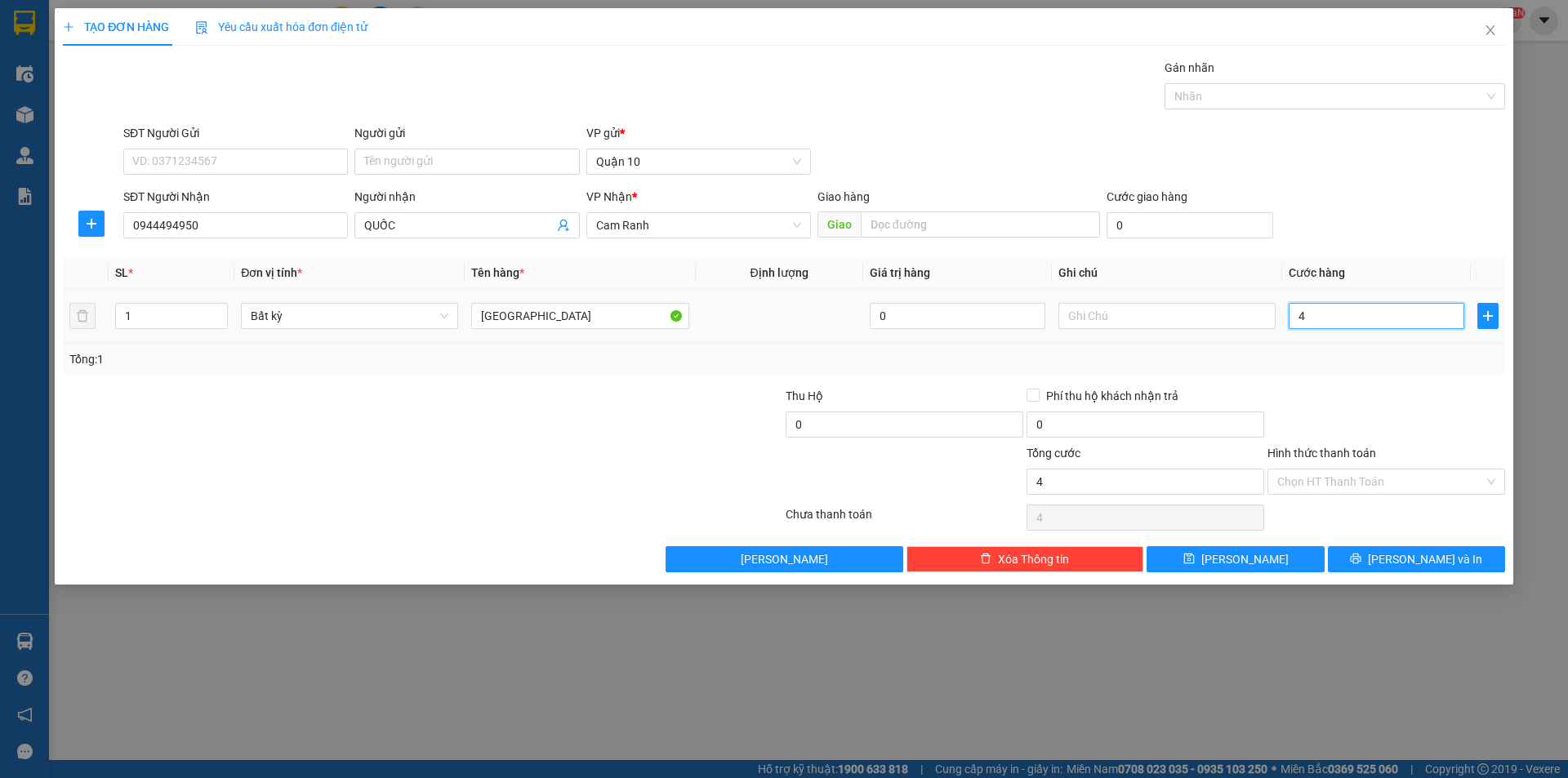
type input "40"
click at [1419, 324] on input "40" at bounding box center [1376, 316] width 175 height 26
type input "40"
type input "40.000"
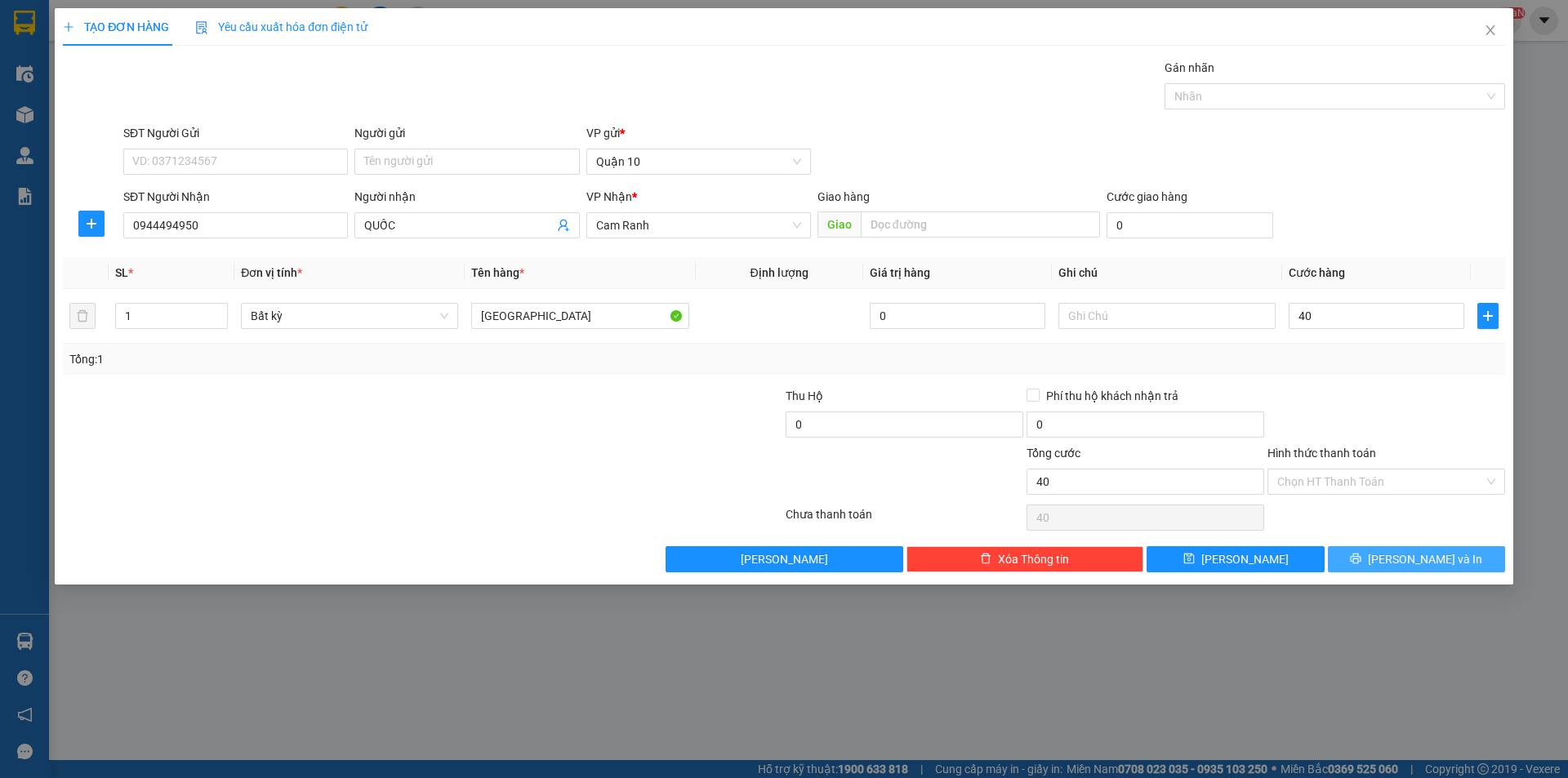
type input "40.000"
click at [1456, 560] on button "[PERSON_NAME] và In" at bounding box center [1416, 559] width 177 height 26
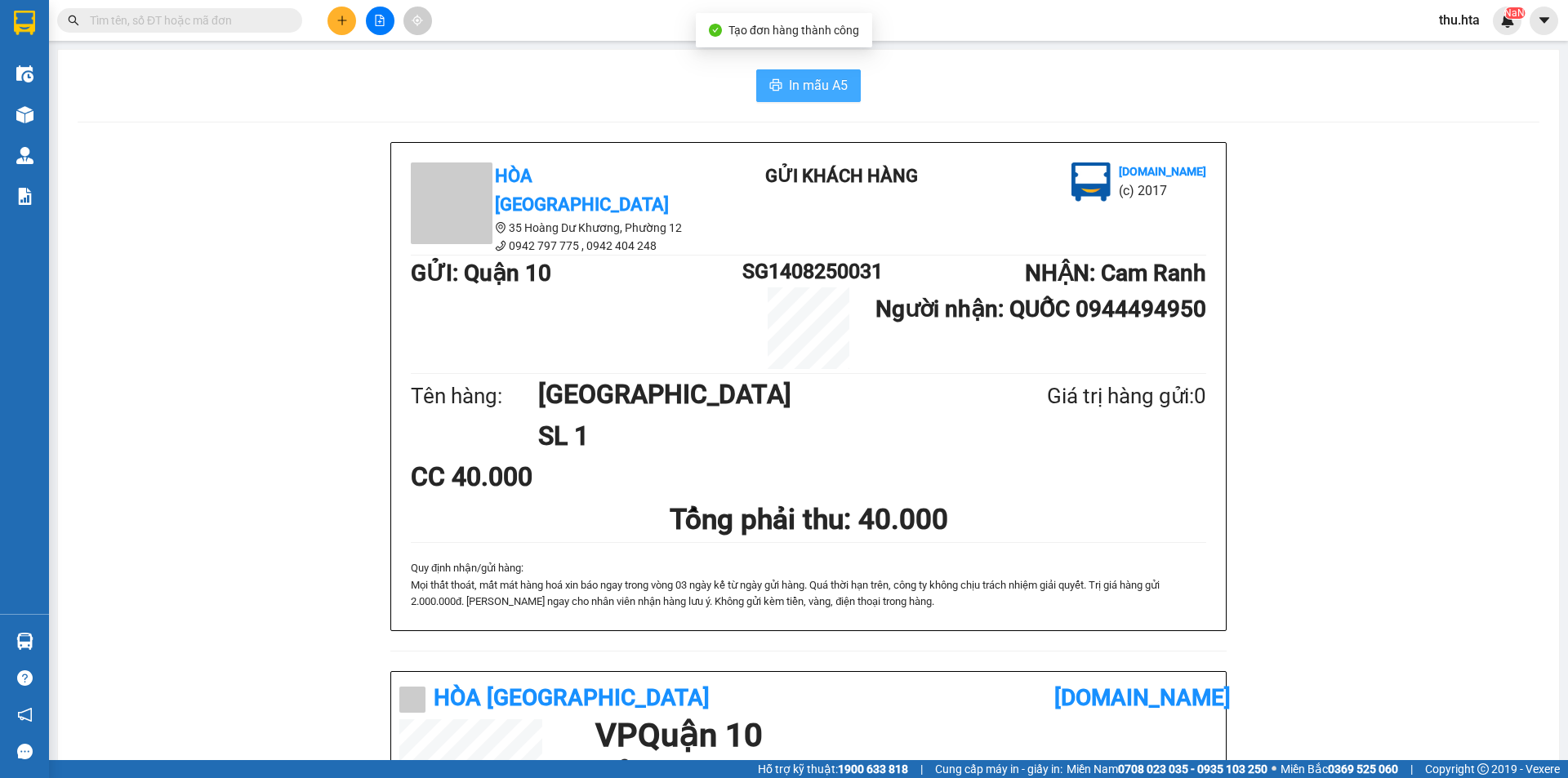
click at [793, 94] on span "In mẫu A5" at bounding box center [818, 86] width 58 height 21
